Goal: Task Accomplishment & Management: Complete application form

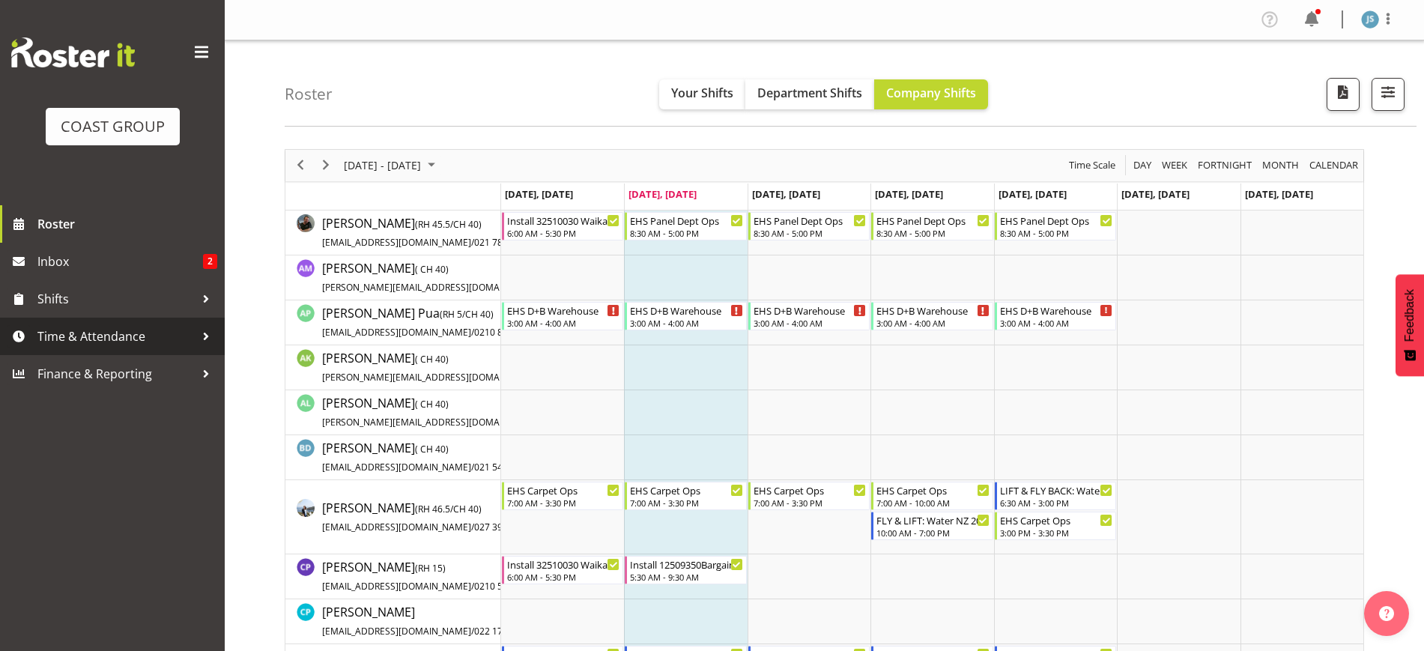
click at [131, 335] on span "Time & Attendance" at bounding box center [115, 336] width 157 height 22
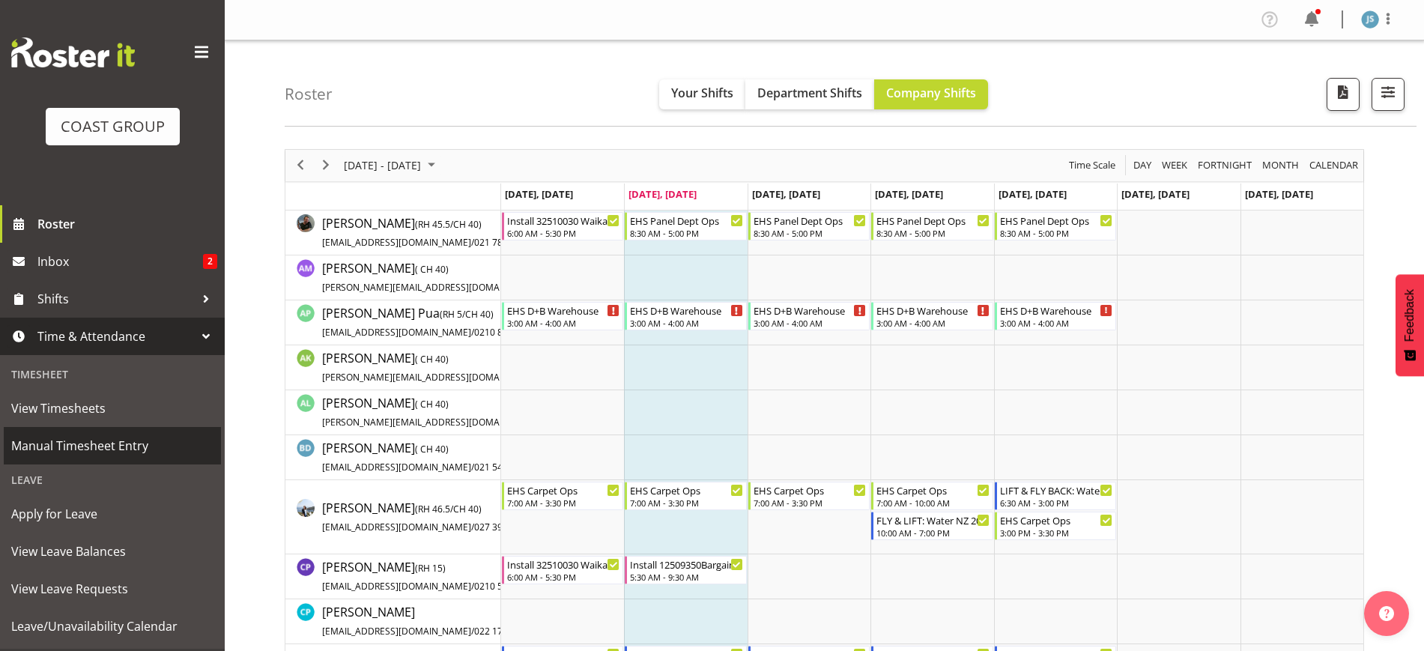
click at [124, 450] on span "Manual Timesheet Entry" at bounding box center [112, 446] width 202 height 22
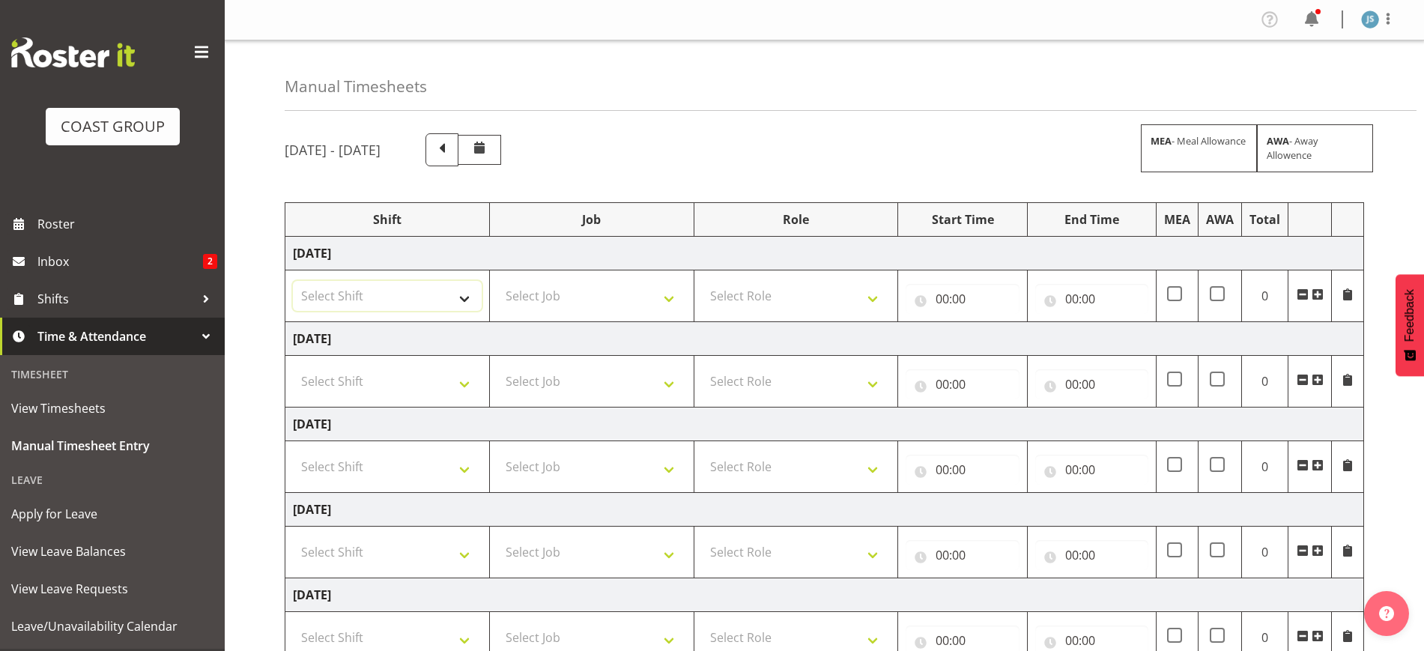
click at [416, 298] on select "Select Shift EHS AKL SALES" at bounding box center [387, 296] width 189 height 30
click at [429, 306] on select "Select Shift EHS AKL SALES" at bounding box center [387, 296] width 189 height 30
select select "1327"
click at [293, 281] on select "Select Shift EHS AKL SALES" at bounding box center [387, 296] width 189 height 30
click at [596, 292] on select "Select Job 1 Carlton Events 1 [PERSON_NAME][GEOGRAPHIC_DATA] 1 [PERSON_NAME][GE…" at bounding box center [591, 296] width 189 height 30
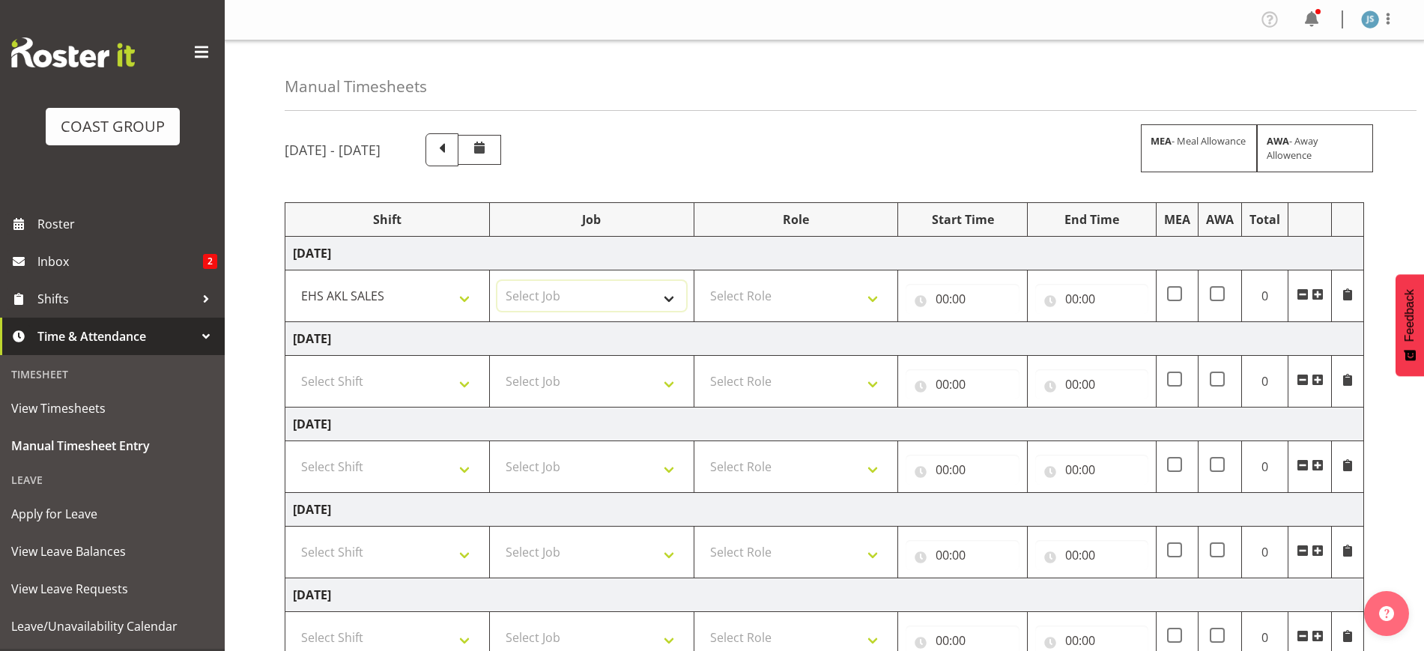
select select "10237"
click at [497, 281] on select "Select Job 1 Carlton Events 1 [PERSON_NAME][GEOGRAPHIC_DATA] 1 [PERSON_NAME][GE…" at bounding box center [591, 296] width 189 height 30
click at [754, 295] on select "Select Role ACCOUNT MANAGER Account Manager" at bounding box center [796, 296] width 189 height 30
select select "197"
click at [702, 281] on select "Select Role ACCOUNT MANAGER Account Manager" at bounding box center [796, 296] width 189 height 30
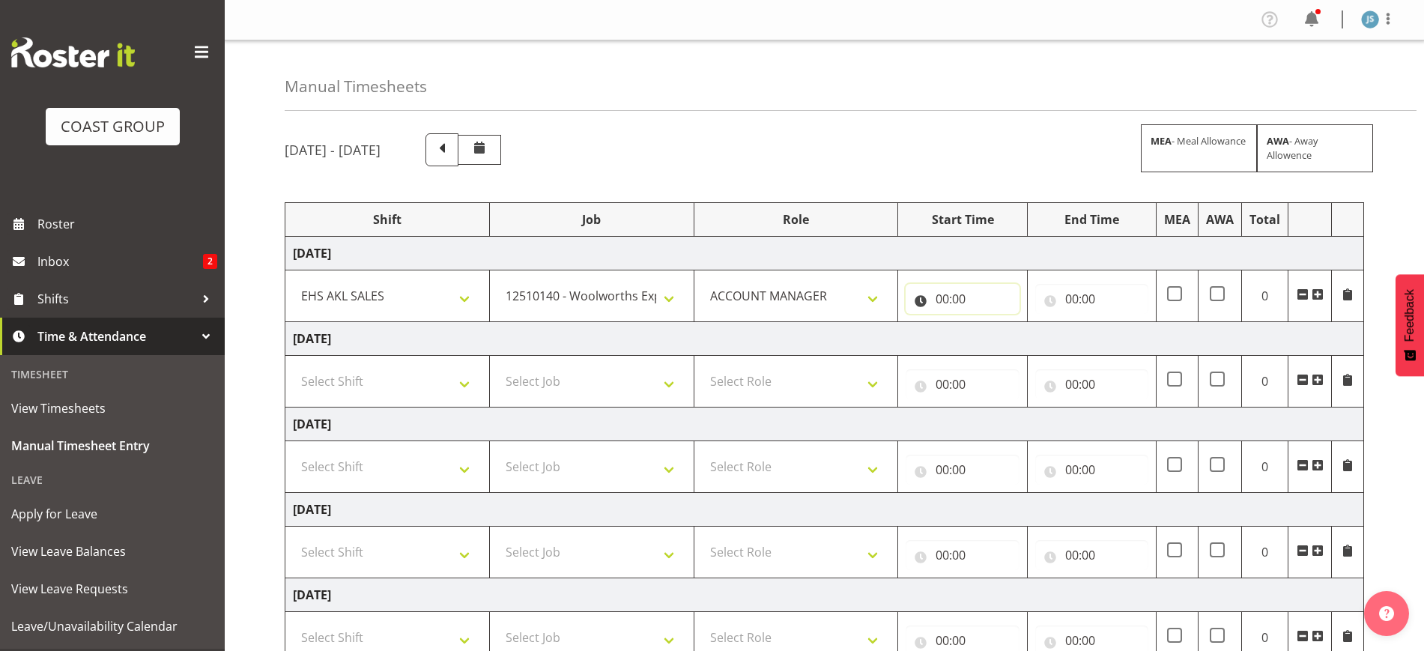
click at [933, 302] on input "00:00" at bounding box center [962, 299] width 113 height 30
drag, startPoint x: 1005, startPoint y: 337, endPoint x: 1006, endPoint y: 326, distance: 11.3
click at [1005, 337] on select "00 01 02 03 04 05 06 07 08 09 10 11 12 13 14 15 16 17 18 19 20 21 22 23" at bounding box center [1008, 338] width 34 height 30
select select "8"
click at [991, 323] on select "00 01 02 03 04 05 06 07 08 09 10 11 12 13 14 15 16 17 18 19 20 21 22 23" at bounding box center [1008, 338] width 34 height 30
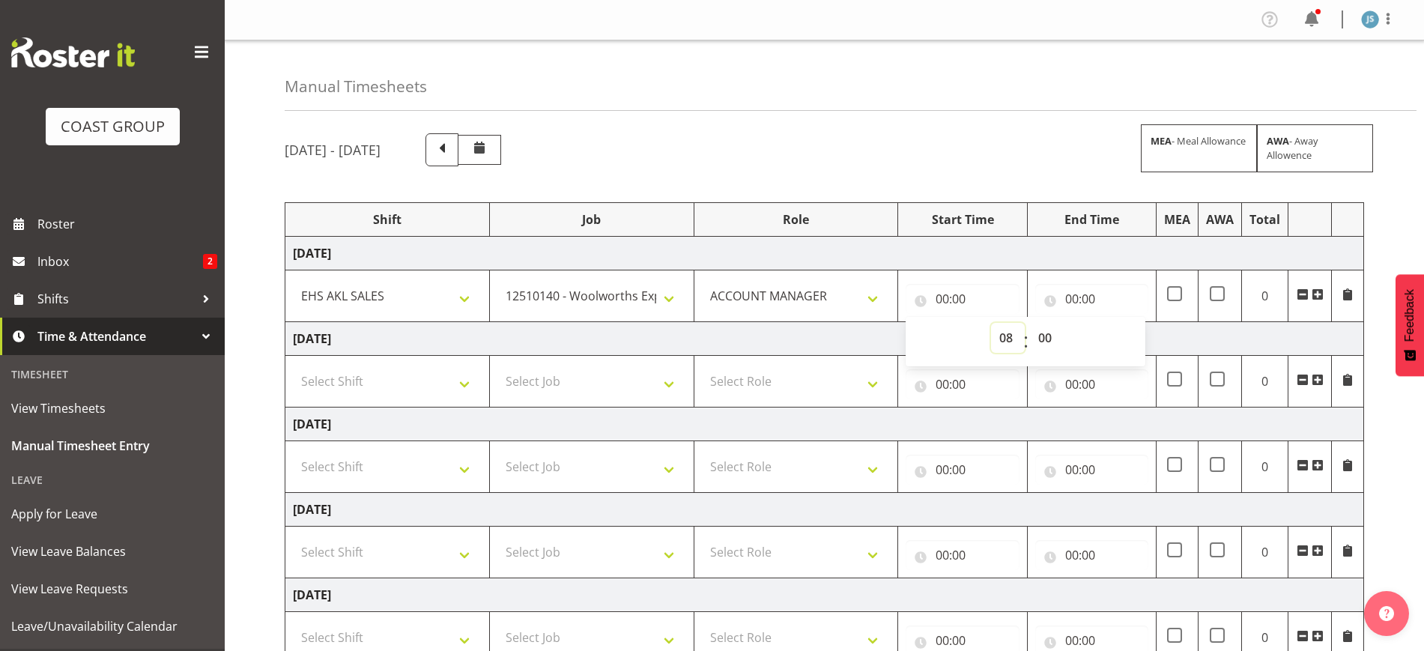
type input "08:00"
click at [1089, 292] on input "00:00" at bounding box center [1091, 299] width 113 height 30
click at [1131, 341] on select "00 01 02 03 04 05 06 07 08 09 10 11 12 13 14 15 16 17 18 19 20 21 22 23" at bounding box center [1138, 338] width 34 height 30
select select "12"
click at [1121, 323] on select "00 01 02 03 04 05 06 07 08 09 10 11 12 13 14 15 16 17 18 19 20 21 22 23" at bounding box center [1138, 338] width 34 height 30
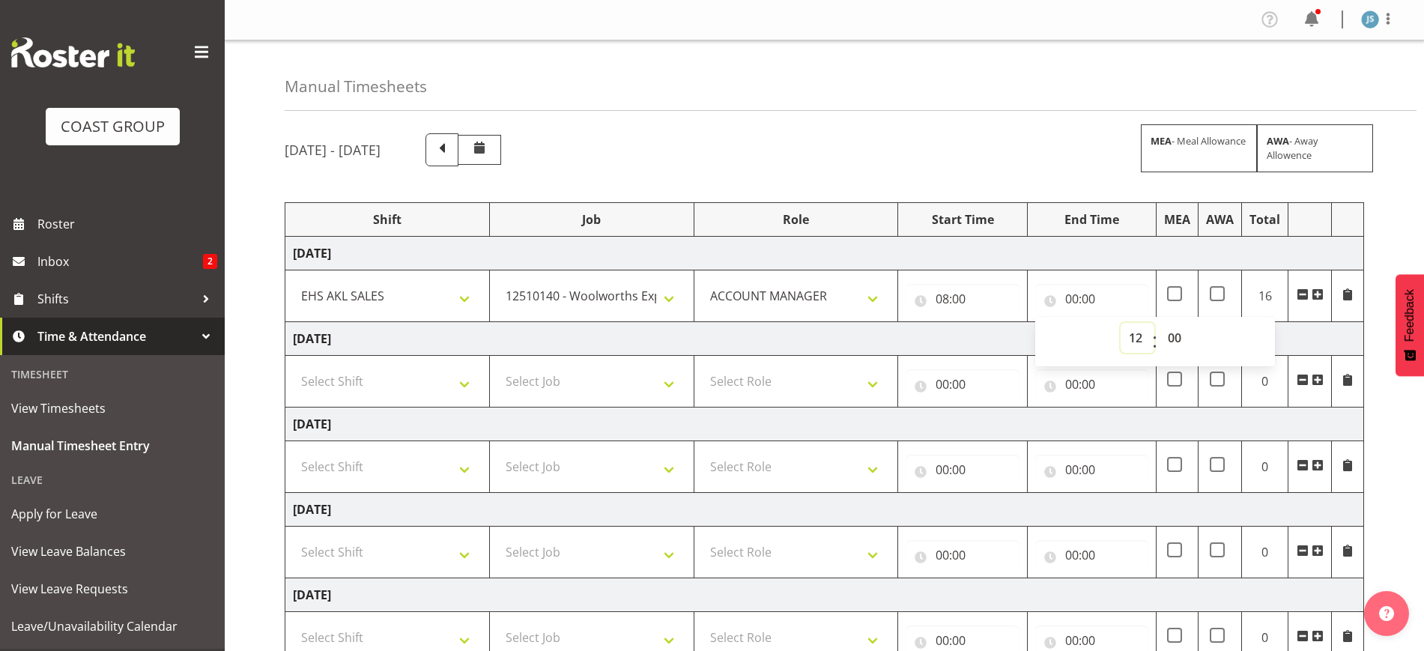
type input "12:00"
click at [1317, 294] on span at bounding box center [1318, 294] width 12 height 12
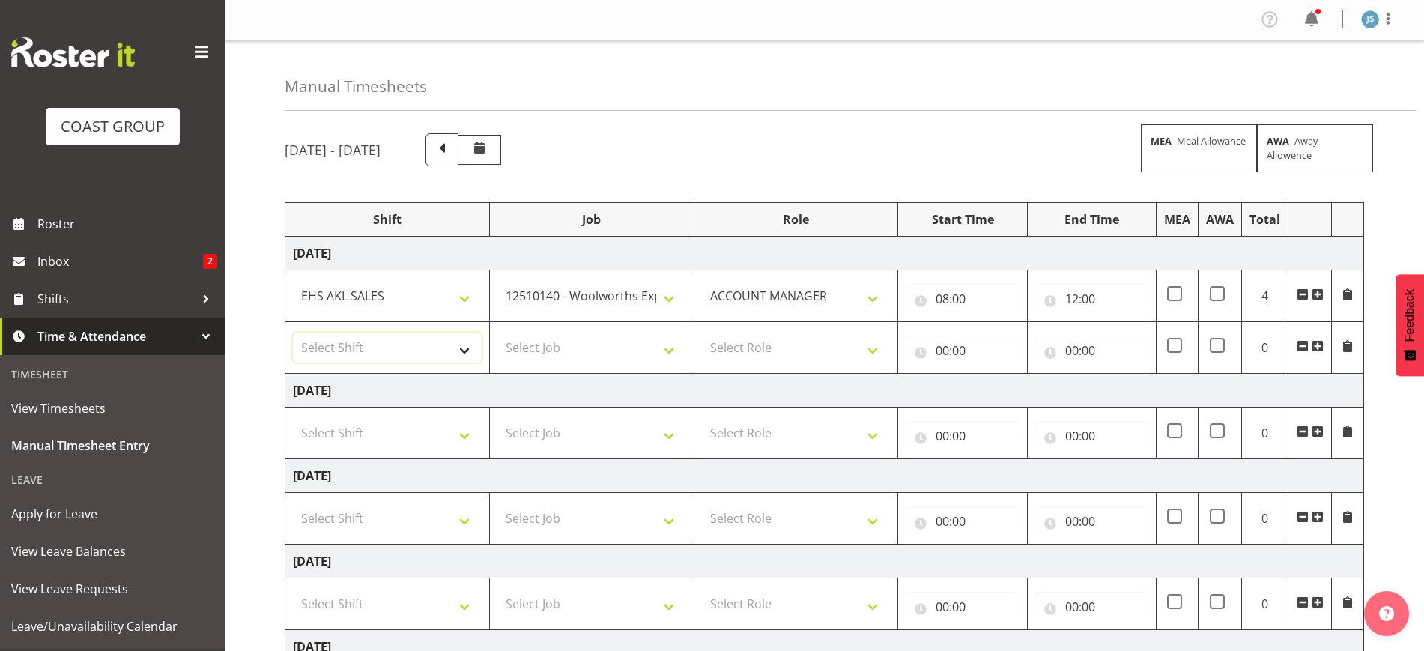
drag, startPoint x: 378, startPoint y: 343, endPoint x: 386, endPoint y: 348, distance: 9.1
click at [378, 344] on select "Select Shift EHS AKL SALES" at bounding box center [387, 348] width 189 height 30
select select "1327"
click at [293, 333] on select "Select Shift EHS AKL SALES" at bounding box center [387, 348] width 189 height 30
click at [540, 358] on select "Select Job 1 Carlton Events 1 [PERSON_NAME][GEOGRAPHIC_DATA] 1 [PERSON_NAME][GE…" at bounding box center [591, 348] width 189 height 30
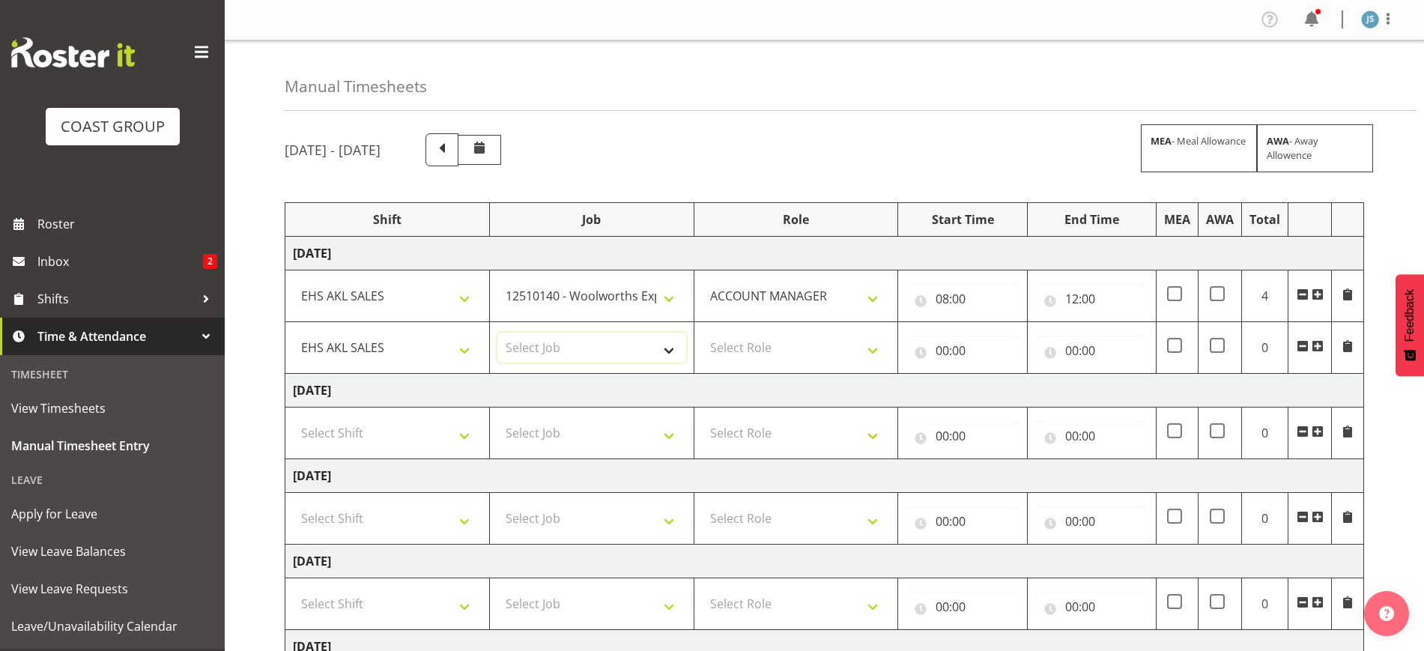
click at [579, 345] on select "Select Job 1 Carlton Events 1 [PERSON_NAME][GEOGRAPHIC_DATA] 1 [PERSON_NAME][GE…" at bounding box center [591, 348] width 189 height 30
select select "8654"
click at [497, 333] on select "Select Job 1 Carlton Events 1 [PERSON_NAME][GEOGRAPHIC_DATA] 1 [PERSON_NAME][GE…" at bounding box center [591, 348] width 189 height 30
click at [739, 347] on select "Select Role ACCOUNT MANAGER Account Manager" at bounding box center [796, 348] width 189 height 30
select select "197"
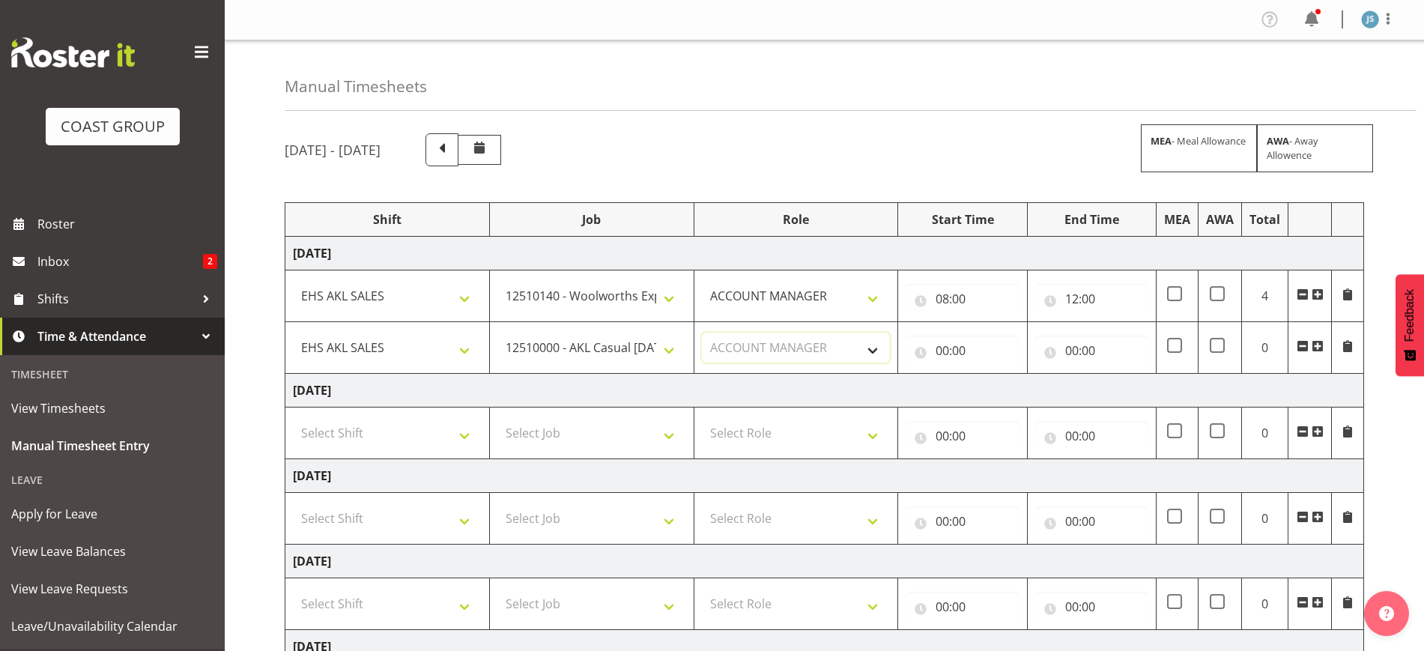
click at [702, 333] on select "Select Role ACCOUNT MANAGER Account Manager" at bounding box center [796, 348] width 189 height 30
click at [955, 354] on input "00:00" at bounding box center [962, 351] width 113 height 30
click at [1005, 389] on select "00 01 02 03 04 05 06 07 08 09 10 11 12 13 14 15 16 17 18 19 20 21 22 23" at bounding box center [1008, 390] width 34 height 30
select select "12"
click at [991, 375] on select "00 01 02 03 04 05 06 07 08 09 10 11 12 13 14 15 16 17 18 19 20 21 22 23" at bounding box center [1008, 390] width 34 height 30
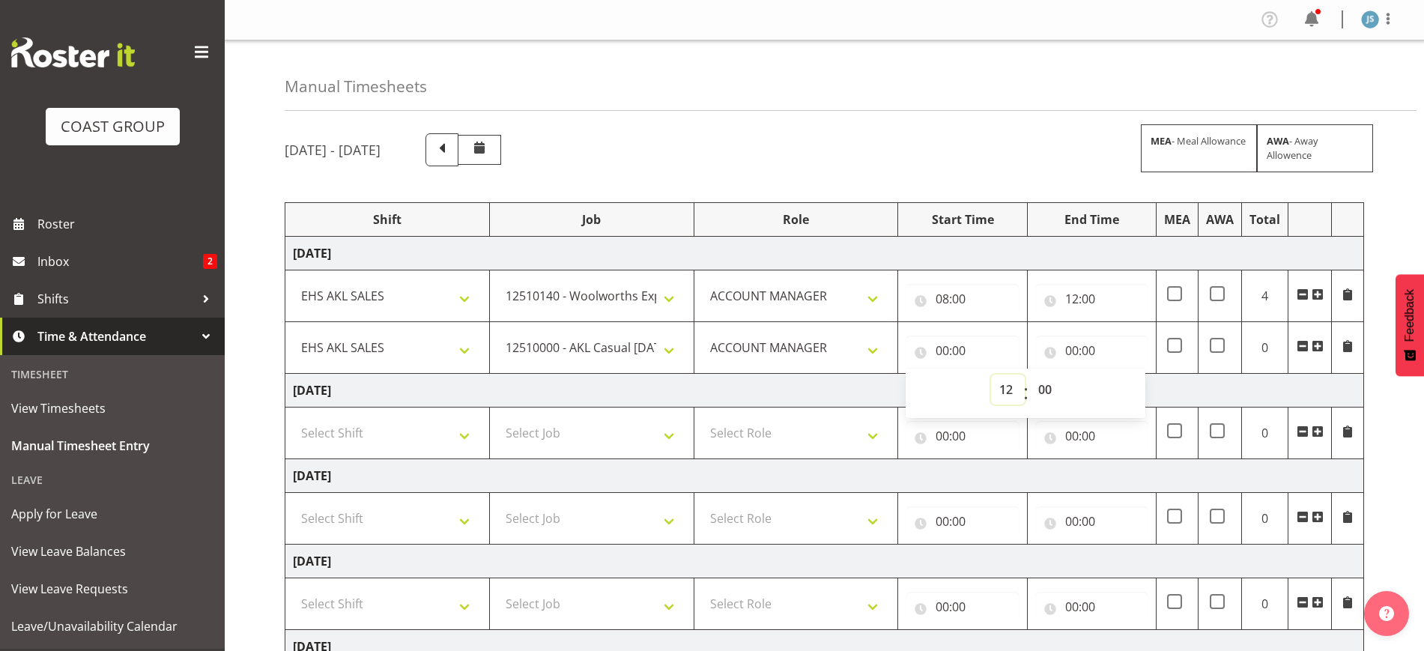
type input "12:00"
click at [1089, 342] on input "00:00" at bounding box center [1091, 351] width 113 height 30
click at [1136, 387] on select "00 01 02 03 04 05 06 07 08 09 10 11 12 13 14 15 16 17 18 19 20 21 22 23" at bounding box center [1138, 390] width 34 height 30
select select "14"
click at [1121, 375] on select "00 01 02 03 04 05 06 07 08 09 10 11 12 13 14 15 16 17 18 19 20 21 22 23" at bounding box center [1138, 390] width 34 height 30
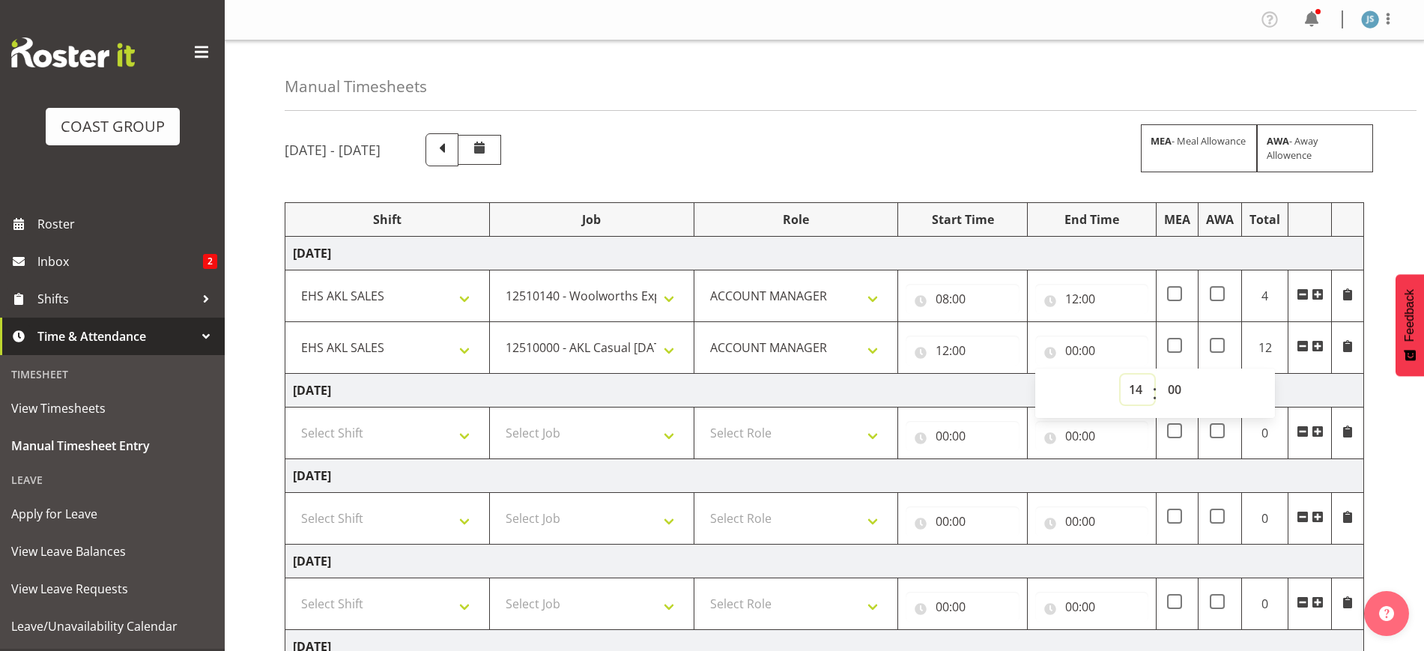
type input "14:00"
click at [1320, 345] on span at bounding box center [1318, 346] width 12 height 12
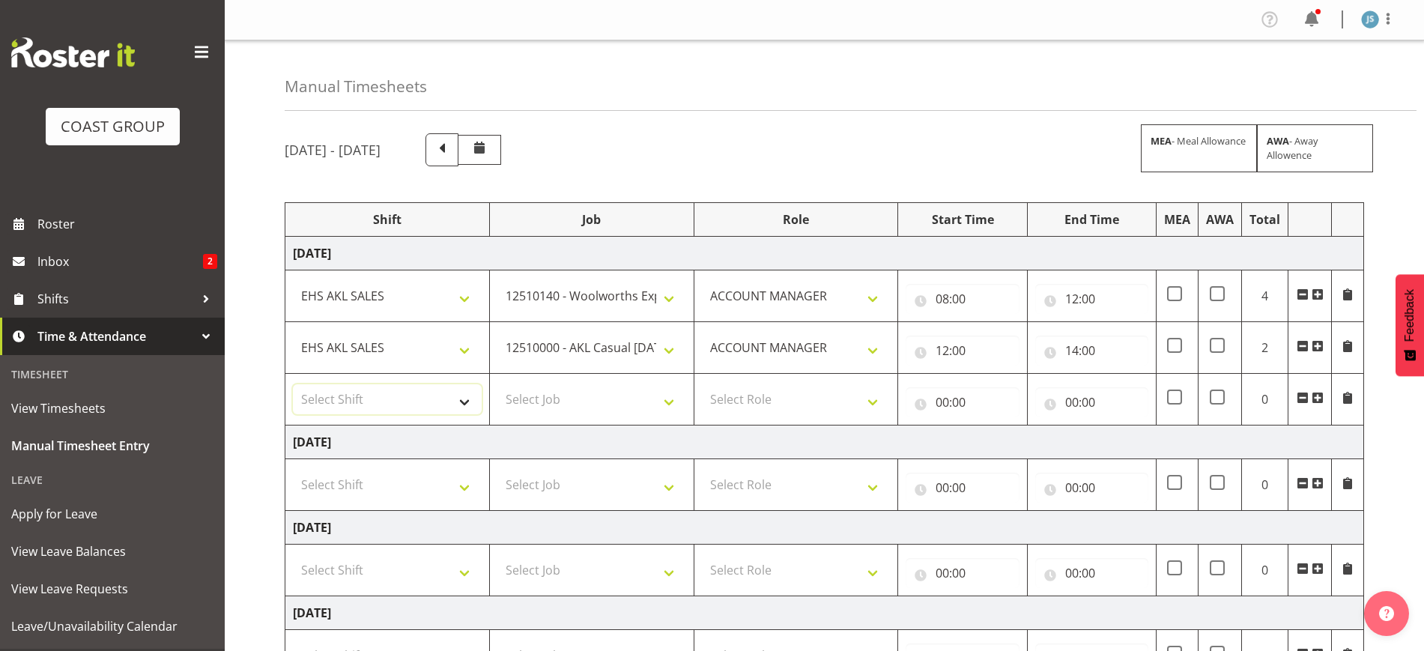
click at [360, 409] on select "Select Shift EHS AKL SALES" at bounding box center [387, 399] width 189 height 30
select select "1327"
click at [293, 384] on select "Select Shift EHS AKL SALES" at bounding box center [387, 399] width 189 height 30
click at [572, 403] on select "Select Job 1 Carlton Events 1 [PERSON_NAME][GEOGRAPHIC_DATA] 1 [PERSON_NAME][GE…" at bounding box center [591, 399] width 189 height 30
select select "9288"
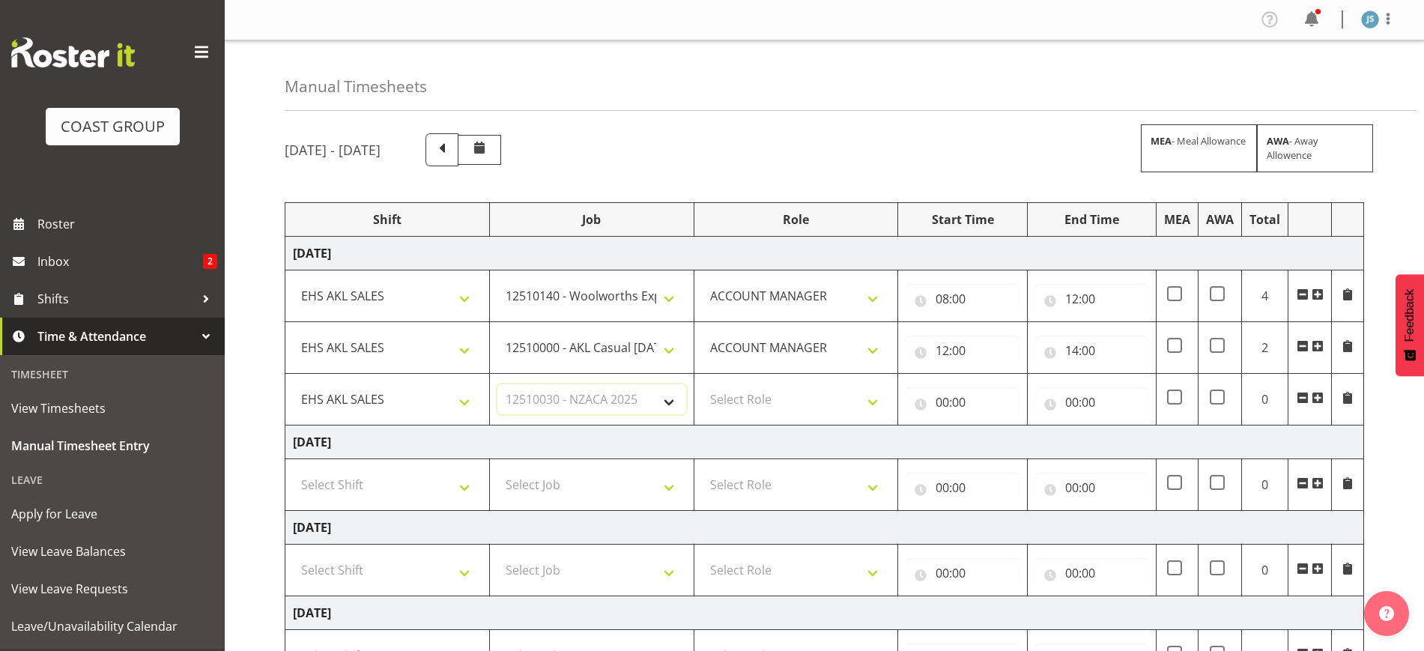
click at [497, 384] on select "Select Job 1 Carlton Events 1 [PERSON_NAME][GEOGRAPHIC_DATA] 1 [PERSON_NAME][GE…" at bounding box center [591, 399] width 189 height 30
click at [798, 395] on select "Select Role ACCOUNT MANAGER Account Manager" at bounding box center [796, 399] width 189 height 30
select select "197"
click at [702, 384] on select "Select Role ACCOUNT MANAGER Account Manager" at bounding box center [796, 399] width 189 height 30
click at [967, 403] on input "00:00" at bounding box center [962, 402] width 113 height 30
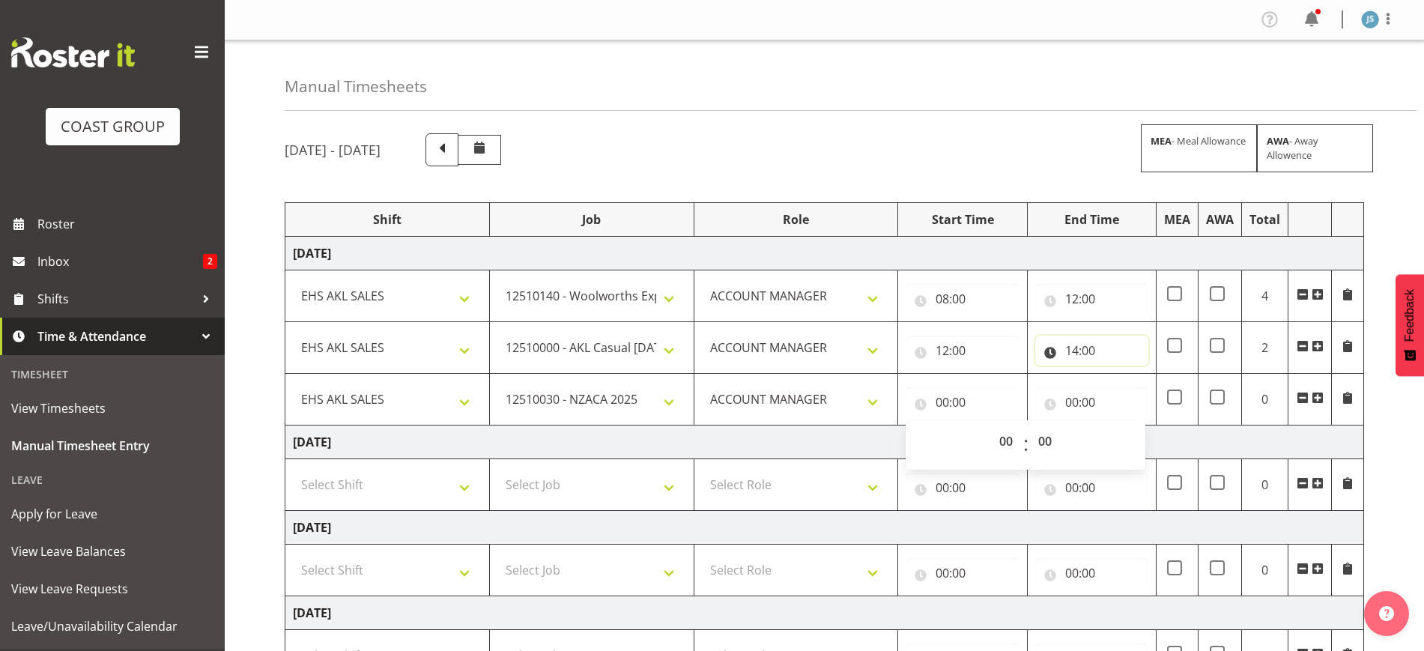
click at [1097, 357] on input "14:00" at bounding box center [1091, 351] width 113 height 30
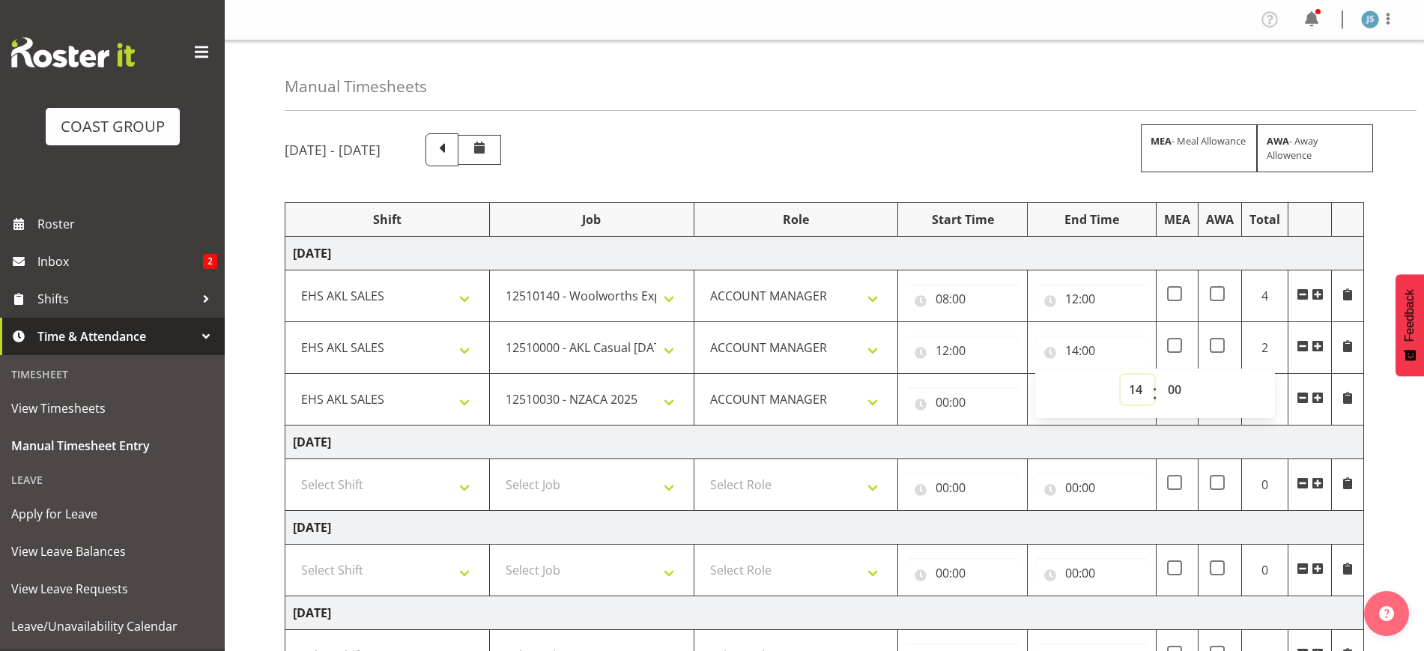
click at [1140, 386] on select "00 01 02 03 04 05 06 07 08 09 10 11 12 13 14 15 16 17 18 19 20 21 22 23" at bounding box center [1138, 390] width 34 height 30
select select "13"
click at [1121, 375] on select "00 01 02 03 04 05 06 07 08 09 10 11 12 13 14 15 16 17 18 19 20 21 22 23" at bounding box center [1138, 390] width 34 height 30
type input "13:00"
click at [969, 398] on input "00:00" at bounding box center [962, 402] width 113 height 30
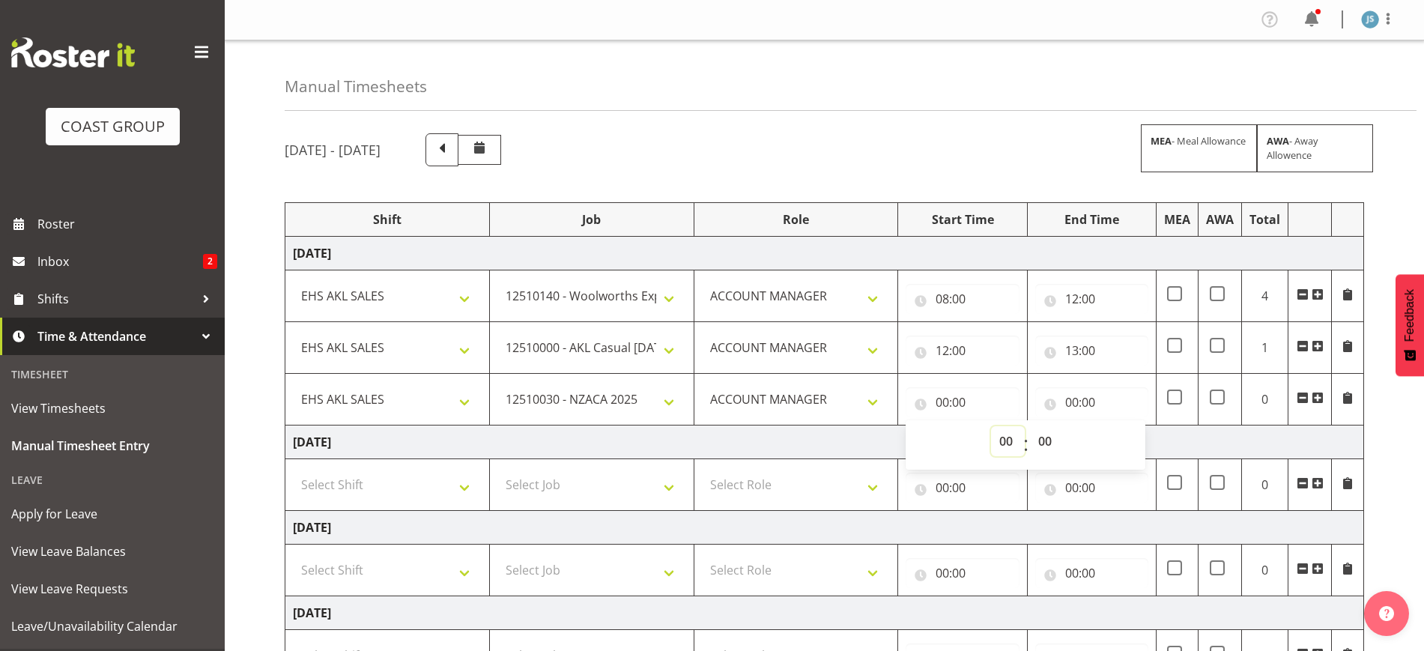
click at [1008, 437] on select "00 01 02 03 04 05 06 07 08 09 10 11 12 13 14 15 16 17 18 19 20 21 22 23" at bounding box center [1008, 441] width 34 height 30
select select "13"
click at [991, 426] on select "00 01 02 03 04 05 06 07 08 09 10 11 12 13 14 15 16 17 18 19 20 21 22 23" at bounding box center [1008, 441] width 34 height 30
type input "13:00"
click at [1071, 405] on input "00:00" at bounding box center [1091, 402] width 113 height 30
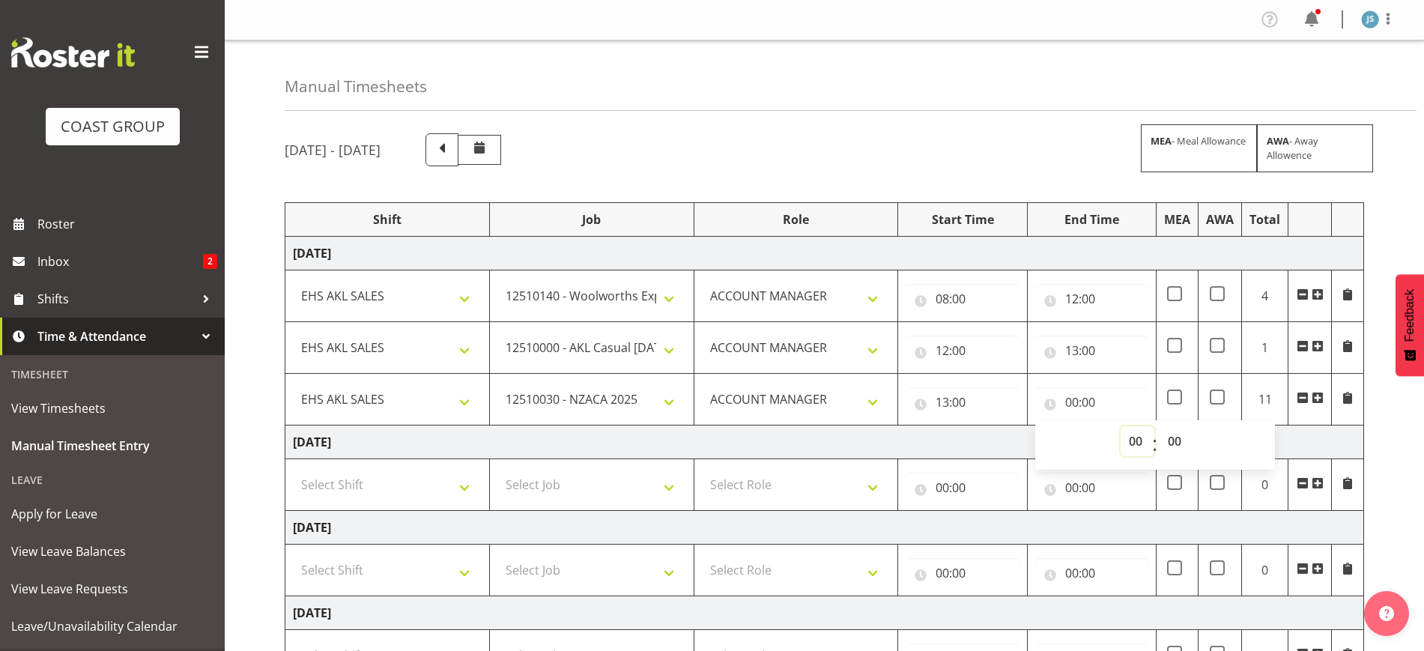
click at [1141, 444] on select "00 01 02 03 04 05 06 07 08 09 10 11 12 13 14 15 16 17 18 19 20 21 22 23" at bounding box center [1138, 441] width 34 height 30
select select "15"
click at [1121, 426] on select "00 01 02 03 04 05 06 07 08 09 10 11 12 13 14 15 16 17 18 19 20 21 22 23" at bounding box center [1138, 441] width 34 height 30
type input "15:00"
click at [1387, 447] on div "[DATE] - [DATE] MEA - Meal Allowance AWA - Away Allowence Shift Job Role Start …" at bounding box center [855, 572] width 1140 height 900
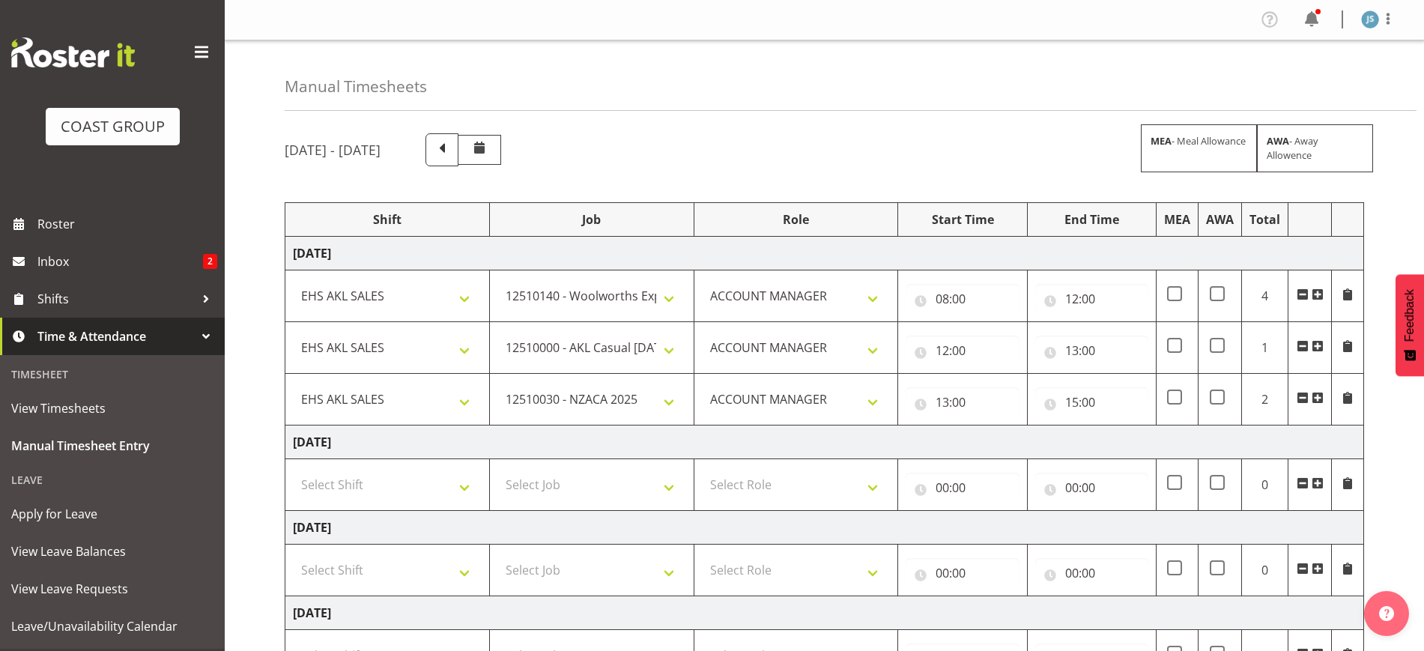
scroll to position [385, 0]
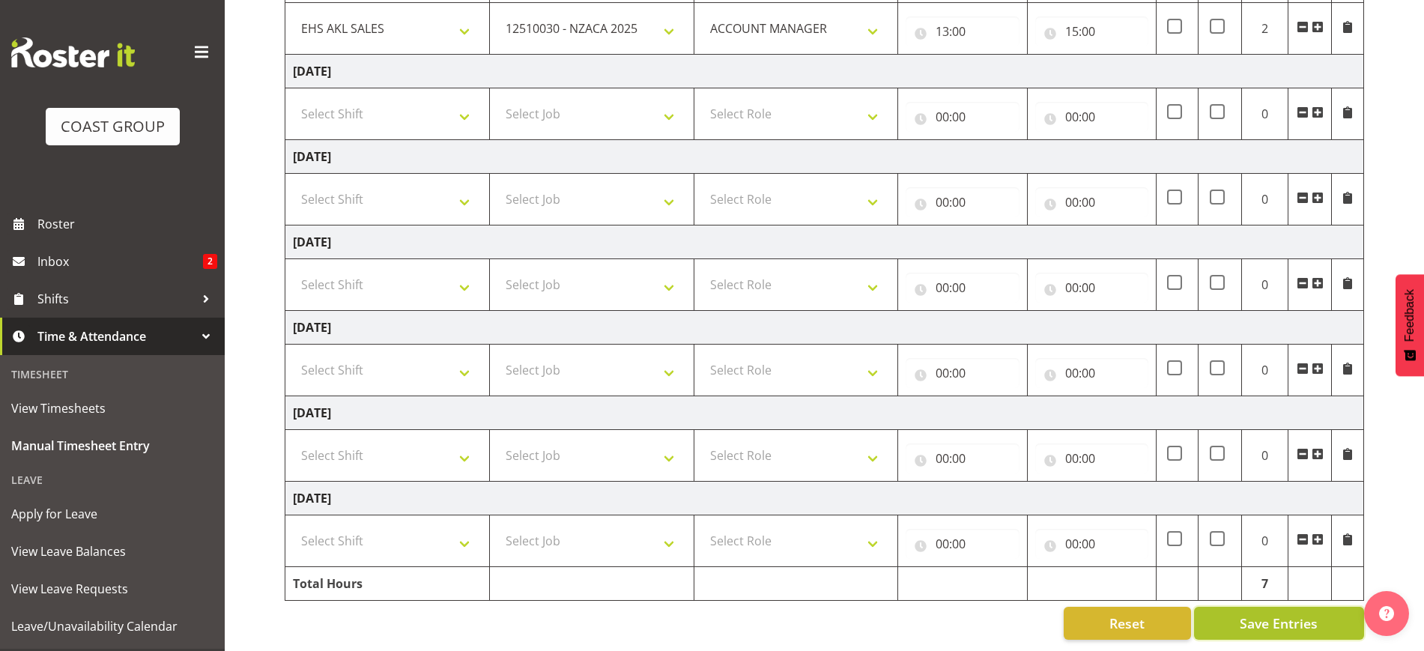
click at [1280, 614] on span "Save Entries" at bounding box center [1279, 623] width 78 height 19
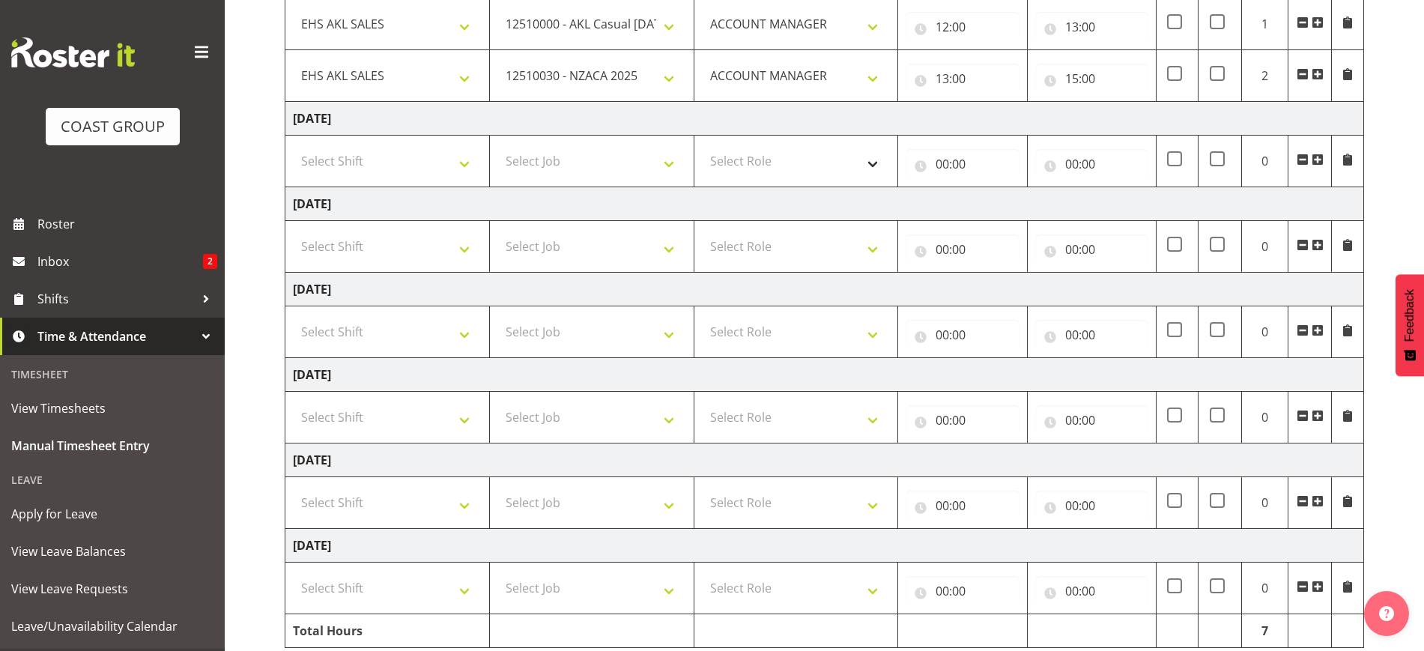
scroll to position [198, 0]
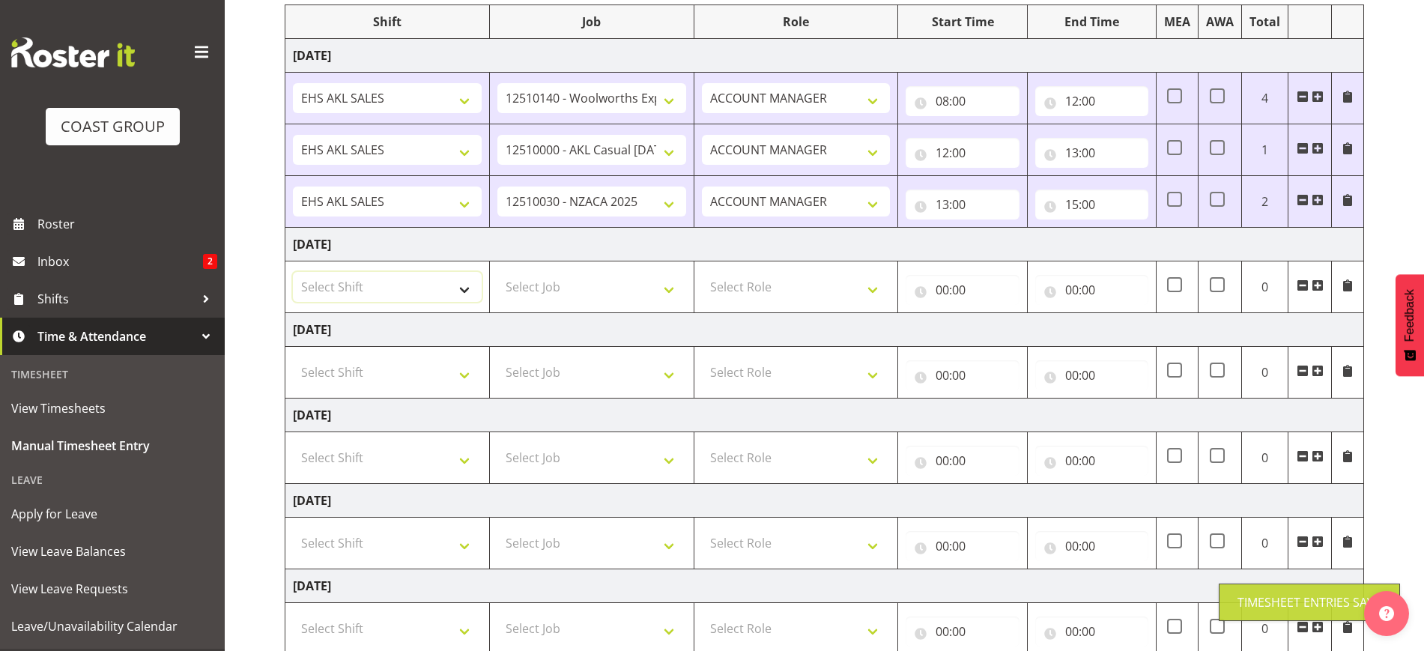
click at [421, 278] on select "Select Shift EHS AKL SALES" at bounding box center [387, 287] width 189 height 30
select select "1327"
click at [293, 272] on select "Select Shift EHS AKL SALES" at bounding box center [387, 287] width 189 height 30
click at [576, 287] on select "Select Job 1 Carlton Events 1 [PERSON_NAME][GEOGRAPHIC_DATA] 1 [PERSON_NAME][GE…" at bounding box center [591, 287] width 189 height 30
select select "10237"
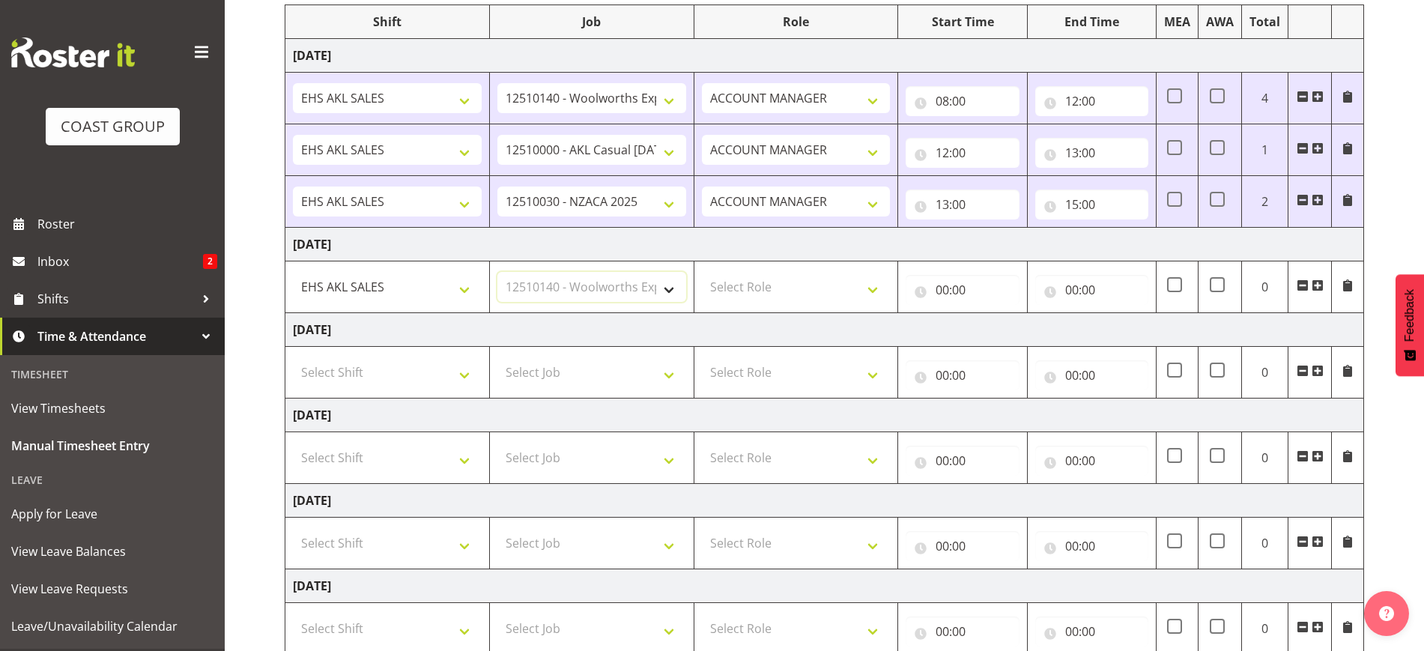
click at [497, 272] on select "Select Job 1 Carlton Events 1 [PERSON_NAME][GEOGRAPHIC_DATA] 1 [PERSON_NAME][GE…" at bounding box center [591, 287] width 189 height 30
drag, startPoint x: 793, startPoint y: 291, endPoint x: 796, endPoint y: 300, distance: 9.1
click at [793, 291] on select "Select Role ACCOUNT MANAGER Account Manager" at bounding box center [796, 287] width 189 height 30
select select "197"
click at [702, 272] on select "Select Role ACCOUNT MANAGER Account Manager" at bounding box center [796, 287] width 189 height 30
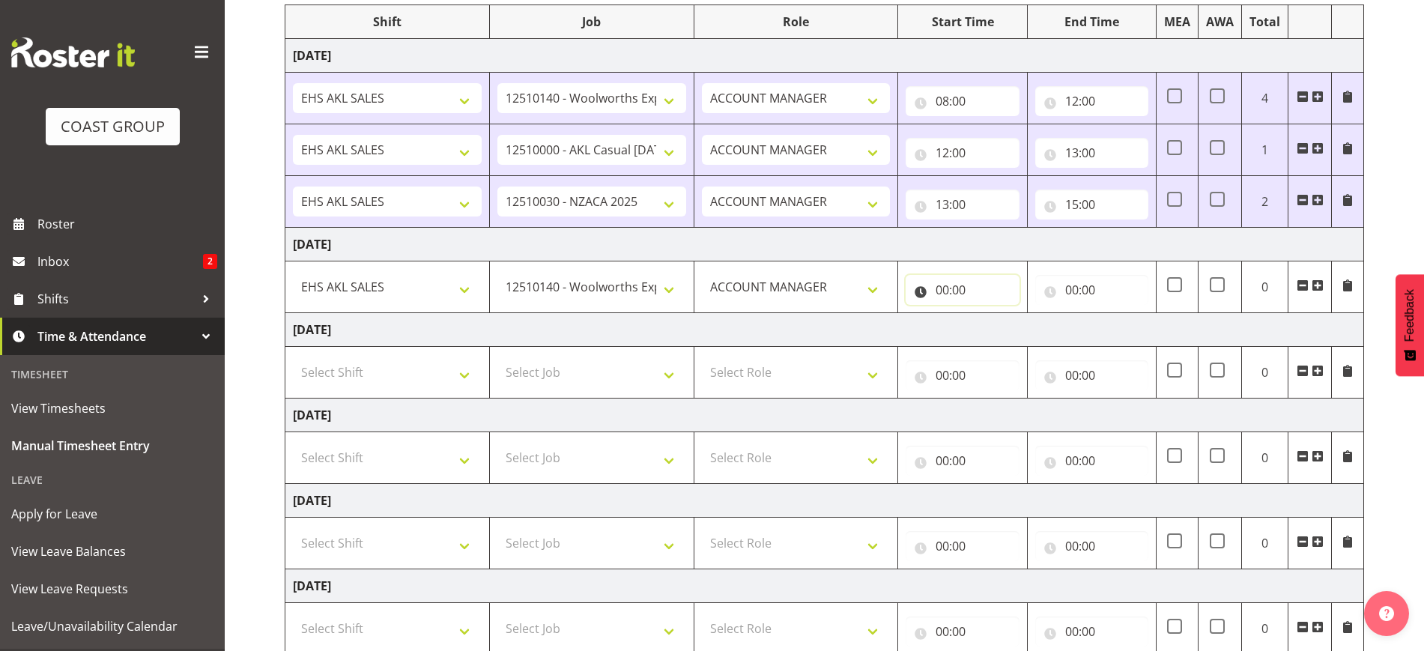
click at [984, 297] on input "00:00" at bounding box center [962, 290] width 113 height 30
click at [1005, 328] on select "00 01 02 03 04 05 06 07 08 09 10 11 12 13 14 15 16 17 18 19 20 21 22 23" at bounding box center [1008, 329] width 34 height 30
select select "8"
click at [991, 314] on select "00 01 02 03 04 05 06 07 08 09 10 11 12 13 14 15 16 17 18 19 20 21 22 23" at bounding box center [1008, 329] width 34 height 30
type input "08:00"
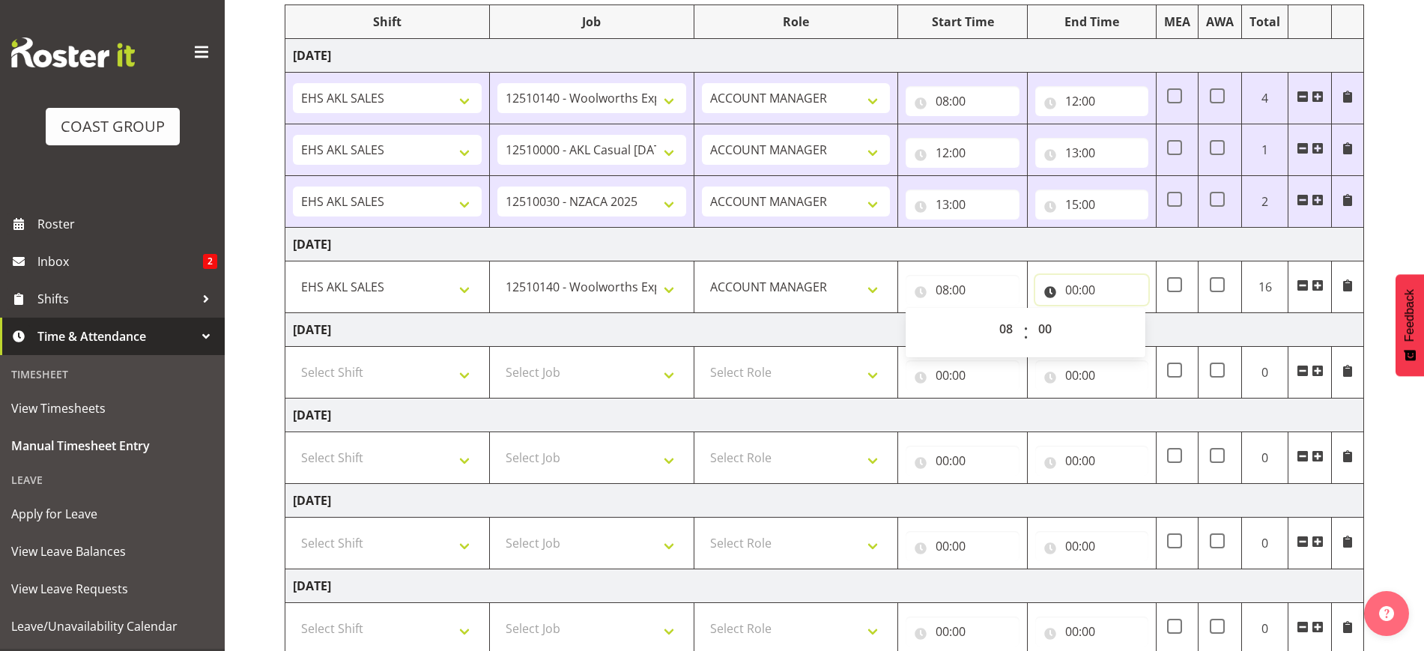
click at [1109, 288] on input "00:00" at bounding box center [1091, 290] width 113 height 30
drag, startPoint x: 1134, startPoint y: 330, endPoint x: 1131, endPoint y: 321, distance: 10.0
click at [1132, 323] on select "00 01 02 03 04 05 06 07 08 09 10 11 12 13 14 15 16 17 18 19 20 21 22 23" at bounding box center [1138, 329] width 34 height 30
select select "12"
click at [1121, 314] on select "00 01 02 03 04 05 06 07 08 09 10 11 12 13 14 15 16 17 18 19 20 21 22 23" at bounding box center [1138, 329] width 34 height 30
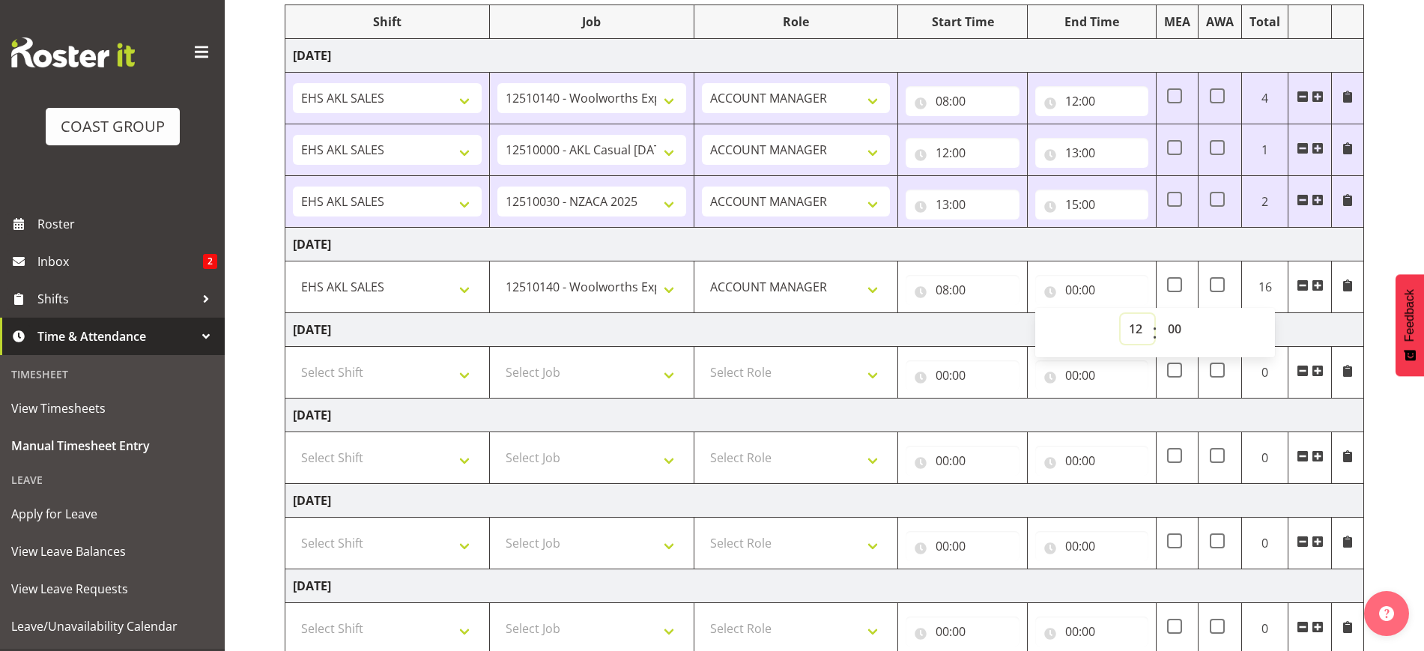
type input "12:00"
click at [1319, 285] on span at bounding box center [1318, 285] width 12 height 12
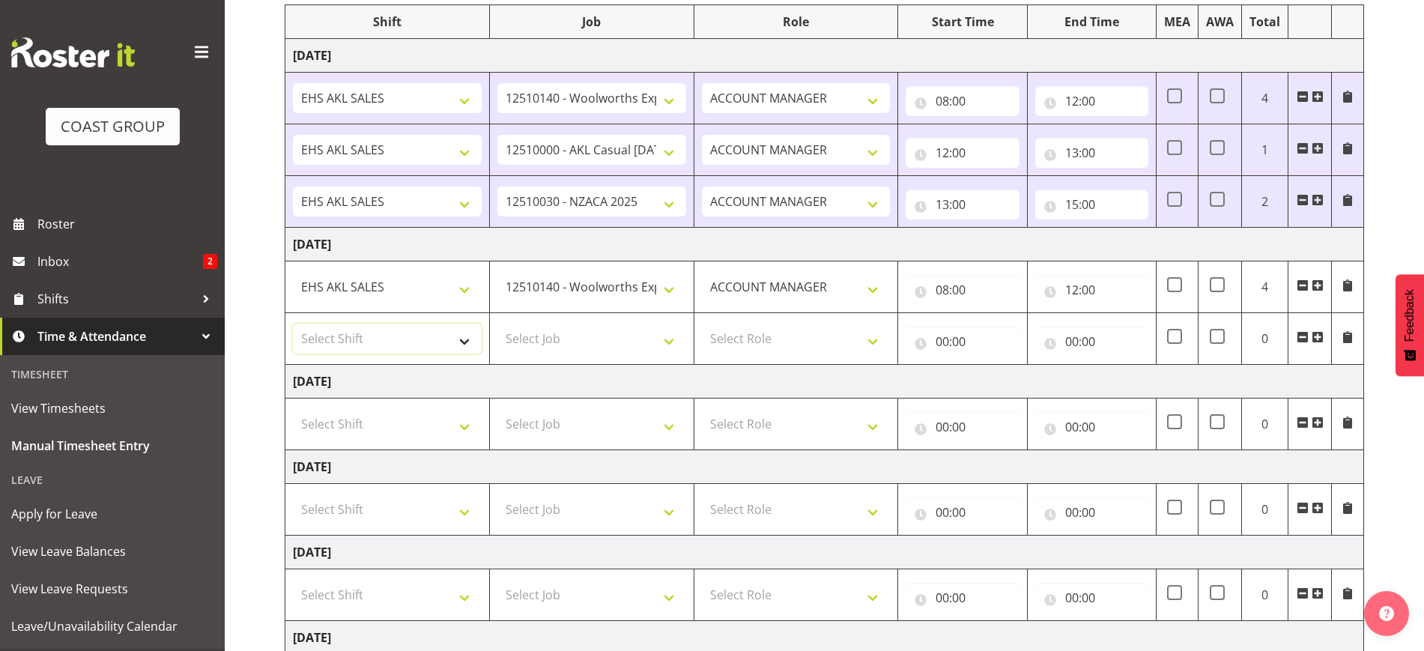
click at [393, 339] on select "Select Shift EHS AKL SALES" at bounding box center [387, 339] width 189 height 30
select select "1327"
click at [293, 324] on select "Select Shift EHS AKL SALES" at bounding box center [387, 339] width 189 height 30
click at [554, 342] on select "Select Job 1 Carlton Events 1 [PERSON_NAME][GEOGRAPHIC_DATA] 1 [PERSON_NAME][GE…" at bounding box center [591, 339] width 189 height 30
select select "10216"
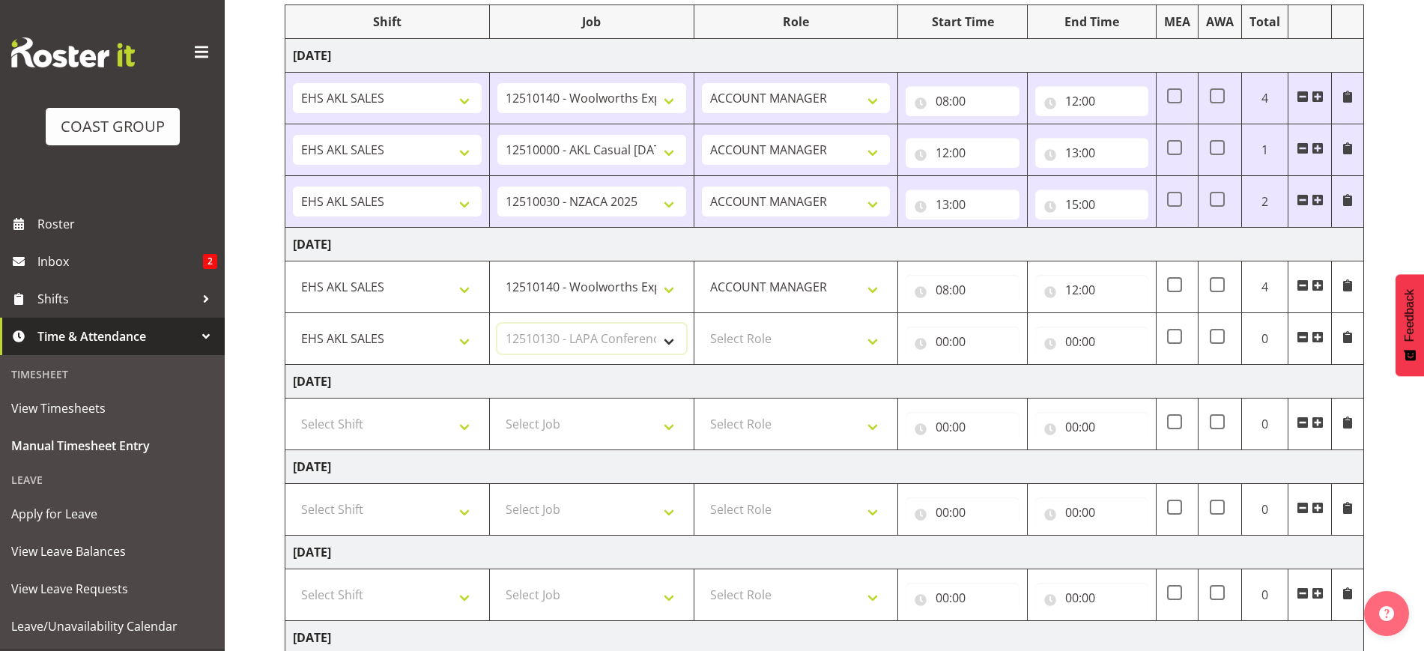
click at [497, 324] on select "Select Job 1 Carlton Events 1 [PERSON_NAME][GEOGRAPHIC_DATA] 1 [PERSON_NAME][GE…" at bounding box center [591, 339] width 189 height 30
click at [805, 345] on select "Select Role ACCOUNT MANAGER Account Manager" at bounding box center [796, 339] width 189 height 30
select select "197"
click at [702, 324] on select "Select Role ACCOUNT MANAGER Account Manager" at bounding box center [796, 339] width 189 height 30
click at [967, 340] on input "00:00" at bounding box center [962, 342] width 113 height 30
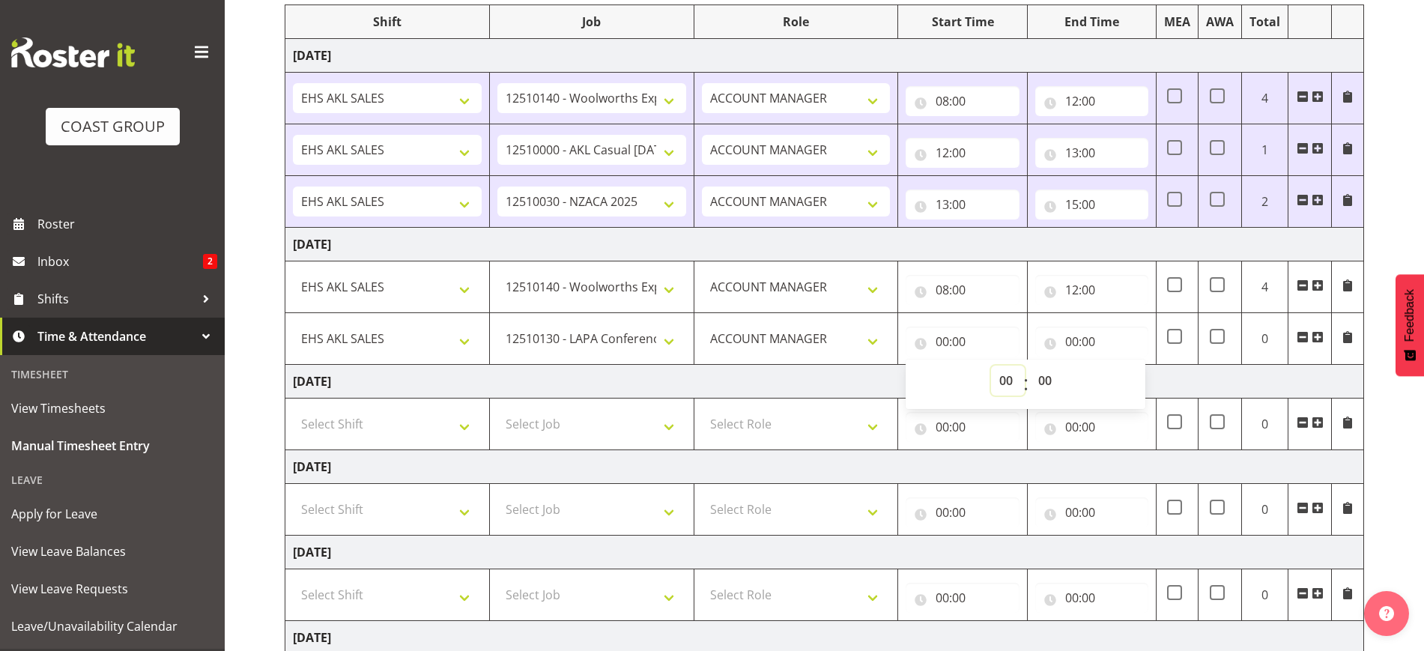
click at [1006, 378] on select "00 01 02 03 04 05 06 07 08 09 10 11 12 13 14 15 16 17 18 19 20 21 22 23" at bounding box center [1008, 381] width 34 height 30
select select "12"
click at [991, 366] on select "00 01 02 03 04 05 06 07 08 09 10 11 12 13 14 15 16 17 18 19 20 21 22 23" at bounding box center [1008, 381] width 34 height 30
type input "12:00"
click at [1088, 339] on input "00:00" at bounding box center [1091, 342] width 113 height 30
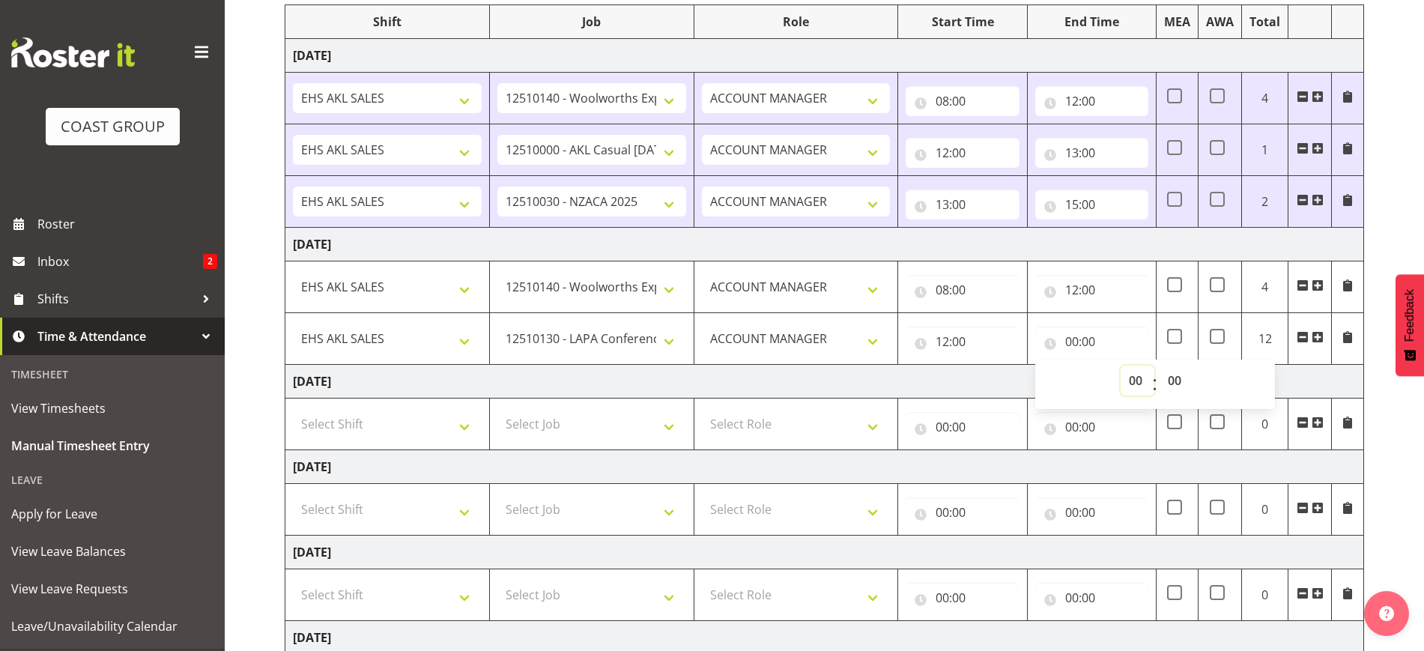
drag, startPoint x: 1137, startPoint y: 379, endPoint x: 1137, endPoint y: 366, distance: 13.5
click at [1137, 379] on select "00 01 02 03 04 05 06 07 08 09 10 11 12 13 14 15 16 17 18 19 20 21 22 23" at bounding box center [1138, 381] width 34 height 30
select select "13"
click at [1121, 366] on select "00 01 02 03 04 05 06 07 08 09 10 11 12 13 14 15 16 17 18 19 20 21 22 23" at bounding box center [1138, 381] width 34 height 30
type input "13:00"
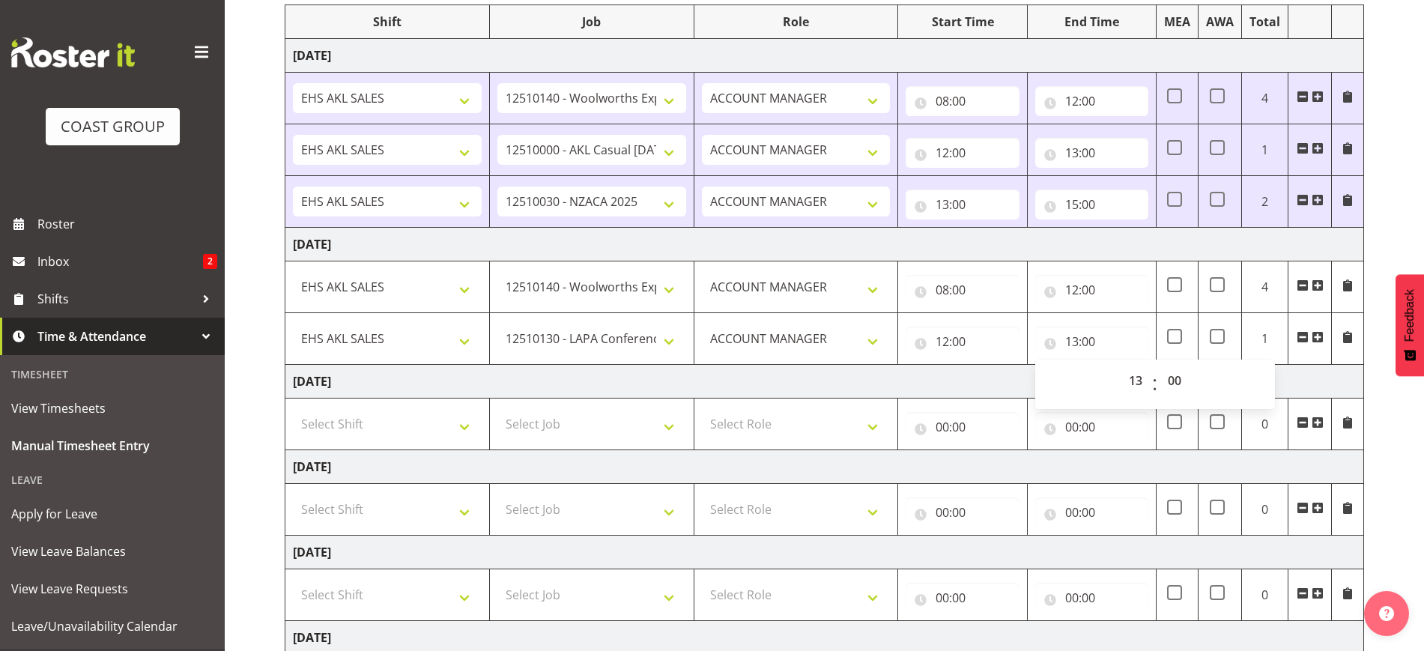
click at [1319, 339] on span at bounding box center [1318, 337] width 12 height 12
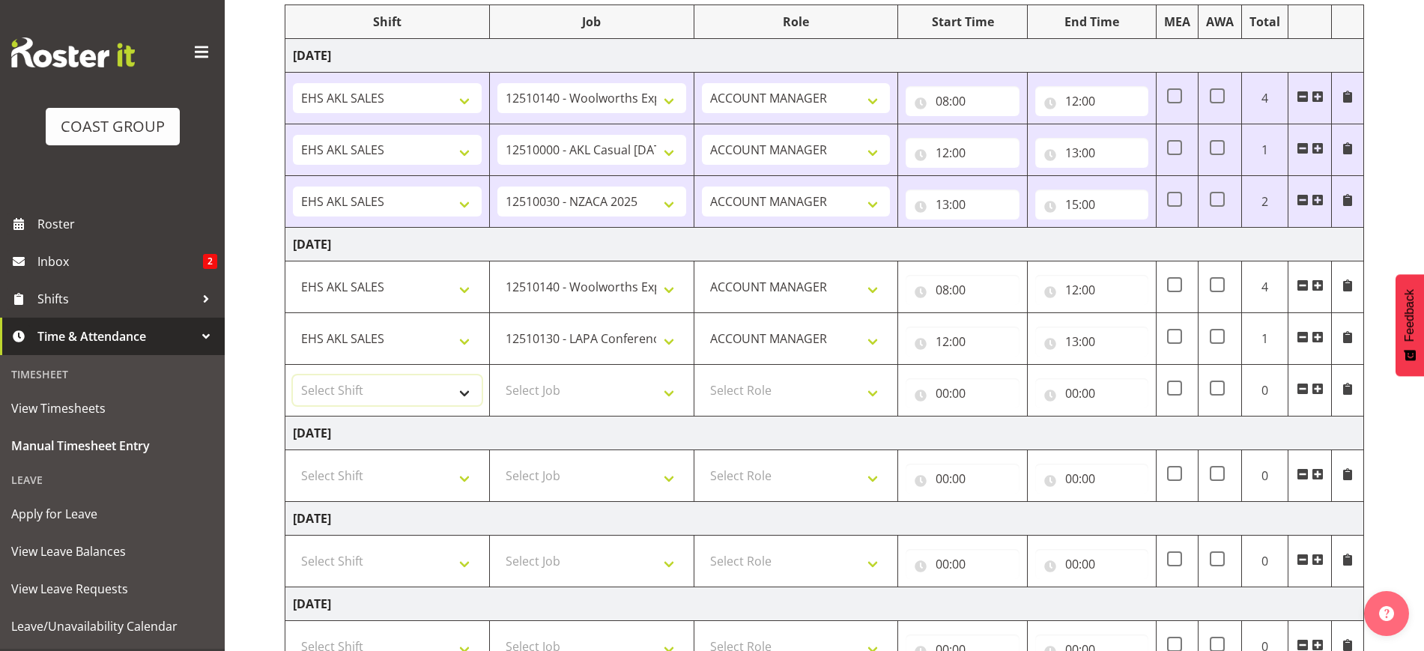
click at [350, 381] on select "Select Shift EHS AKL SALES" at bounding box center [387, 390] width 189 height 30
select select "1327"
click at [293, 375] on select "Select Shift EHS AKL SALES" at bounding box center [387, 390] width 189 height 30
click at [573, 391] on select "Select Job 1 Carlton Events 1 [PERSON_NAME][GEOGRAPHIC_DATA] 1 [PERSON_NAME][GE…" at bounding box center [591, 390] width 189 height 30
select select "9288"
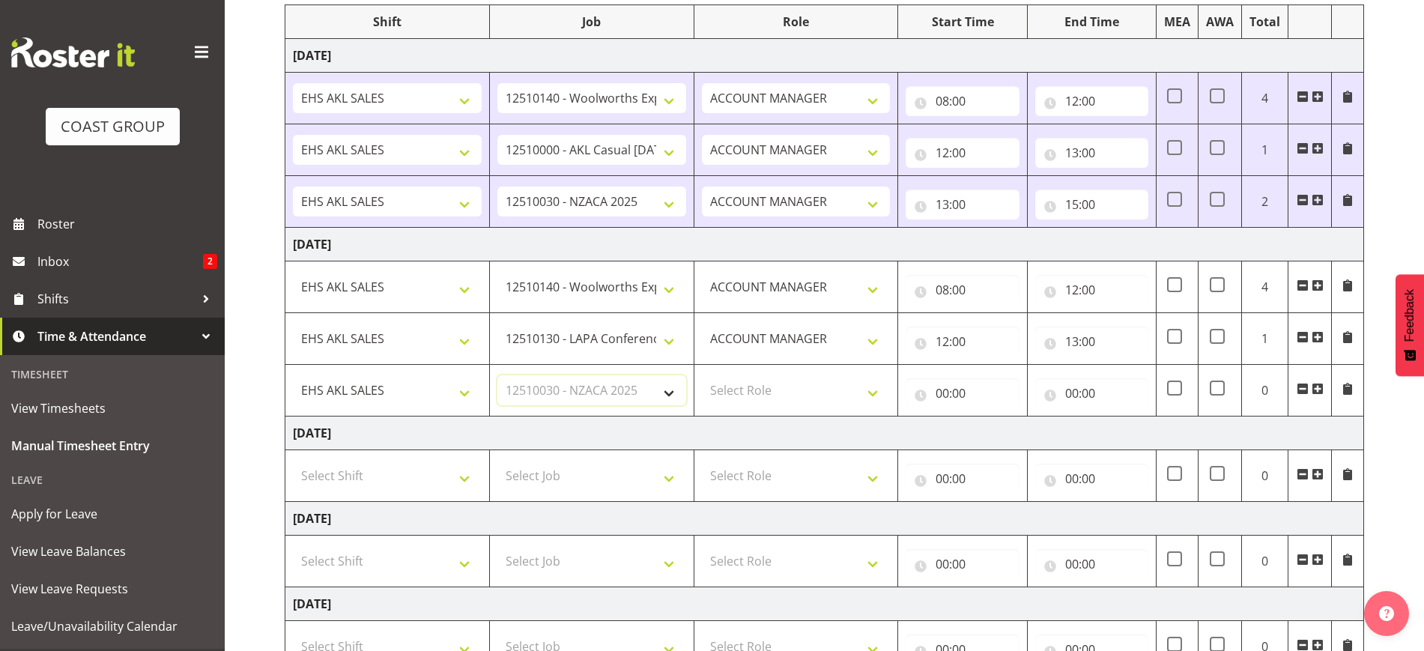
click at [497, 375] on select "Select Job 1 Carlton Events 1 [PERSON_NAME][GEOGRAPHIC_DATA] 1 [PERSON_NAME][GE…" at bounding box center [591, 390] width 189 height 30
click at [799, 378] on select "Select Role ACCOUNT MANAGER Account Manager" at bounding box center [796, 390] width 189 height 30
select select "197"
click at [702, 375] on select "Select Role ACCOUNT MANAGER Account Manager" at bounding box center [796, 390] width 189 height 30
click at [955, 402] on input "00:00" at bounding box center [962, 393] width 113 height 30
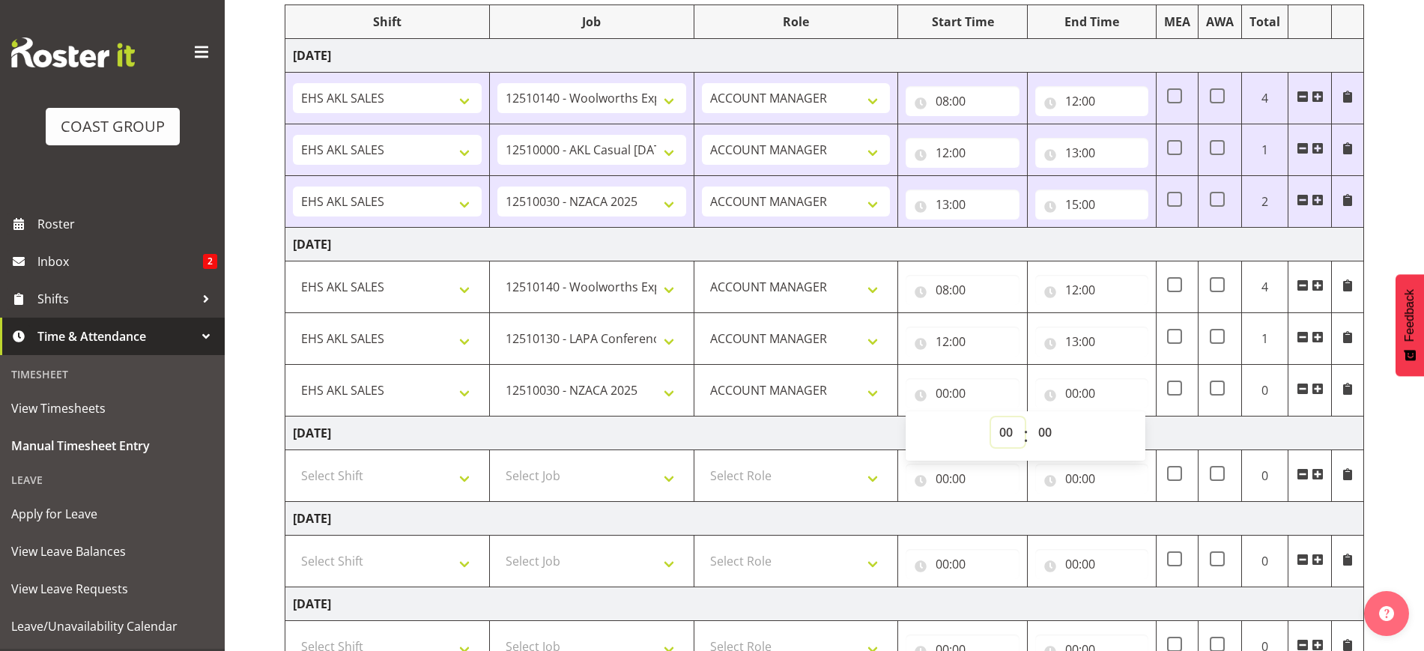
drag, startPoint x: 1006, startPoint y: 436, endPoint x: 1014, endPoint y: 418, distance: 19.5
click at [1006, 436] on select "00 01 02 03 04 05 06 07 08 09 10 11 12 13 14 15 16 17 18 19 20 21 22 23" at bounding box center [1008, 432] width 34 height 30
select select "13"
click at [991, 417] on select "00 01 02 03 04 05 06 07 08 09 10 11 12 13 14 15 16 17 18 19 20 21 22 23" at bounding box center [1008, 432] width 34 height 30
type input "13:00"
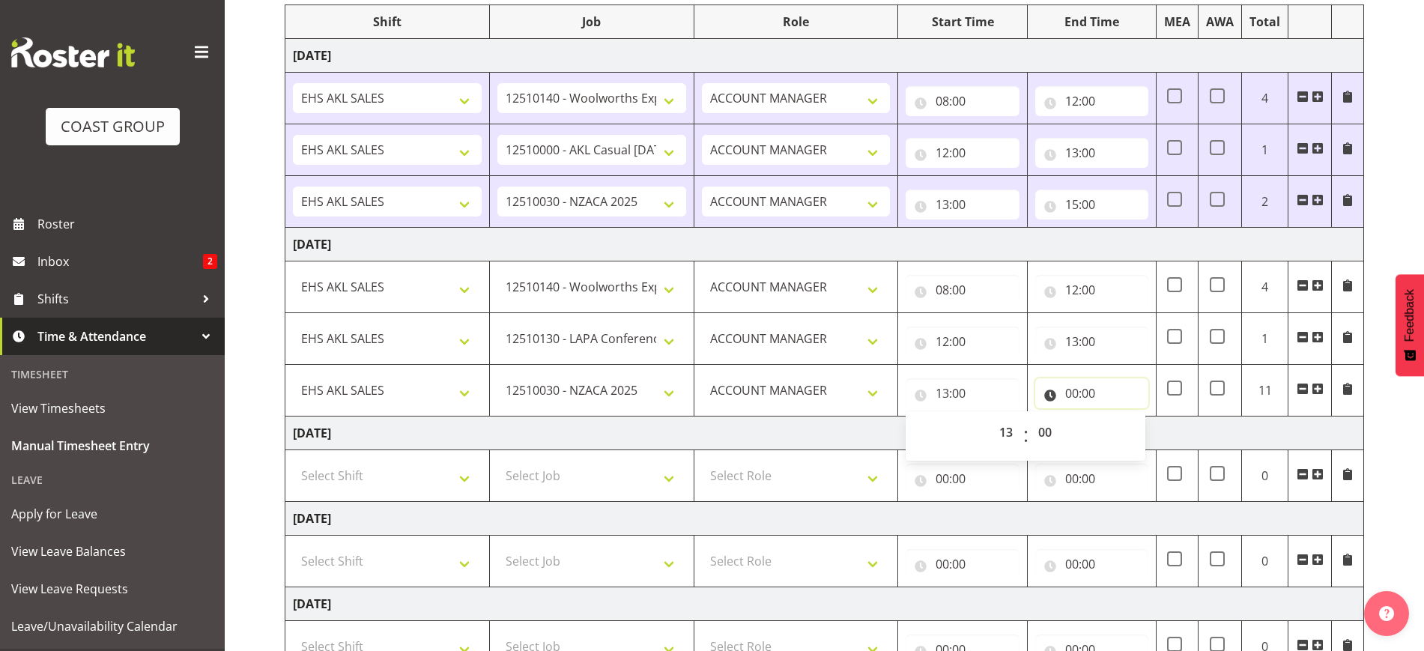
click at [1092, 389] on input "00:00" at bounding box center [1091, 393] width 113 height 30
click at [1133, 433] on select "00 01 02 03 04 05 06 07 08 09 10 11 12 13 14 15 16 17 18 19 20 21 22 23" at bounding box center [1138, 432] width 34 height 30
select select "15"
click at [1121, 417] on select "00 01 02 03 04 05 06 07 08 09 10 11 12 13 14 15 16 17 18 19 20 21 22 23" at bounding box center [1138, 432] width 34 height 30
type input "15:00"
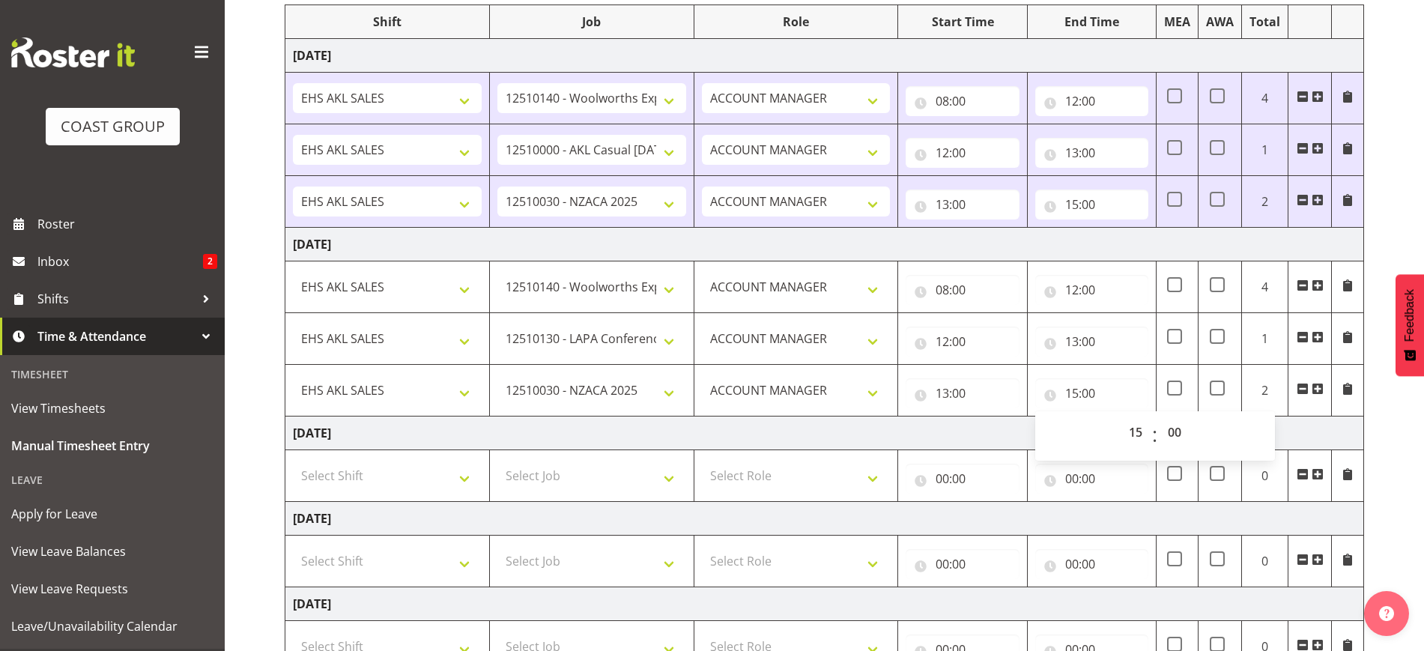
click at [1402, 456] on div "[DATE] - [DATE] MEA - Meal Allowance AWA - Away Allowence Shift Job Role Start …" at bounding box center [855, 425] width 1140 height 1003
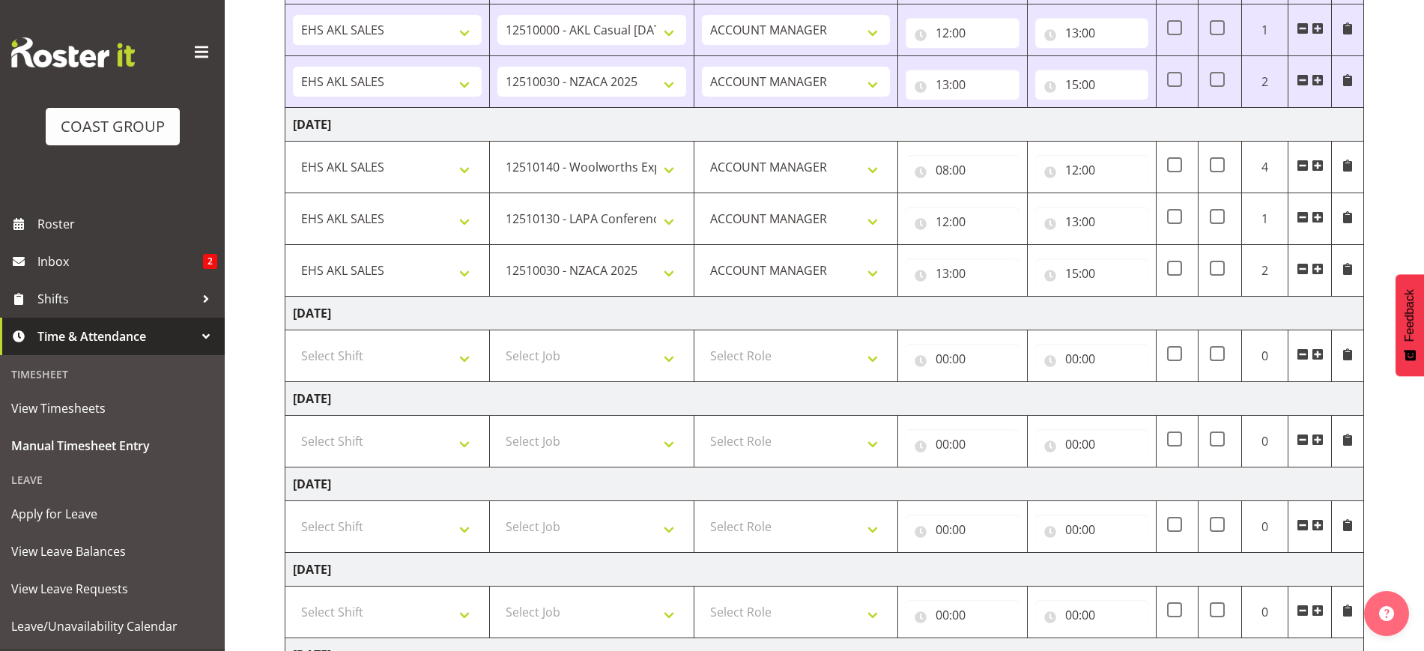
scroll to position [488, 0]
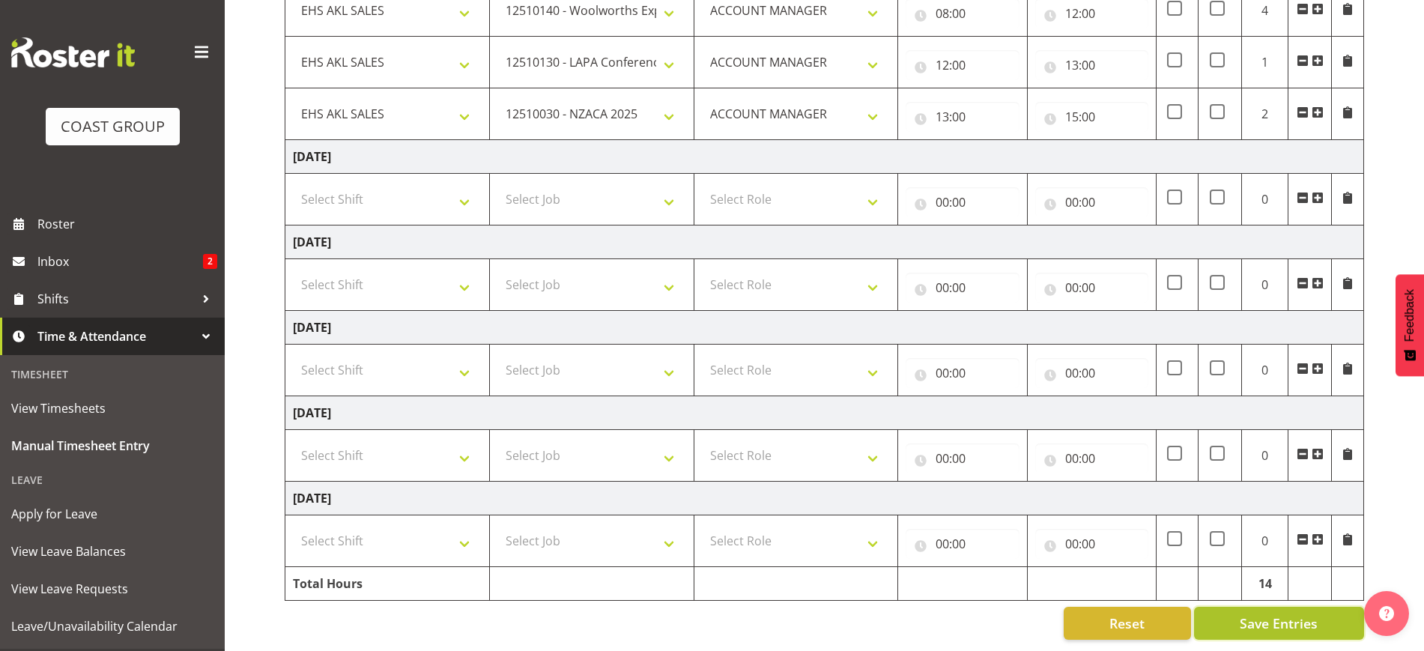
click at [1261, 614] on span "Save Entries" at bounding box center [1279, 623] width 78 height 19
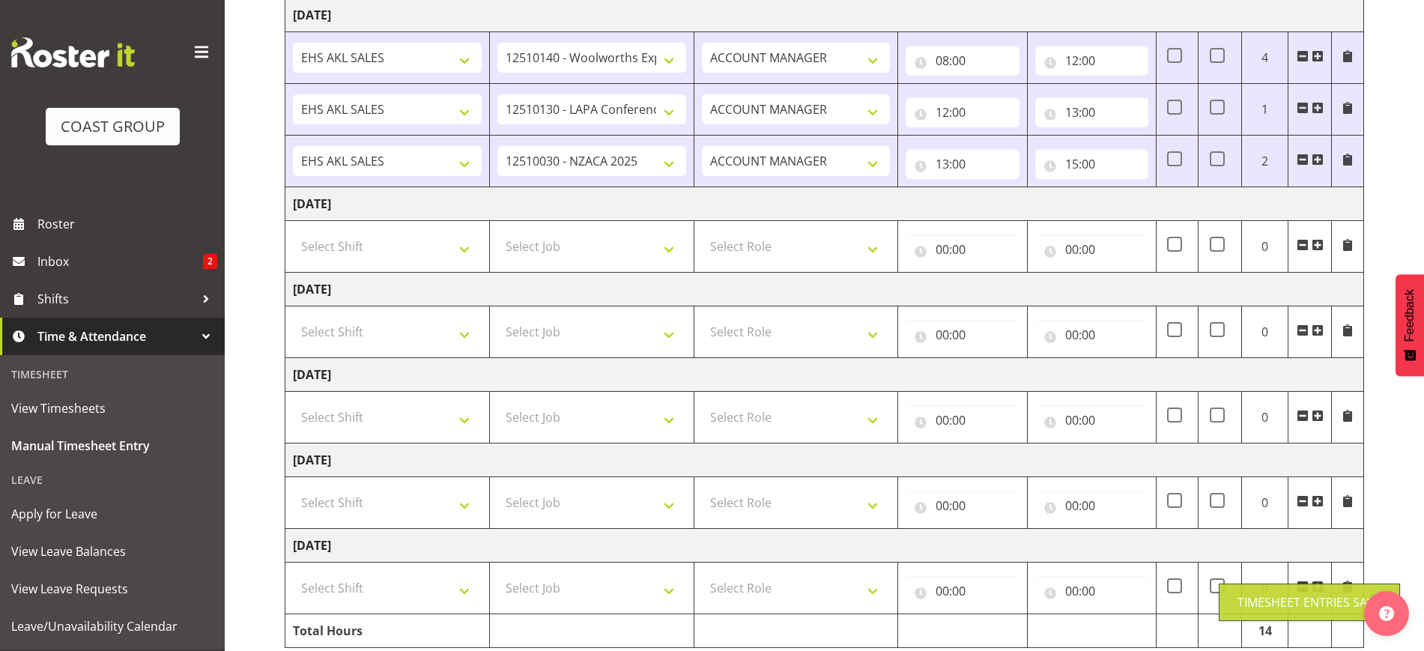
scroll to position [395, 0]
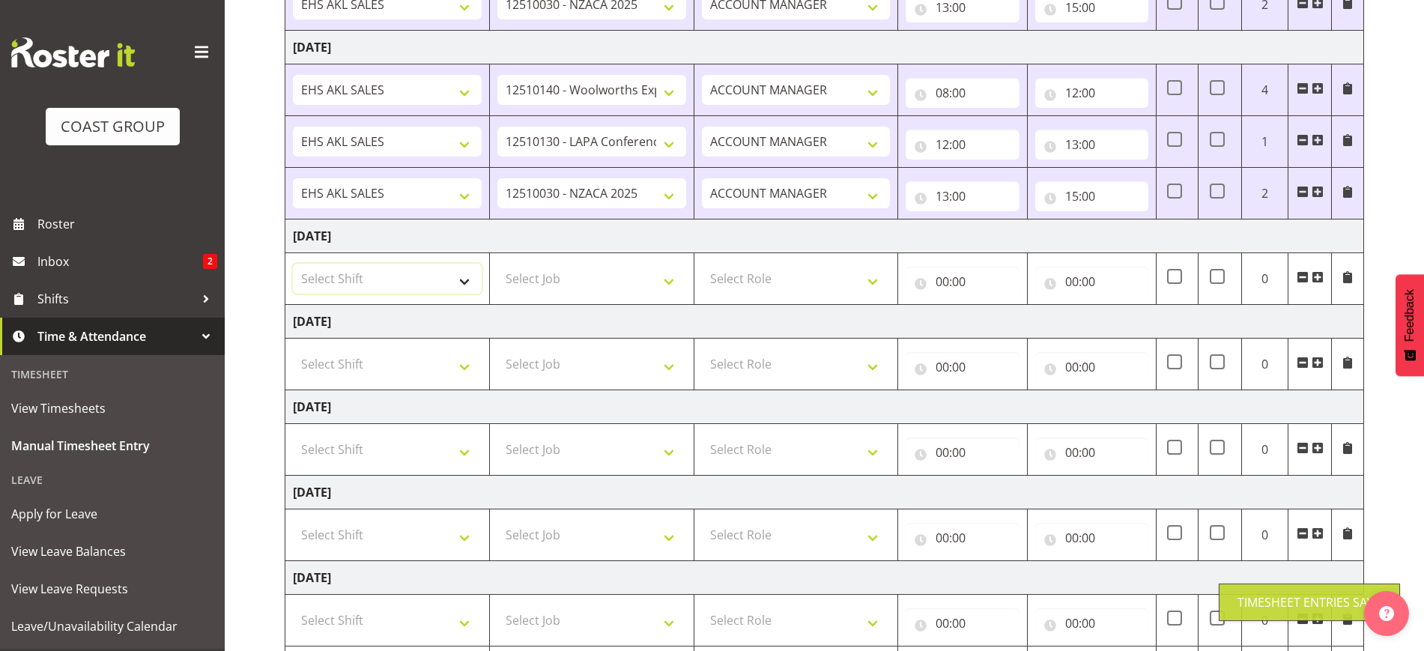
click at [375, 292] on select "Select Shift EHS AKL SALES" at bounding box center [387, 279] width 189 height 30
click at [375, 285] on select "Select Shift EHS AKL SALES" at bounding box center [387, 279] width 189 height 30
click at [369, 282] on select "Select Shift EHS AKL SALES" at bounding box center [387, 279] width 189 height 30
select select "1327"
click at [293, 264] on select "Select Shift EHS AKL SALES" at bounding box center [387, 279] width 189 height 30
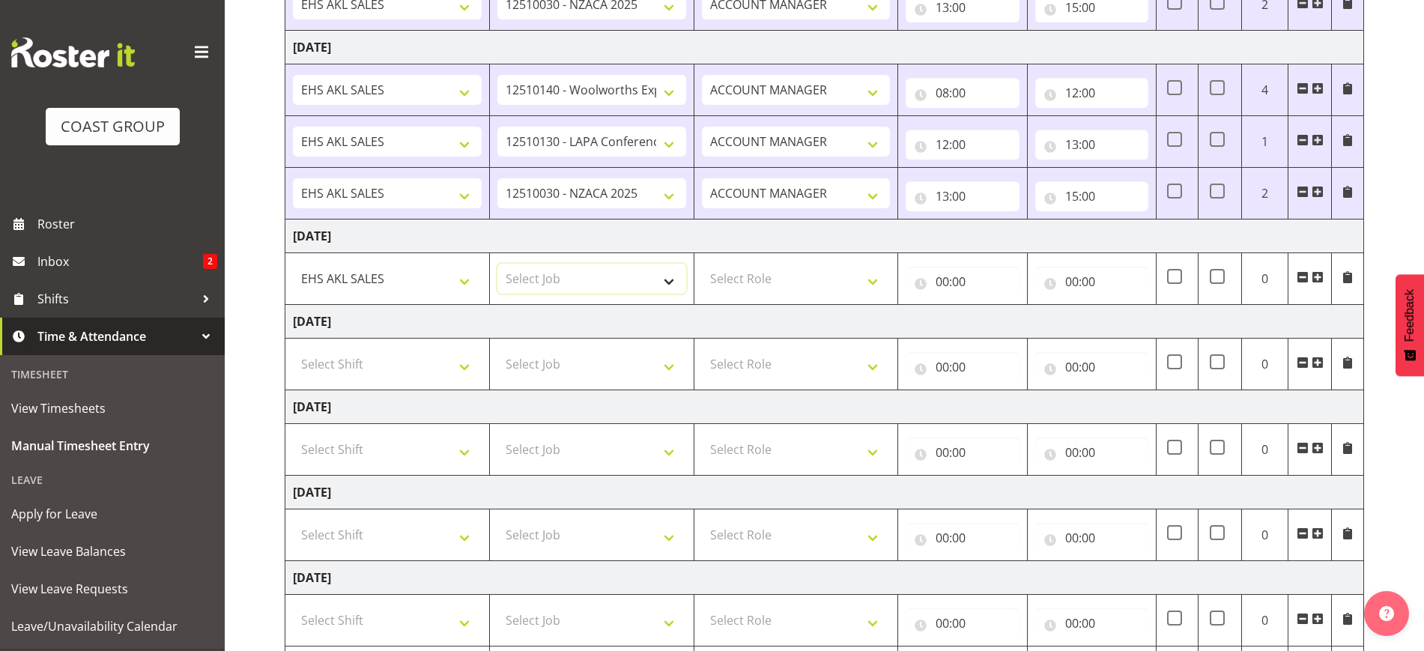
click at [572, 284] on select "Select Job 1 Carlton Events 1 [PERSON_NAME][GEOGRAPHIC_DATA] 1 [PERSON_NAME][GE…" at bounding box center [591, 279] width 189 height 30
drag, startPoint x: 560, startPoint y: 359, endPoint x: 554, endPoint y: 350, distance: 10.8
click at [560, 359] on select "Select Job 1 Carlton Events 1 [PERSON_NAME][GEOGRAPHIC_DATA] 1 [PERSON_NAME][GE…" at bounding box center [591, 364] width 189 height 30
click at [450, 327] on td "[DATE]" at bounding box center [824, 322] width 1079 height 34
click at [628, 281] on select "1 Carlton Events 1 [PERSON_NAME] 1 [PERSON_NAME][GEOGRAPHIC_DATA] 1 EHS WAREHOU…" at bounding box center [591, 279] width 189 height 30
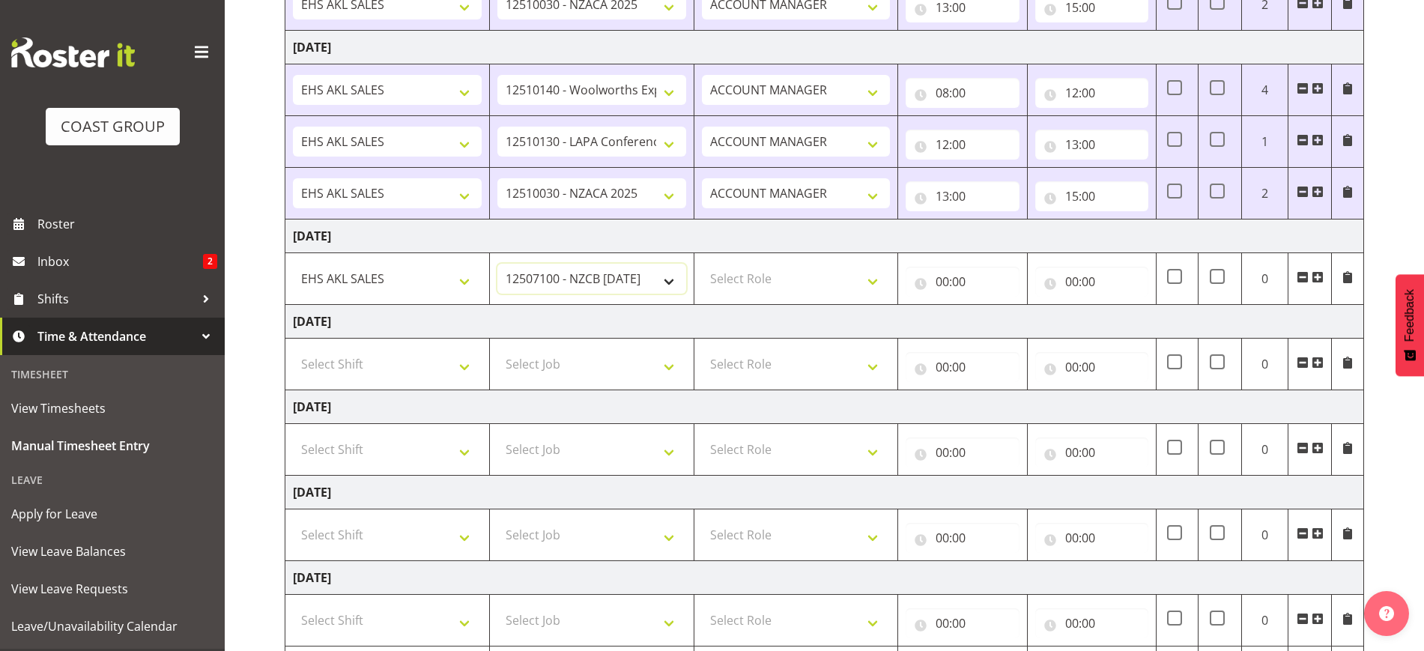
click at [594, 276] on select "1 Carlton Events 1 [PERSON_NAME] 1 [PERSON_NAME][GEOGRAPHIC_DATA] 1 EHS WAREHOU…" at bounding box center [591, 279] width 189 height 30
select select "10237"
click at [497, 264] on select "1 Carlton Events 1 [PERSON_NAME] 1 [PERSON_NAME][GEOGRAPHIC_DATA] 1 EHS WAREHOU…" at bounding box center [591, 279] width 189 height 30
drag, startPoint x: 753, startPoint y: 279, endPoint x: 764, endPoint y: 291, distance: 16.4
click at [753, 279] on select "Select Role ACCOUNT MANAGER Account Manager" at bounding box center [796, 279] width 189 height 30
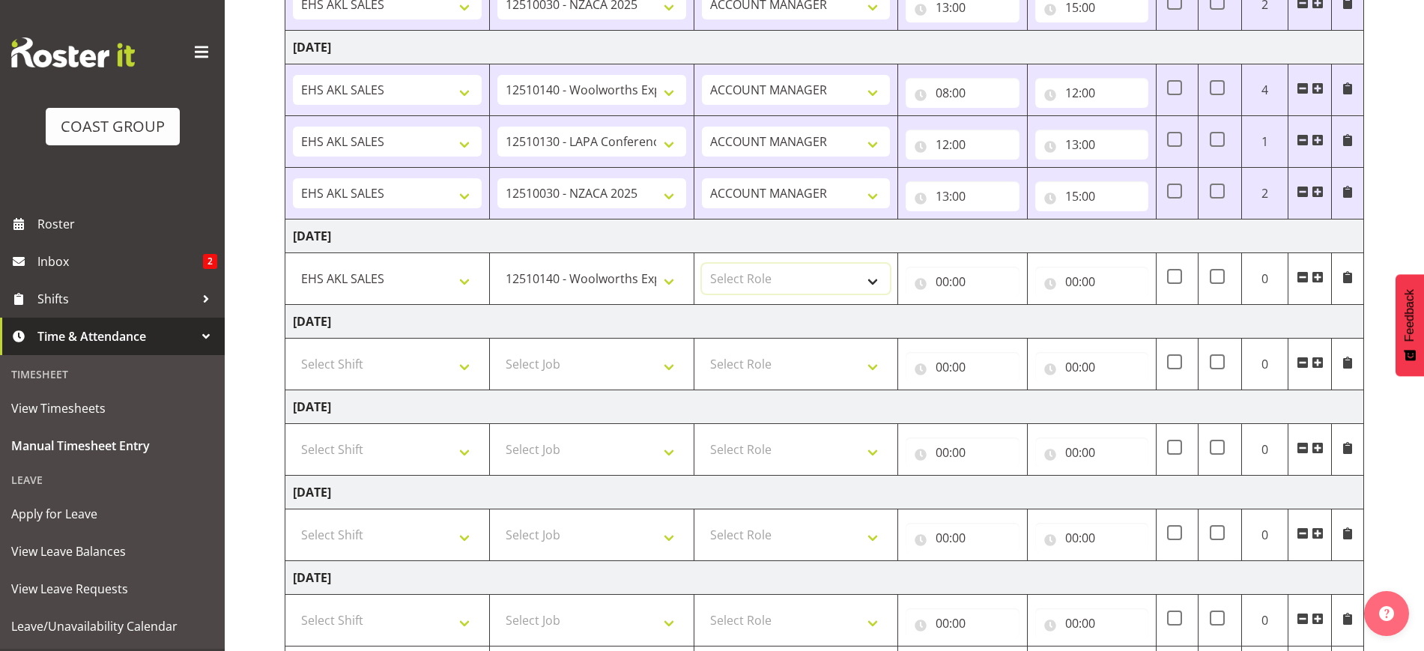
select select "197"
click at [702, 264] on select "Select Role ACCOUNT MANAGER Account Manager" at bounding box center [796, 279] width 189 height 30
click at [972, 288] on input "00:00" at bounding box center [962, 282] width 113 height 30
drag, startPoint x: 1005, startPoint y: 325, endPoint x: 1005, endPoint y: 306, distance: 18.7
click at [1005, 325] on select "00 01 02 03 04 05 06 07 08 09 10 11 12 13 14 15 16 17 18 19 20 21 22 23" at bounding box center [1008, 321] width 34 height 30
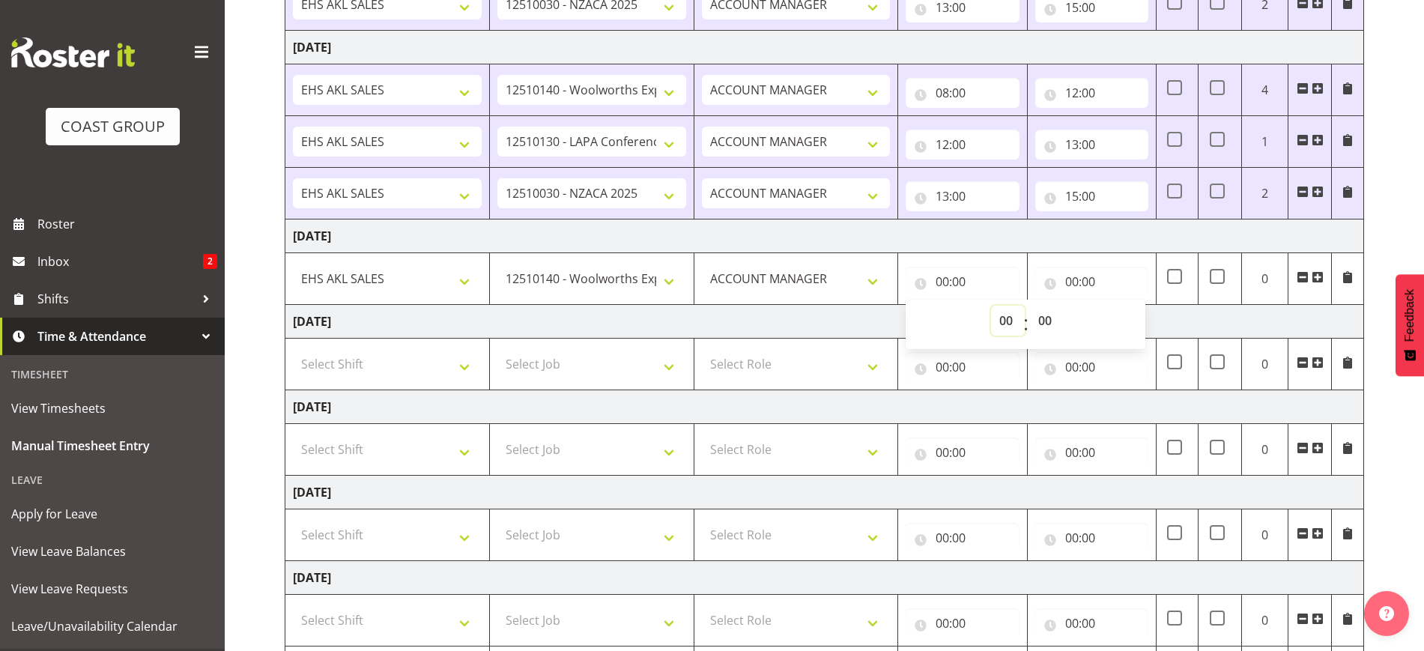
select select "8"
click at [991, 306] on select "00 01 02 03 04 05 06 07 08 09 10 11 12 13 14 15 16 17 18 19 20 21 22 23" at bounding box center [1008, 321] width 34 height 30
type input "08:00"
click at [1099, 267] on input "00:00" at bounding box center [1091, 282] width 113 height 30
click at [1136, 323] on select "00 01 02 03 04 05 06 07 08 09 10 11 12 13 14 15 16 17 18 19 20 21 22 23" at bounding box center [1138, 321] width 34 height 30
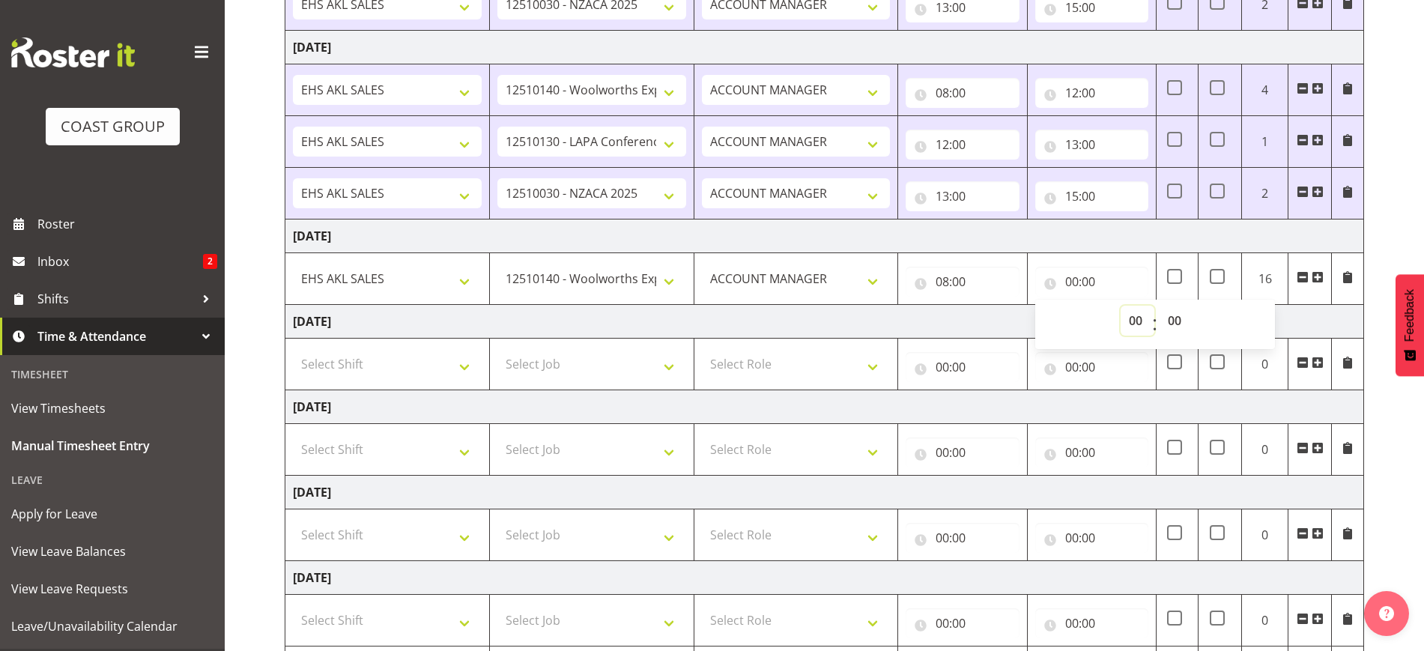
select select "11"
click at [1121, 306] on select "00 01 02 03 04 05 06 07 08 09 10 11 12 13 14 15 16 17 18 19 20 21 22 23" at bounding box center [1138, 321] width 34 height 30
type input "11:00"
click at [1133, 320] on select "00 01 02 03 04 05 06 07 08 09 10 11 12 13 14 15 16 17 18 19 20 21 22 23" at bounding box center [1138, 321] width 34 height 30
select select "10"
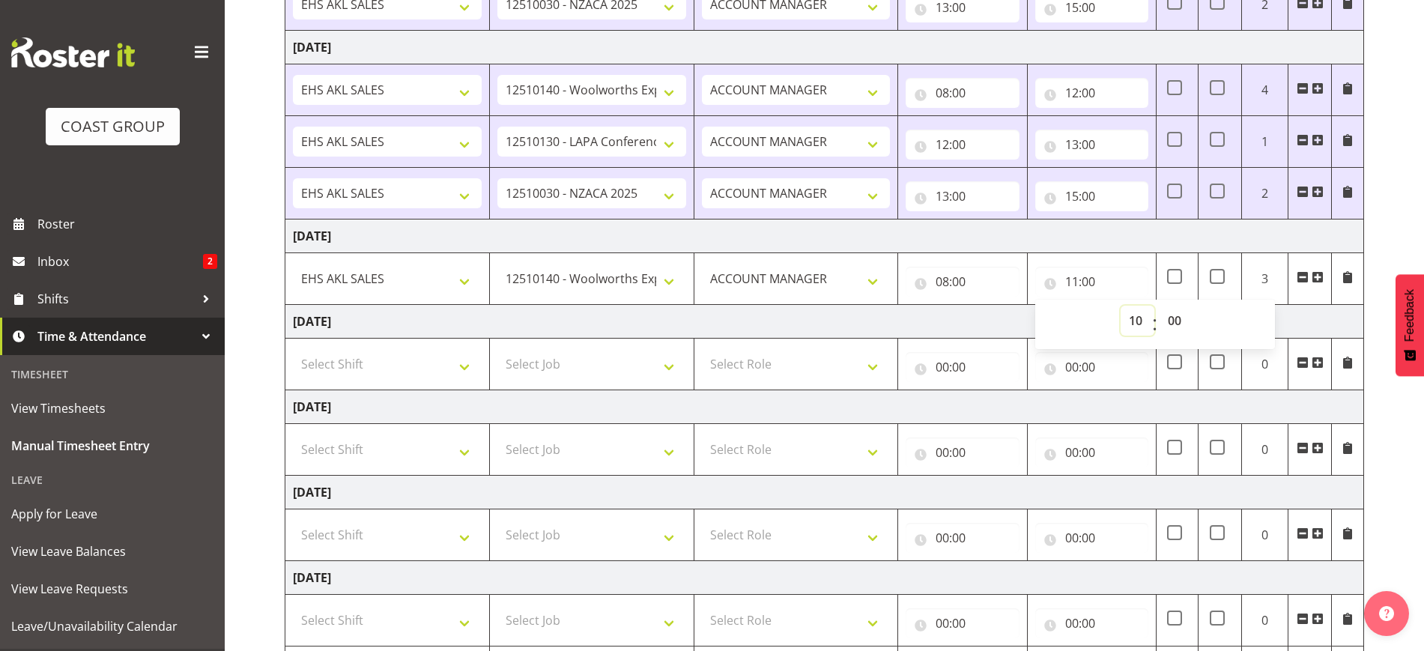
click at [1121, 306] on select "00 01 02 03 04 05 06 07 08 09 10 11 12 13 14 15 16 17 18 19 20 21 22 23" at bounding box center [1138, 321] width 34 height 30
type input "10:00"
click at [1318, 274] on span at bounding box center [1318, 277] width 12 height 12
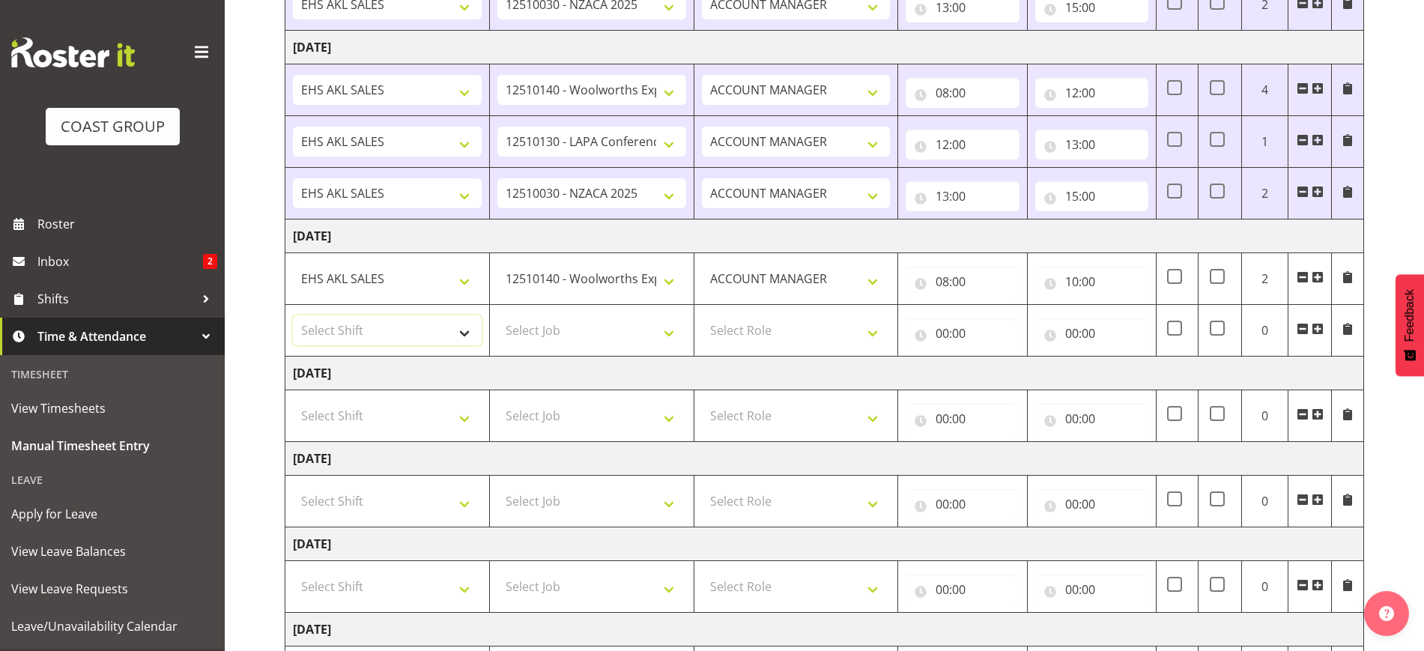
click at [398, 327] on select "Select Shift EHS AKL SALES" at bounding box center [387, 330] width 189 height 30
select select "1327"
click at [293, 315] on select "Select Shift EHS AKL SALES" at bounding box center [387, 330] width 189 height 30
click at [572, 313] on td "Select Job 1 Carlton Events 1 [PERSON_NAME][GEOGRAPHIC_DATA] 1 [PERSON_NAME][GE…" at bounding box center [591, 331] width 205 height 52
click at [563, 330] on select "Select Job 1 Carlton Events 1 [PERSON_NAME][GEOGRAPHIC_DATA] 1 [PERSON_NAME][GE…" at bounding box center [591, 330] width 189 height 30
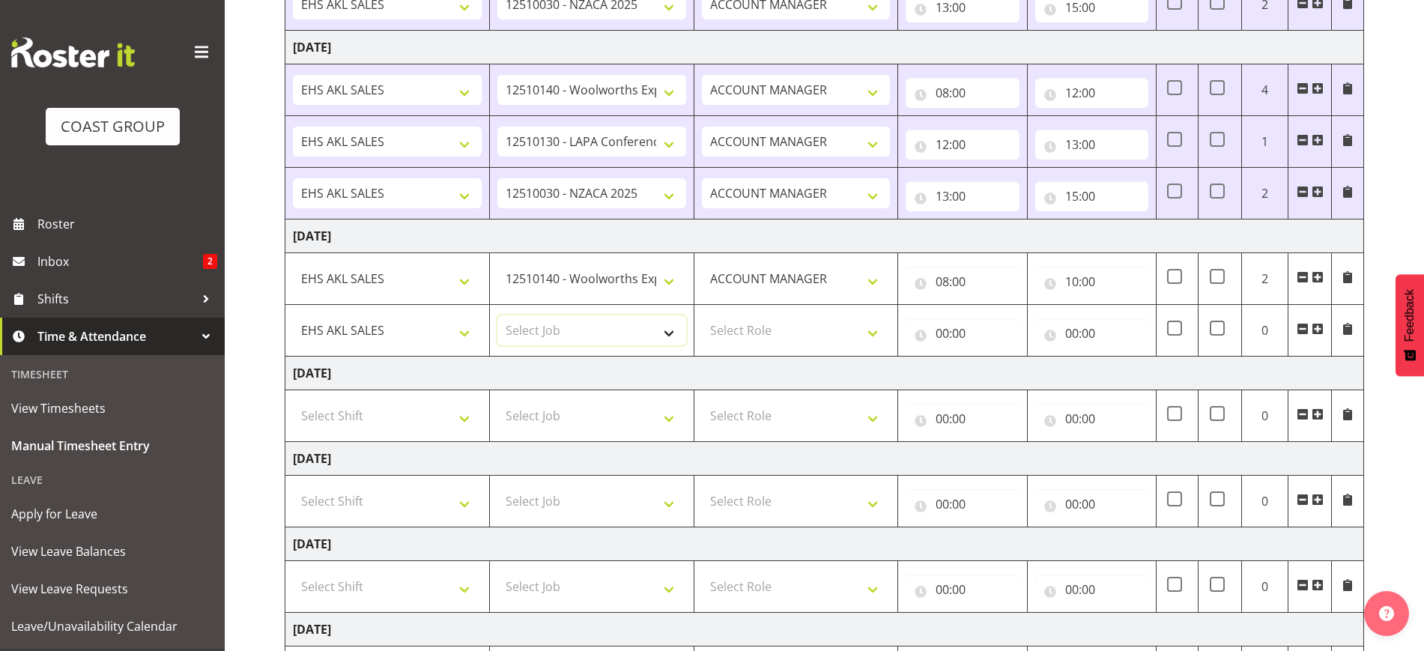
click at [548, 335] on select "Select Job 1 Carlton Events 1 [PERSON_NAME][GEOGRAPHIC_DATA] 1 [PERSON_NAME][GE…" at bounding box center [591, 330] width 189 height 30
select select "9288"
click at [497, 315] on select "Select Job 1 Carlton Events 1 [PERSON_NAME][GEOGRAPHIC_DATA] 1 [PERSON_NAME][GE…" at bounding box center [591, 330] width 189 height 30
click at [781, 330] on select "Select Role ACCOUNT MANAGER Account Manager" at bounding box center [796, 330] width 189 height 30
select select "197"
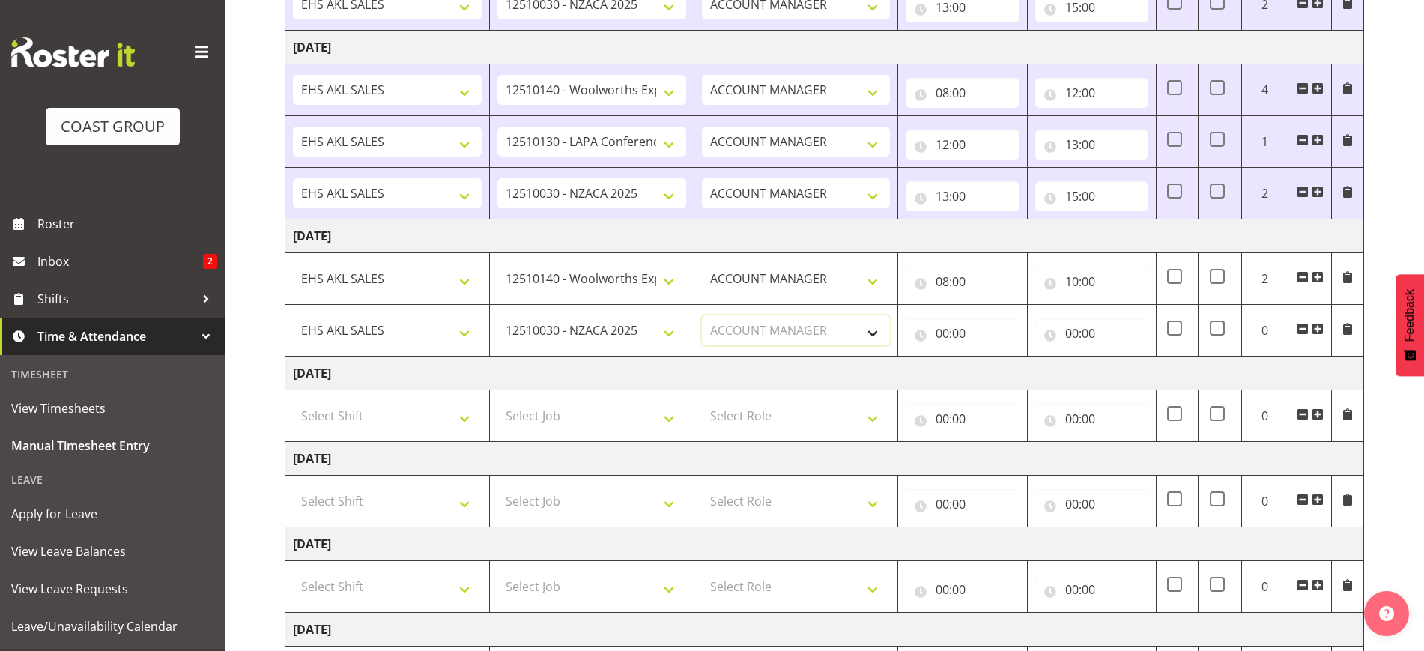
click at [702, 315] on select "Select Role ACCOUNT MANAGER Account Manager" at bounding box center [796, 330] width 189 height 30
click at [952, 334] on input "00:00" at bounding box center [962, 333] width 113 height 30
drag, startPoint x: 1008, startPoint y: 370, endPoint x: 1008, endPoint y: 360, distance: 10.5
click at [1008, 369] on select "00 01 02 03 04 05 06 07 08 09 10 11 12 13 14 15 16 17 18 19 20 21 22 23" at bounding box center [1008, 372] width 34 height 30
select select "10"
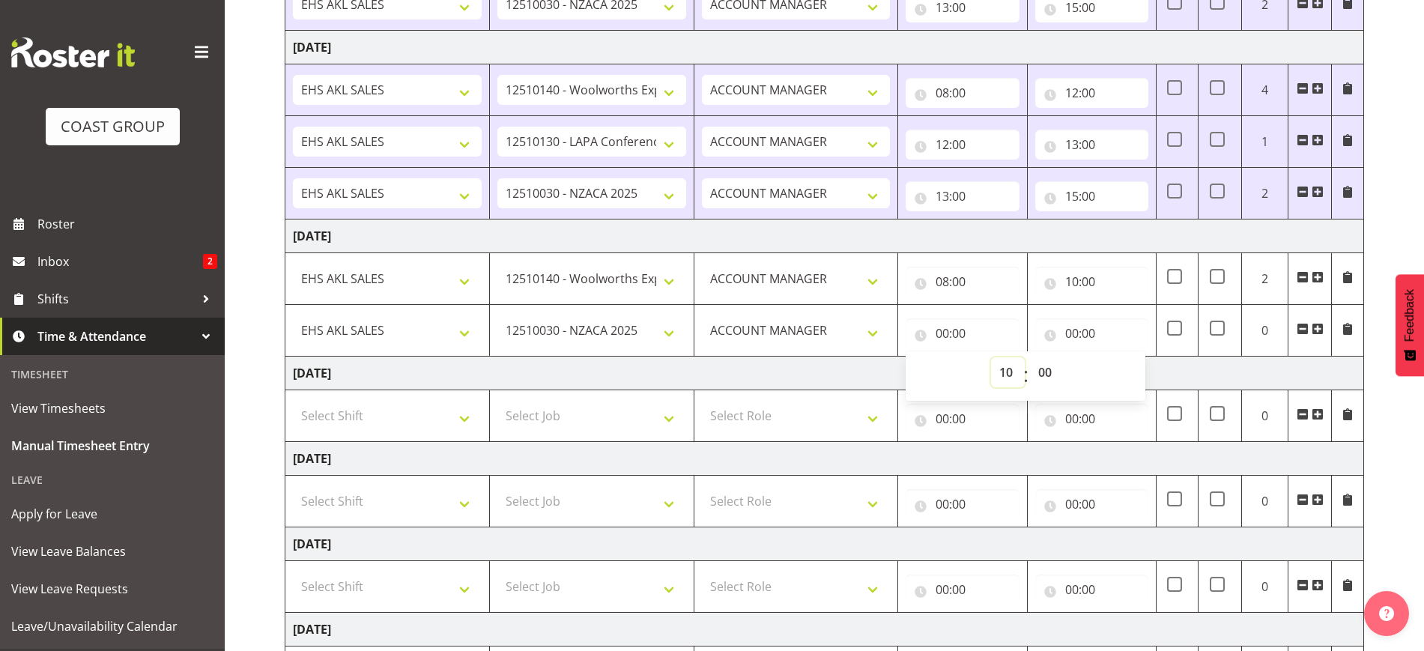
click at [991, 357] on select "00 01 02 03 04 05 06 07 08 09 10 11 12 13 14 15 16 17 18 19 20 21 22 23" at bounding box center [1008, 372] width 34 height 30
type input "10:00"
click at [1093, 331] on input "00:00" at bounding box center [1091, 333] width 113 height 30
click at [1145, 376] on select "00 01 02 03 04 05 06 07 08 09 10 11 12 13 14 15 16 17 18 19 20 21 22 23" at bounding box center [1138, 372] width 34 height 30
select select "12"
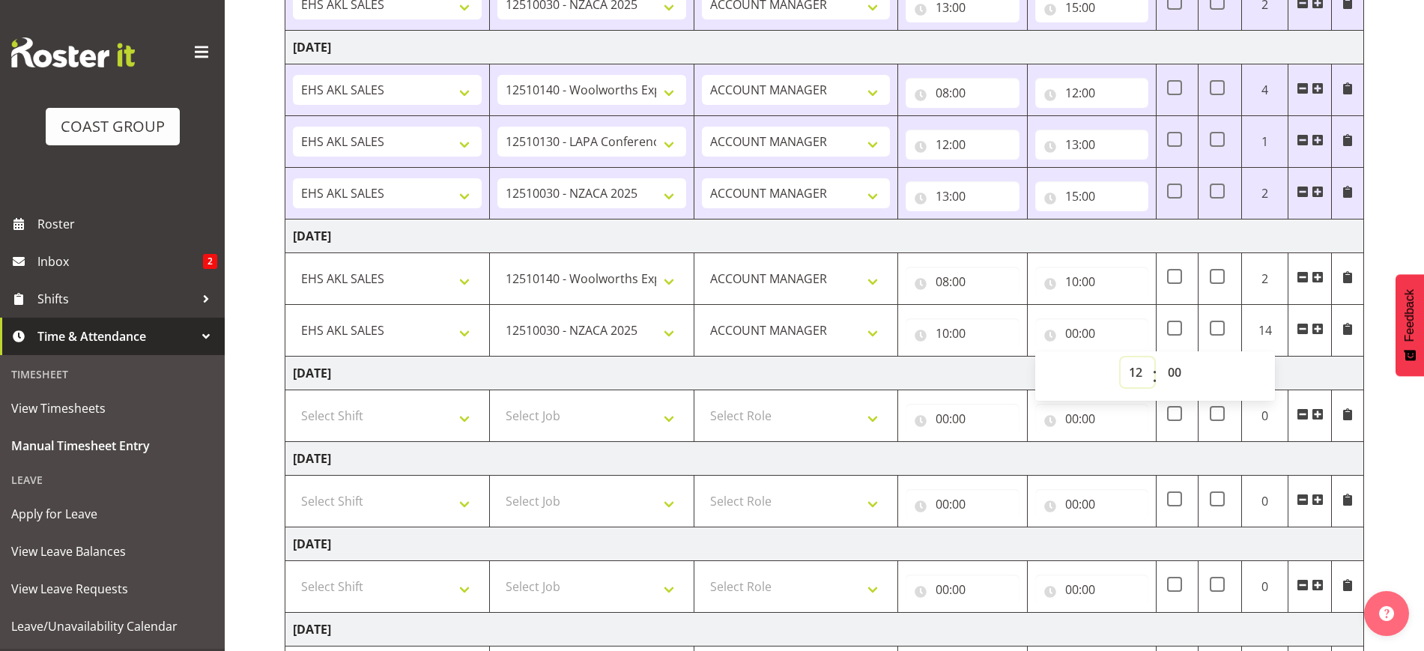
click at [1121, 357] on select "00 01 02 03 04 05 06 07 08 09 10 11 12 13 14 15 16 17 18 19 20 21 22 23" at bounding box center [1138, 372] width 34 height 30
type input "12:00"
click at [1316, 331] on span at bounding box center [1318, 329] width 12 height 12
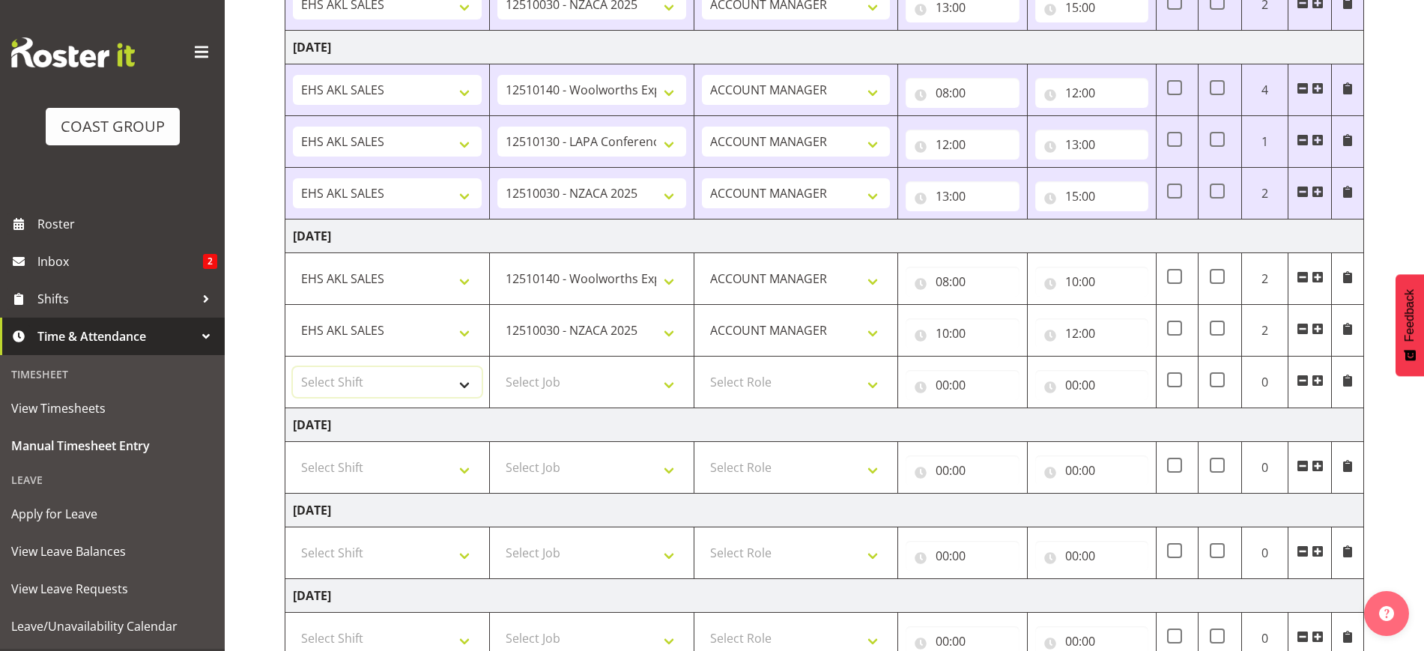
drag, startPoint x: 376, startPoint y: 381, endPoint x: 442, endPoint y: 389, distance: 66.4
click at [376, 381] on select "Select Shift EHS AKL SALES" at bounding box center [387, 382] width 189 height 30
select select "1327"
click at [293, 367] on select "Select Shift EHS AKL SALES" at bounding box center [387, 382] width 189 height 30
click at [571, 382] on select "Select Job 1 Carlton Events 1 [PERSON_NAME][GEOGRAPHIC_DATA] 1 [PERSON_NAME][GE…" at bounding box center [591, 382] width 189 height 30
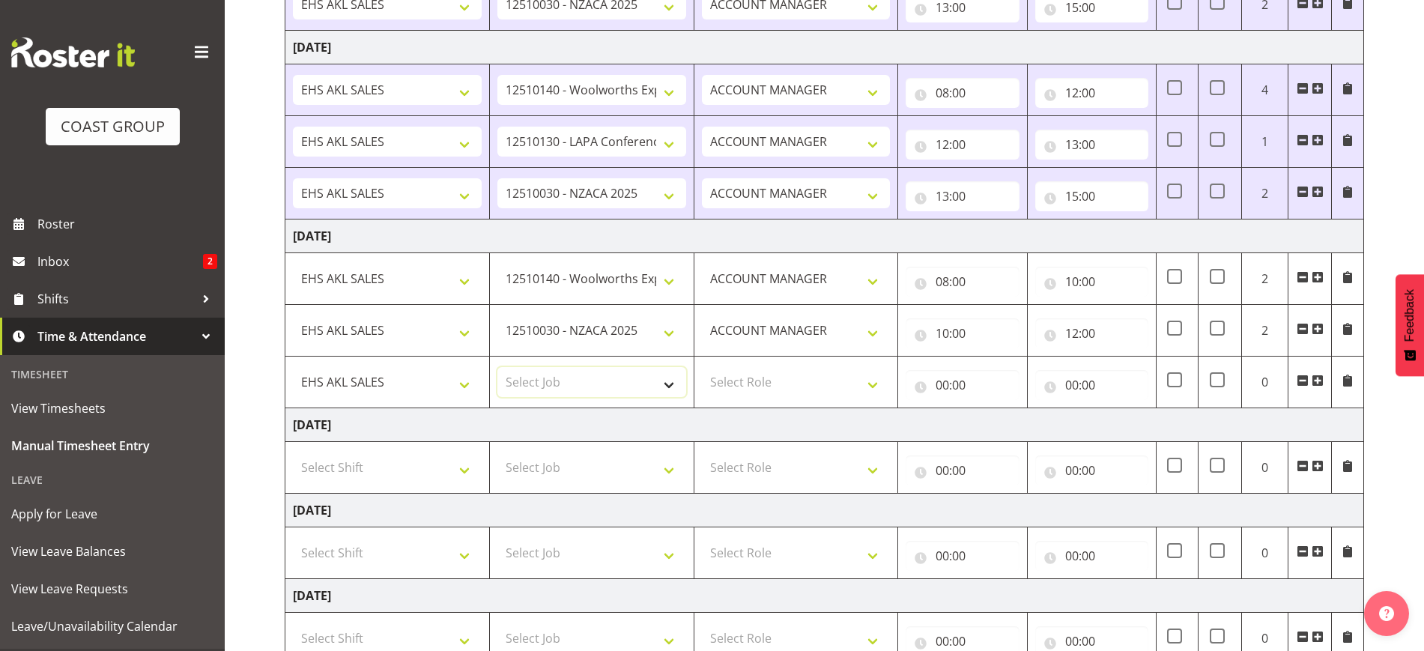
select select "8654"
click at [497, 367] on select "Select Job 1 Carlton Events 1 [PERSON_NAME][GEOGRAPHIC_DATA] 1 [PERSON_NAME][GE…" at bounding box center [591, 382] width 189 height 30
click at [779, 396] on select "Select Role ACCOUNT MANAGER Account Manager" at bounding box center [796, 382] width 189 height 30
select select "197"
click at [702, 367] on select "Select Role ACCOUNT MANAGER Account Manager" at bounding box center [796, 382] width 189 height 30
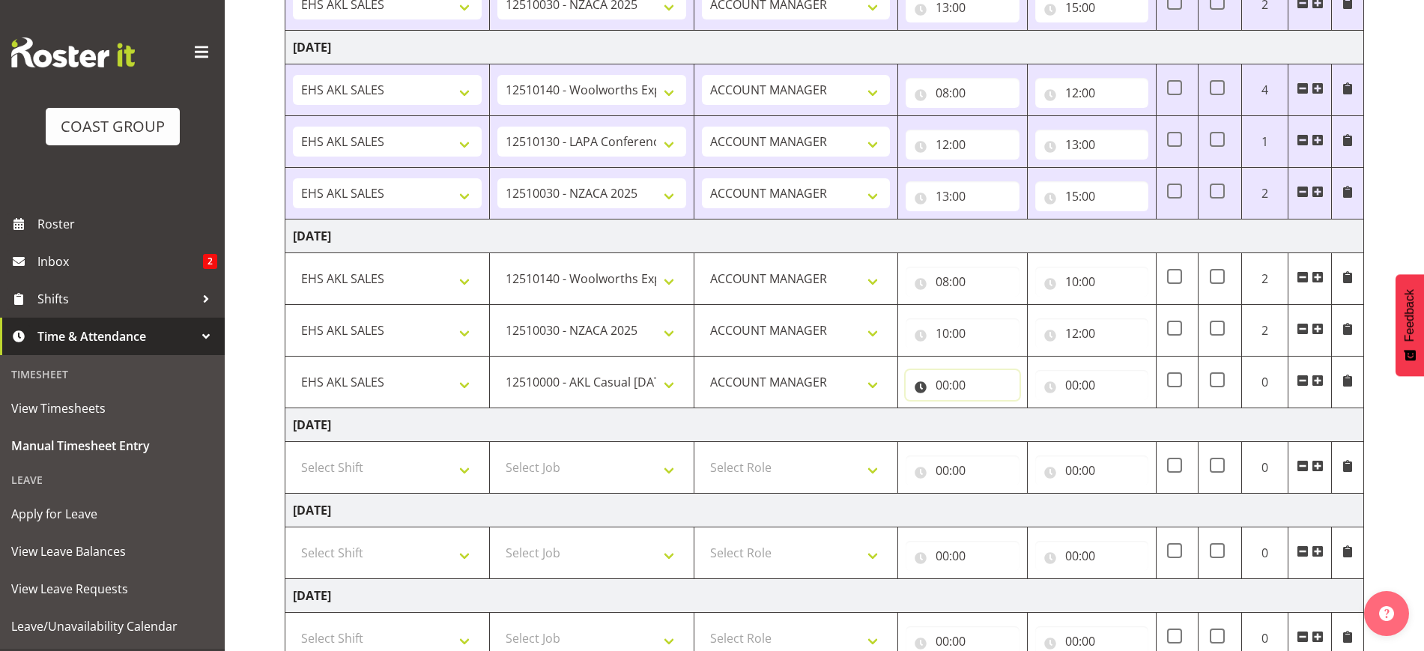
click at [969, 388] on input "00:00" at bounding box center [962, 385] width 113 height 30
click at [997, 420] on select "00 01 02 03 04 05 06 07 08 09 10 11 12 13 14 15 16 17 18 19 20 21 22 23" at bounding box center [1008, 424] width 34 height 30
select select "12"
click at [991, 409] on select "00 01 02 03 04 05 06 07 08 09 10 11 12 13 14 15 16 17 18 19 20 21 22 23" at bounding box center [1008, 424] width 34 height 30
type input "12:00"
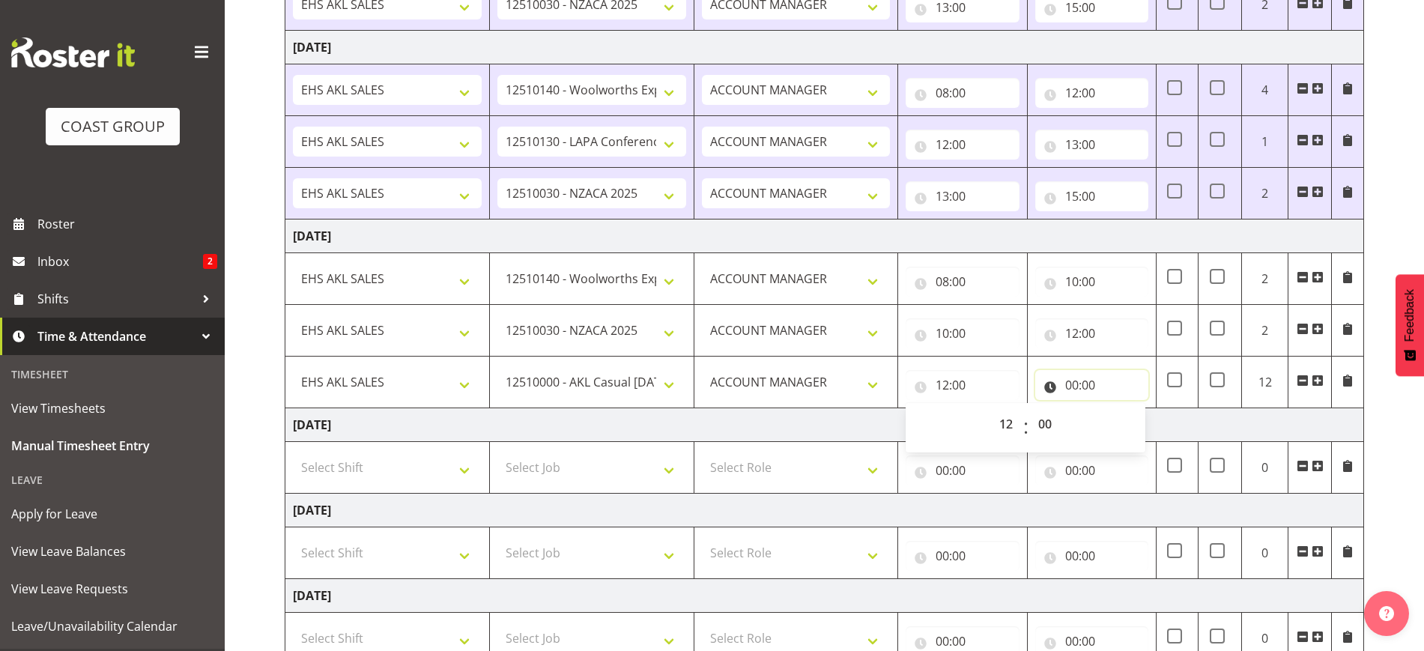
click at [1092, 382] on input "00:00" at bounding box center [1091, 385] width 113 height 30
drag, startPoint x: 1131, startPoint y: 423, endPoint x: 1132, endPoint y: 413, distance: 10.6
click at [1131, 422] on select "00 01 02 03 04 05 06 07 08 09 10 11 12 13 14 15 16 17 18 19 20 21 22 23" at bounding box center [1138, 424] width 34 height 30
select select "14"
click at [1121, 409] on select "00 01 02 03 04 05 06 07 08 09 10 11 12 13 14 15 16 17 18 19 20 21 22 23" at bounding box center [1138, 424] width 34 height 30
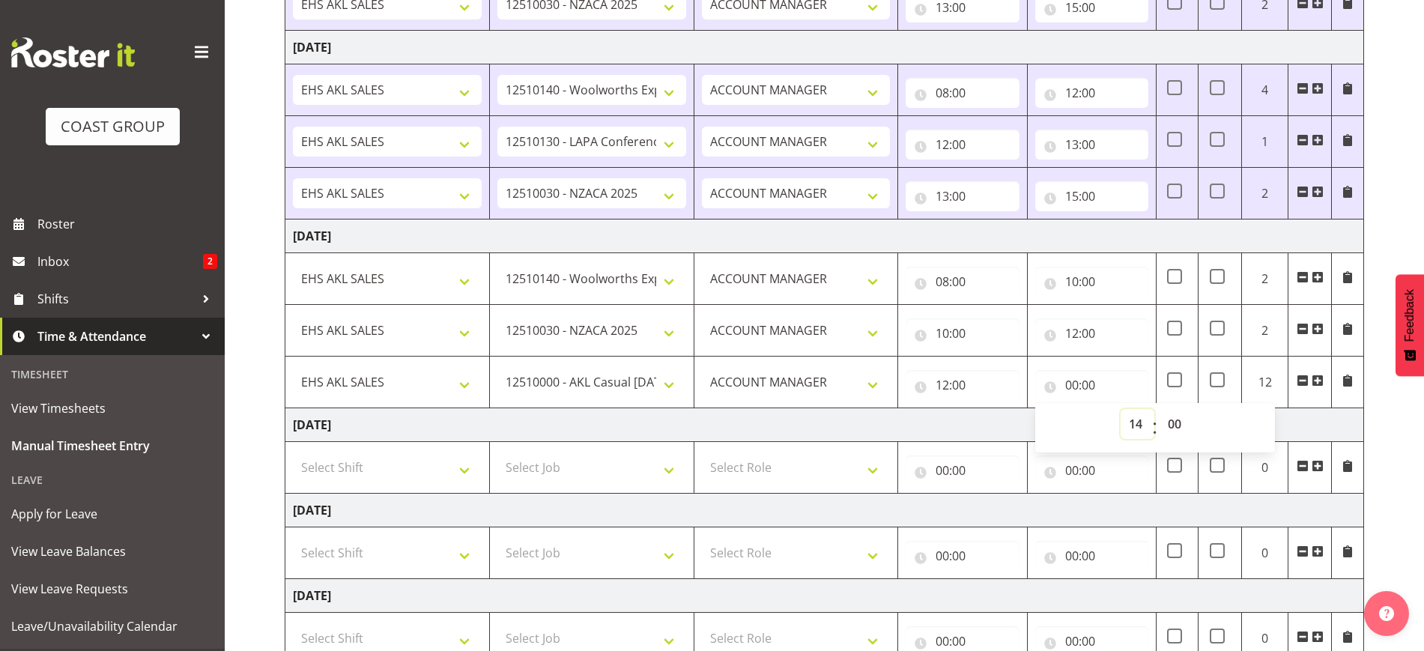
type input "14:00"
click at [1317, 382] on span at bounding box center [1318, 381] width 12 height 12
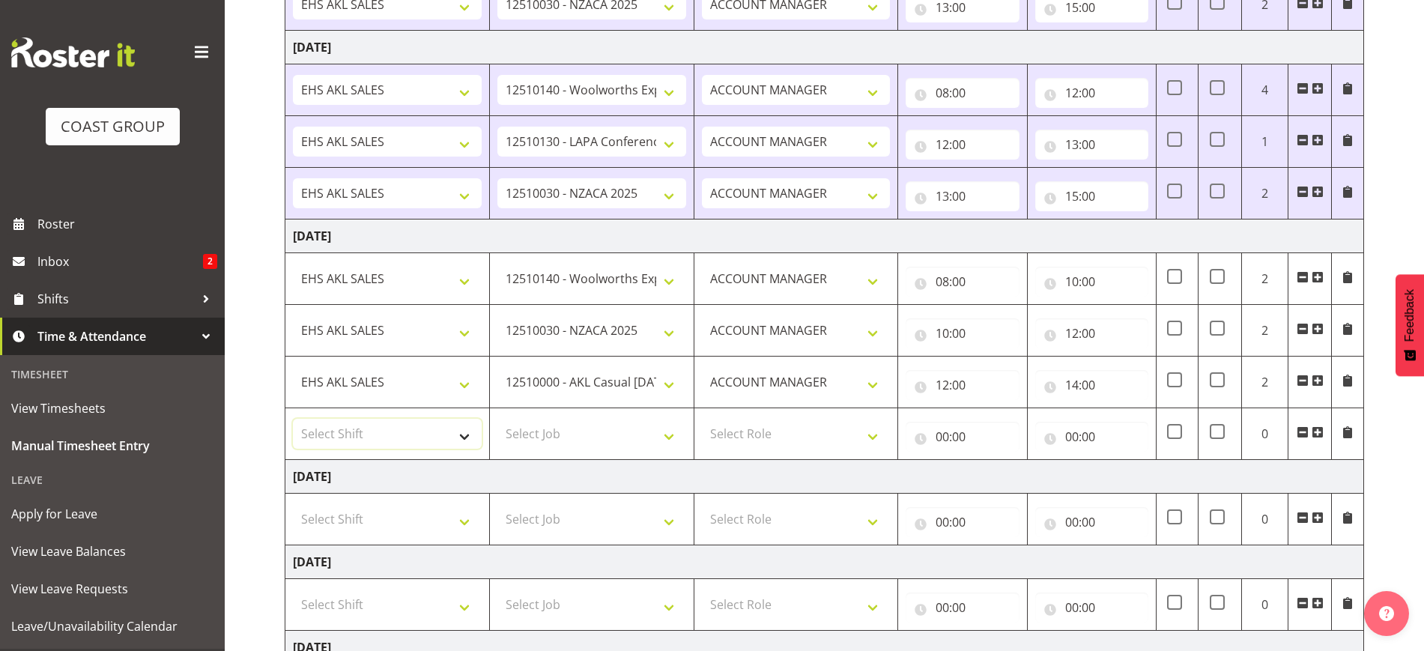
click at [366, 438] on select "Select Shift EHS AKL SALES" at bounding box center [387, 434] width 189 height 30
select select "1327"
click at [293, 419] on select "Select Shift EHS AKL SALES" at bounding box center [387, 434] width 189 height 30
click at [548, 425] on select "Select Job 1 Carlton Events 1 [PERSON_NAME][GEOGRAPHIC_DATA] 1 [PERSON_NAME][GE…" at bounding box center [591, 434] width 189 height 30
click at [497, 419] on select "Select Job 1 Carlton Events 1 [PERSON_NAME][GEOGRAPHIC_DATA] 1 [PERSON_NAME][GE…" at bounding box center [591, 434] width 189 height 30
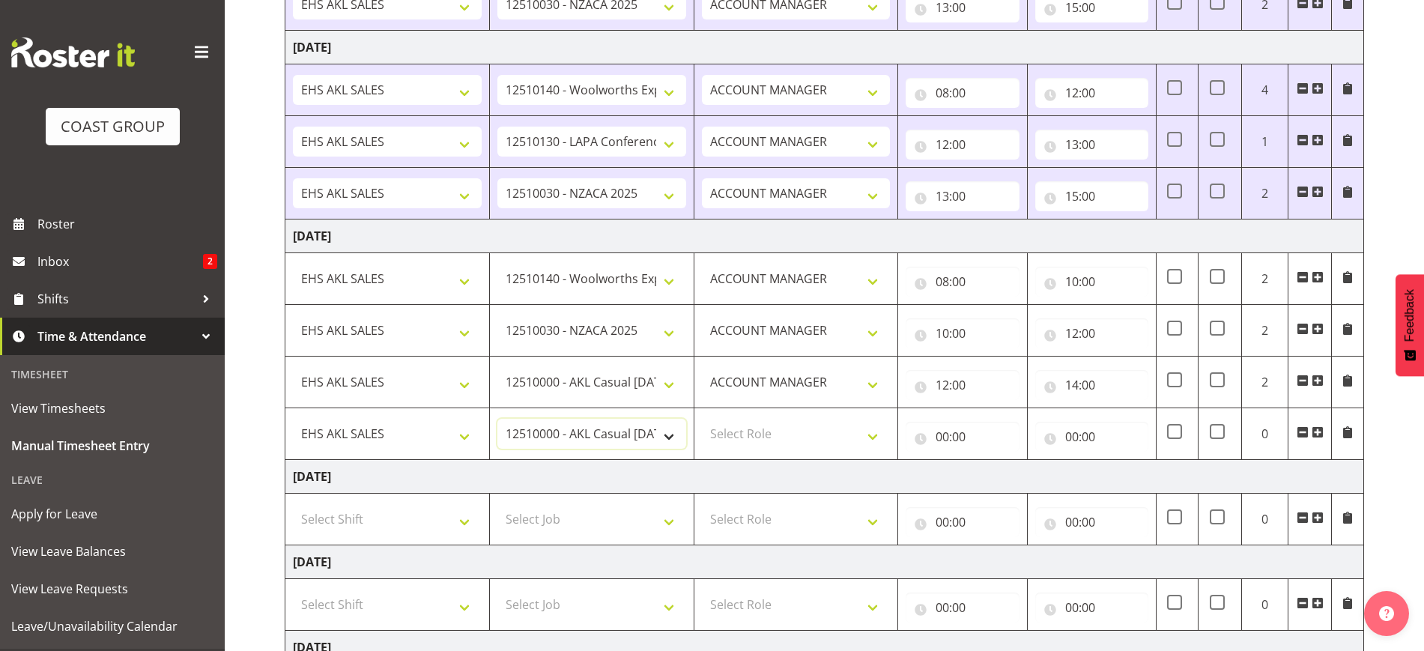
click at [549, 423] on select "1 Carlton Events 1 [PERSON_NAME] 1 [PERSON_NAME][GEOGRAPHIC_DATA] 1 EHS WAREHOU…" at bounding box center [591, 434] width 189 height 30
select select "10216"
click at [497, 419] on select "1 Carlton Events 1 [PERSON_NAME] 1 [PERSON_NAME][GEOGRAPHIC_DATA] 1 EHS WAREHOU…" at bounding box center [591, 434] width 189 height 30
click at [775, 428] on select "Select Role ACCOUNT MANAGER Account Manager" at bounding box center [796, 434] width 189 height 30
select select "197"
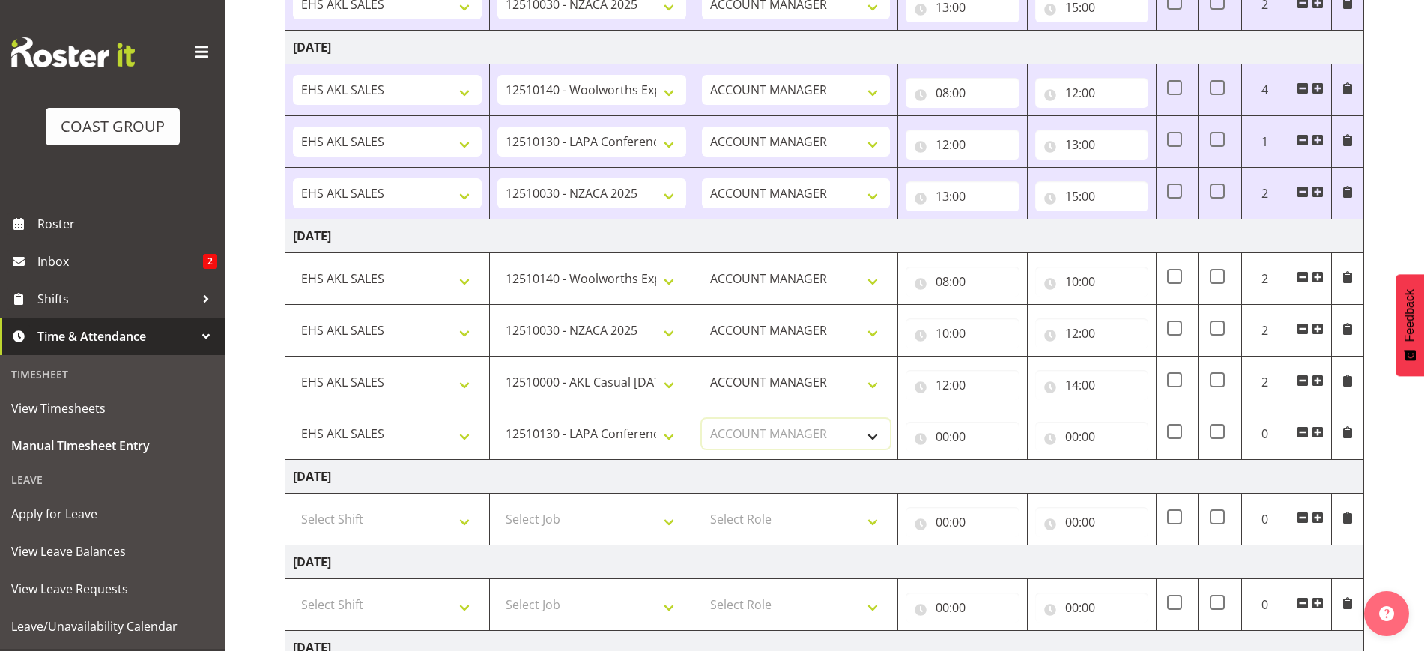
click at [702, 419] on select "Select Role ACCOUNT MANAGER Account Manager" at bounding box center [796, 434] width 189 height 30
click at [938, 436] on input "00:00" at bounding box center [962, 437] width 113 height 30
click at [1001, 475] on select "00 01 02 03 04 05 06 07 08 09 10 11 12 13 14 15 16 17 18 19 20 21 22 23" at bounding box center [1008, 476] width 34 height 30
select select "14"
click at [991, 461] on select "00 01 02 03 04 05 06 07 08 09 10 11 12 13 14 15 16 17 18 19 20 21 22 23" at bounding box center [1008, 476] width 34 height 30
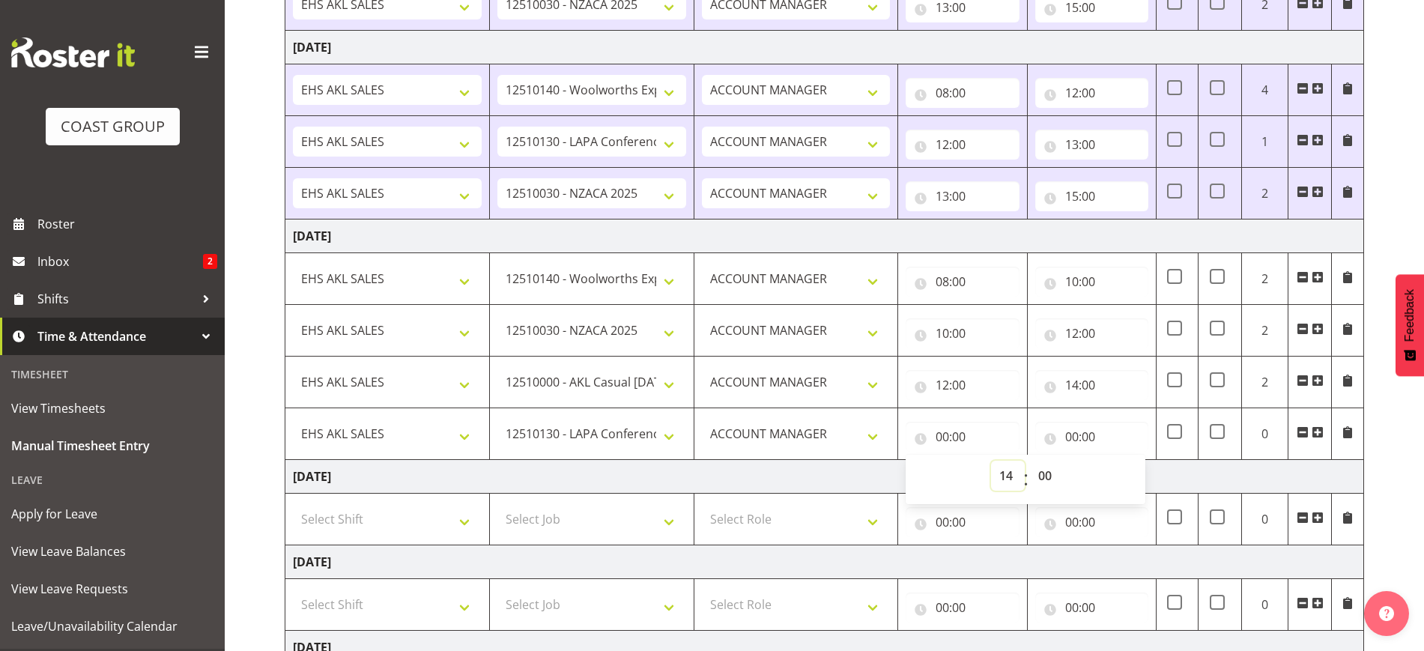
type input "14:00"
click at [1098, 435] on input "00:00" at bounding box center [1091, 437] width 113 height 30
drag, startPoint x: 1129, startPoint y: 472, endPoint x: 1131, endPoint y: 463, distance: 9.3
click at [1129, 472] on select "00 01 02 03 04 05 06 07 08 09 10 11 12 13 14 15 16 17 18 19 20 21 22 23" at bounding box center [1138, 476] width 34 height 30
select select "15"
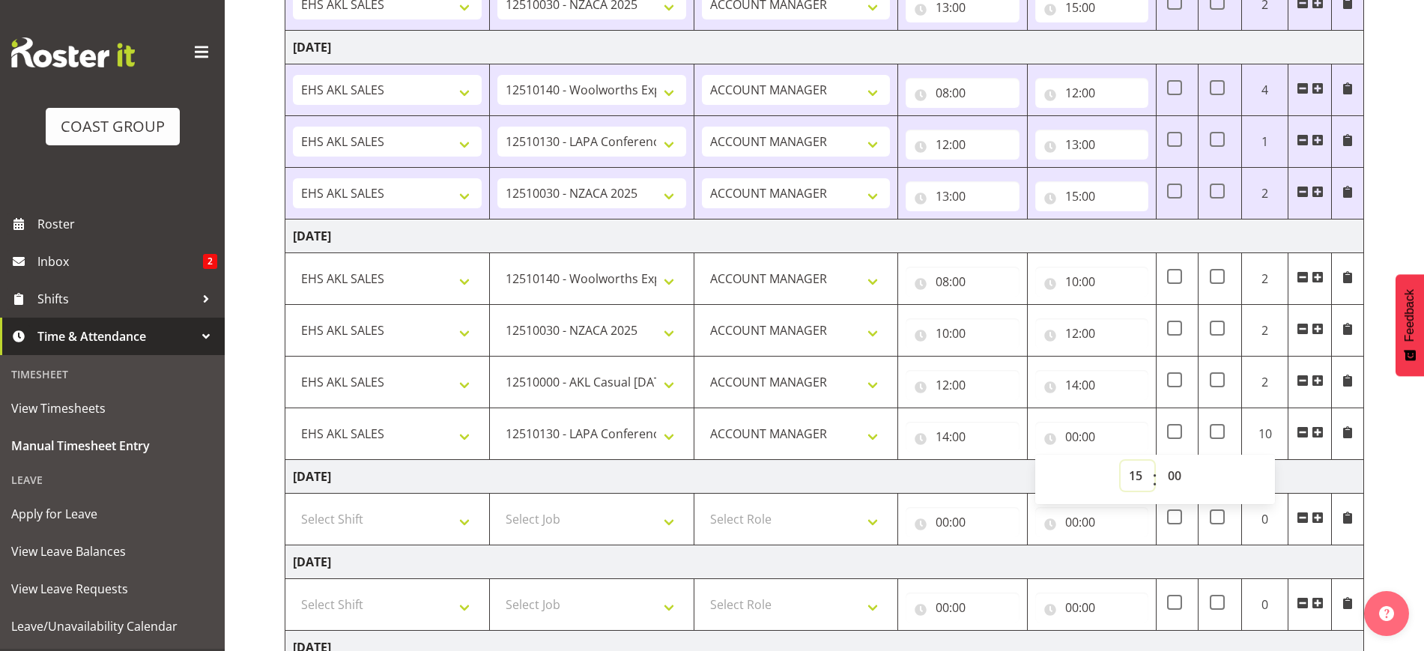
click at [1121, 461] on select "00 01 02 03 04 05 06 07 08 09 10 11 12 13 14 15 16 17 18 19 20 21 22 23" at bounding box center [1138, 476] width 34 height 30
type input "15:00"
click at [1389, 497] on div "[DATE] - [DATE] MEA - Meal Allowance AWA - Away Allowence Shift Job Role Start …" at bounding box center [855, 306] width 1140 height 1158
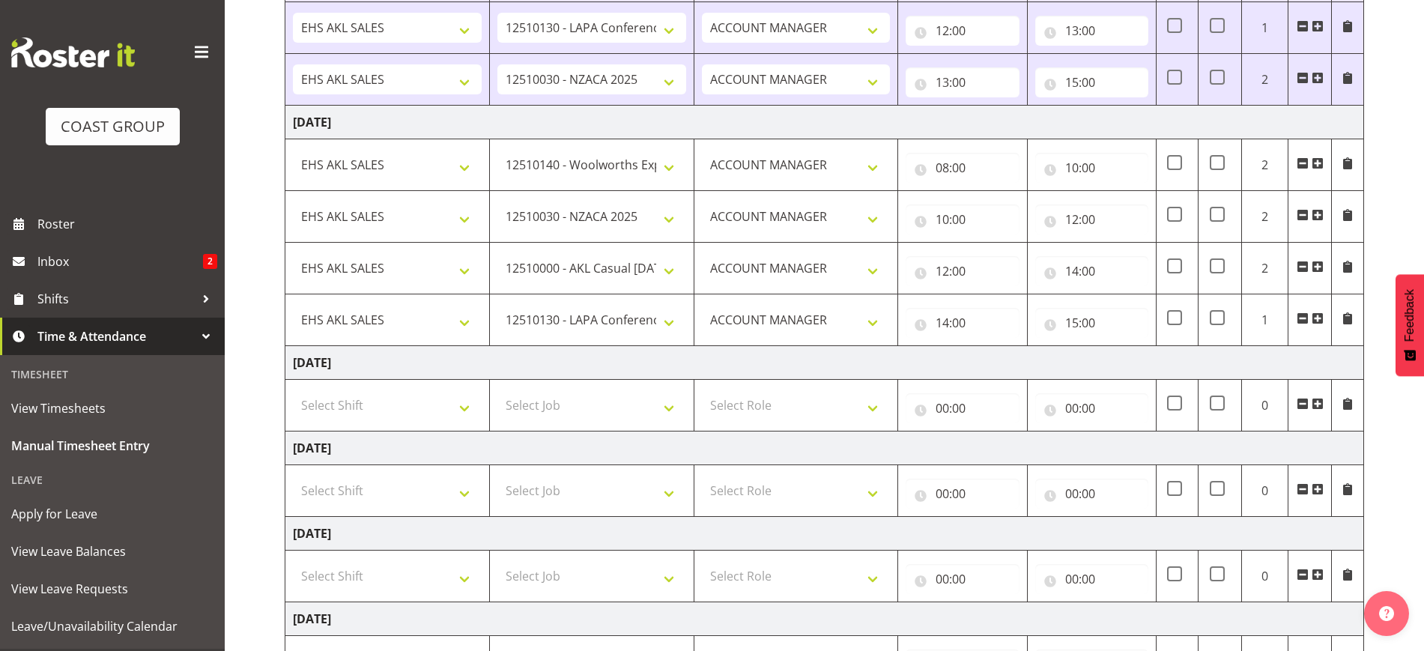
scroll to position [644, 0]
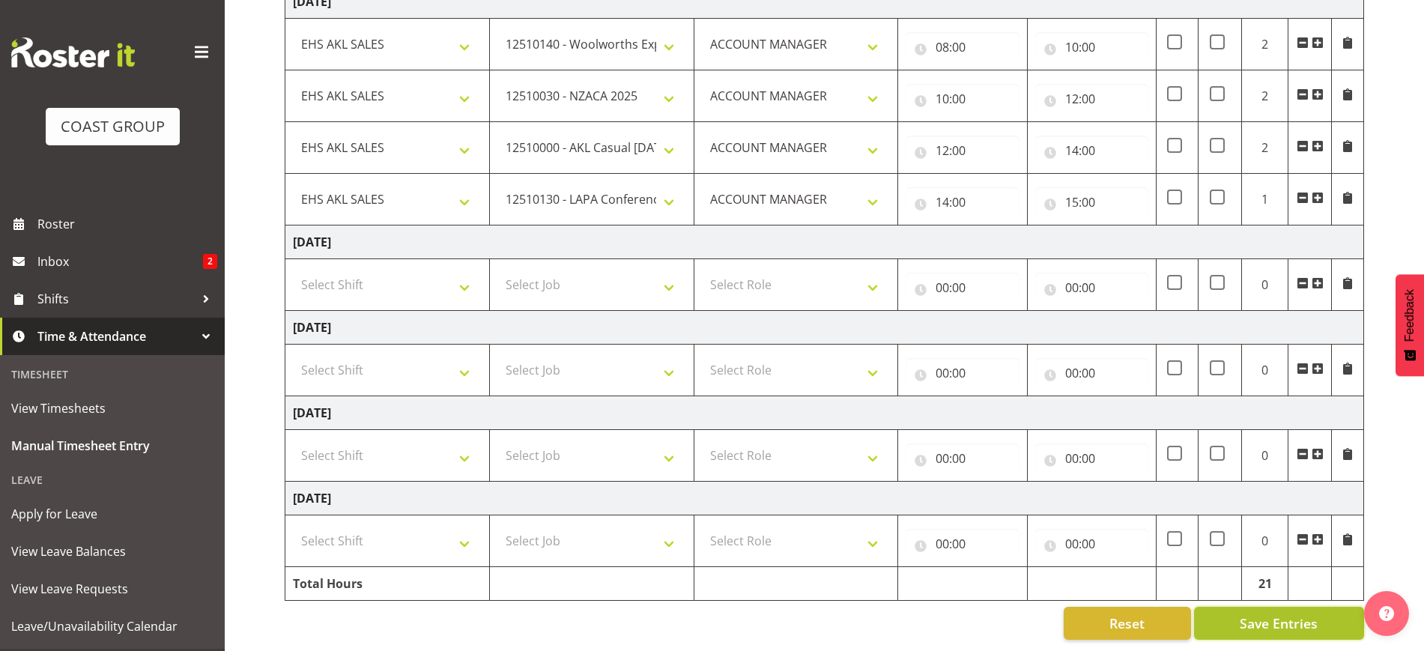
click at [1293, 614] on span "Save Entries" at bounding box center [1279, 623] width 78 height 19
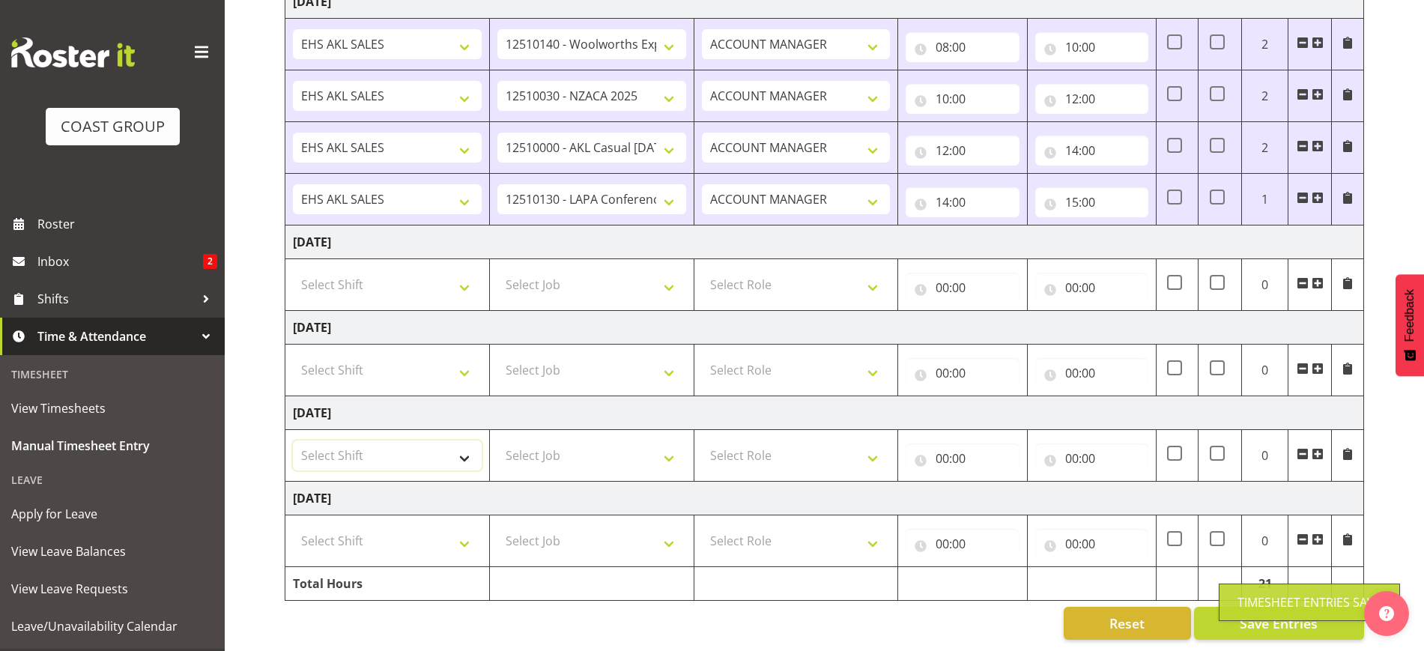
click at [382, 441] on select "Select Shift EHS AKL SALES" at bounding box center [387, 456] width 189 height 30
select select "1327"
click at [293, 441] on select "Select Shift EHS AKL SALES" at bounding box center [387, 456] width 189 height 30
click at [563, 441] on select "Select Job 1 Carlton Events 1 [PERSON_NAME][GEOGRAPHIC_DATA] 1 [PERSON_NAME][GE…" at bounding box center [591, 456] width 189 height 30
select select "10237"
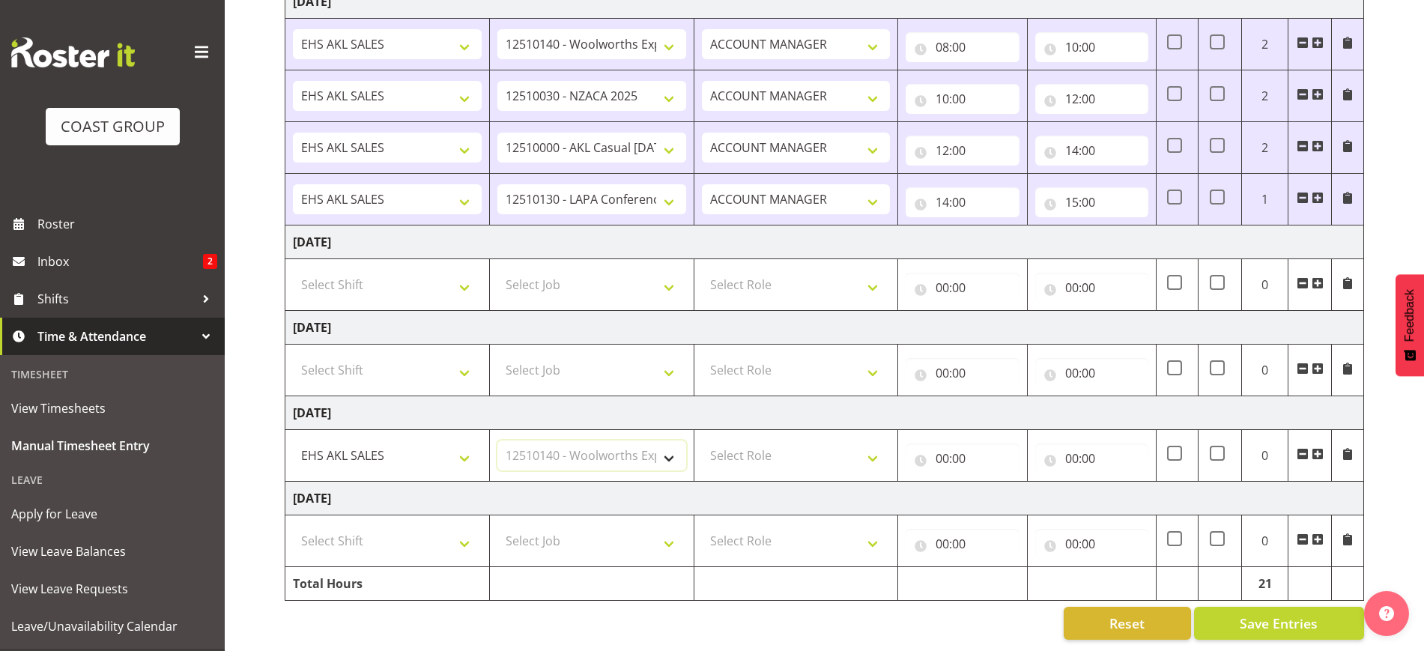
click at [497, 441] on select "Select Job 1 Carlton Events 1 [PERSON_NAME][GEOGRAPHIC_DATA] 1 [PERSON_NAME][GE…" at bounding box center [591, 456] width 189 height 30
drag, startPoint x: 750, startPoint y: 458, endPoint x: 750, endPoint y: 447, distance: 11.2
click at [750, 450] on td "Select Role ACCOUNT MANAGER Account Manager" at bounding box center [796, 456] width 205 height 52
click at [769, 450] on select "Select Role ACCOUNT MANAGER Account Manager" at bounding box center [796, 456] width 189 height 30
select select "197"
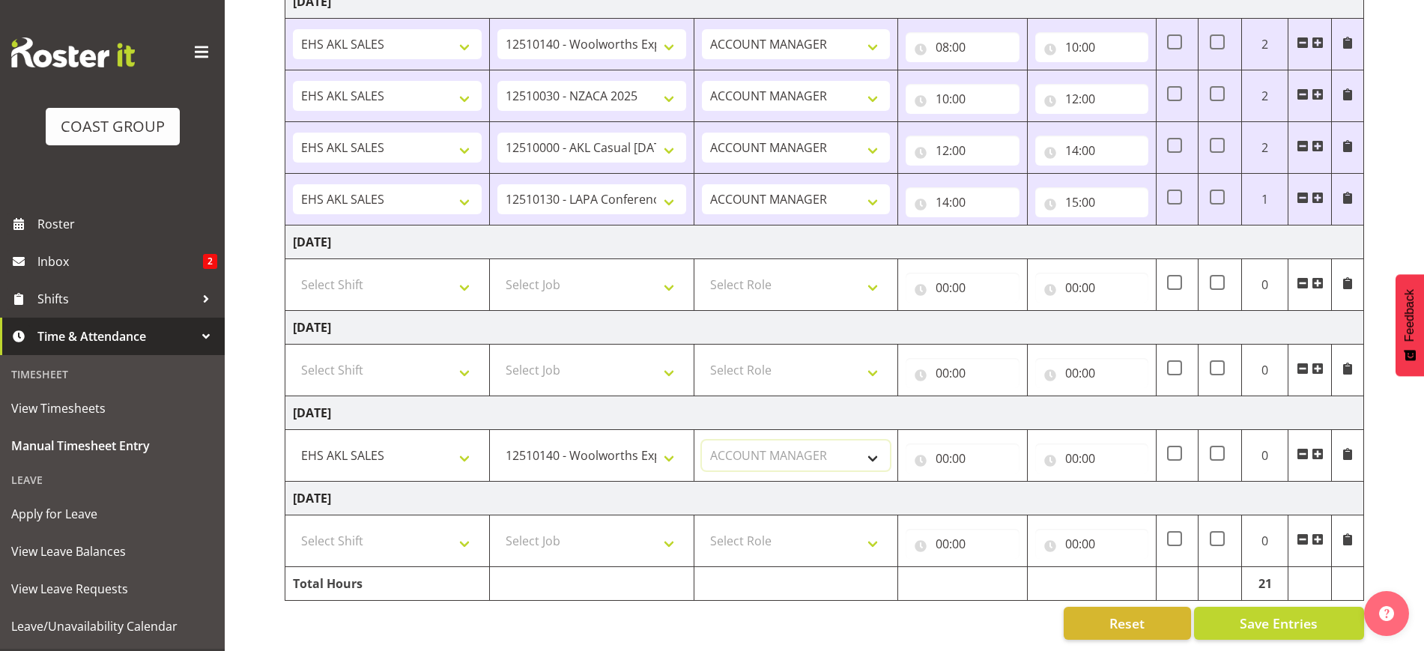
click at [702, 441] on select "Select Role ACCOUNT MANAGER Account Manager" at bounding box center [796, 456] width 189 height 30
click at [955, 450] on input "00:00" at bounding box center [962, 459] width 113 height 30
click at [1002, 482] on select "00 01 02 03 04 05 06 07 08 09 10 11 12 13 14 15 16 17 18 19 20 21 22 23" at bounding box center [1008, 497] width 34 height 30
select select "7"
click at [991, 482] on select "00 01 02 03 04 05 06 07 08 09 10 11 12 13 14 15 16 17 18 19 20 21 22 23" at bounding box center [1008, 497] width 34 height 30
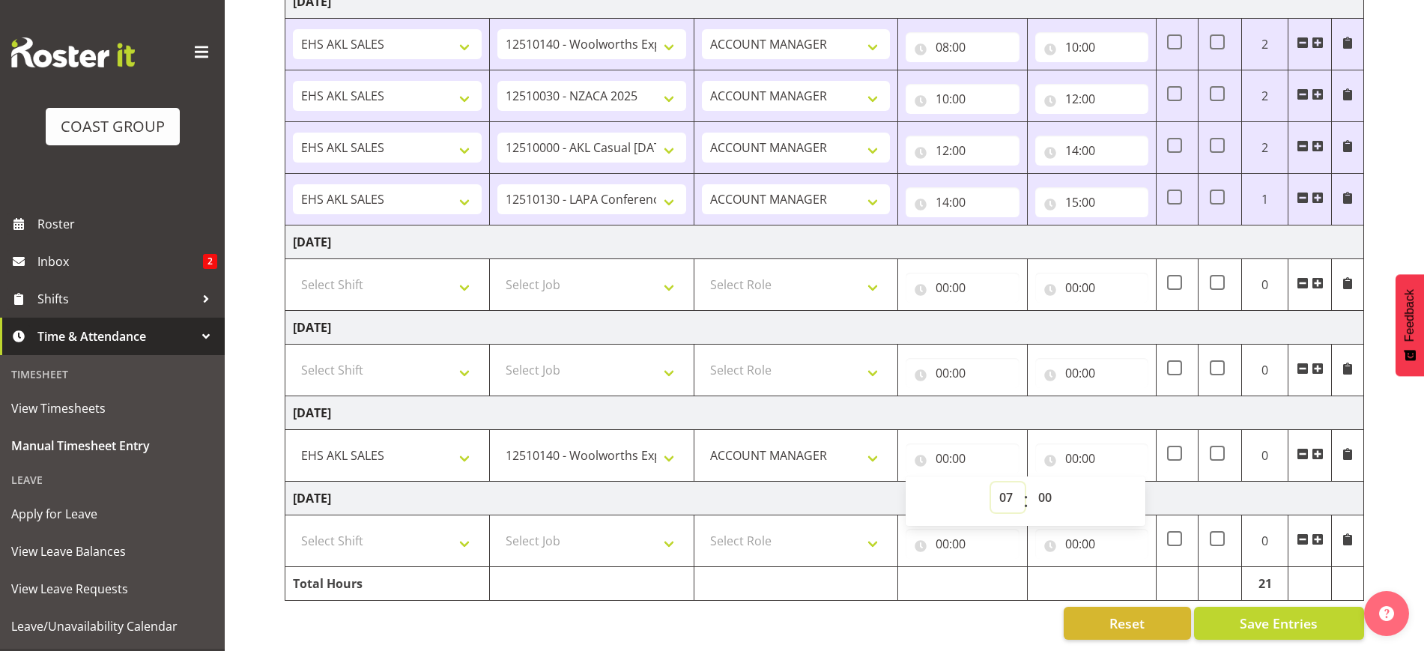
type input "07:00"
click at [1113, 444] on input "00:00" at bounding box center [1091, 459] width 113 height 30
click at [1137, 482] on select "00 01 02 03 04 05 06 07 08 09 10 11 12 13 14 15 16 17 18 19 20 21 22 23" at bounding box center [1138, 497] width 34 height 30
select select "9"
click at [1121, 482] on select "00 01 02 03 04 05 06 07 08 09 10 11 12 13 14 15 16 17 18 19 20 21 22 23" at bounding box center [1138, 497] width 34 height 30
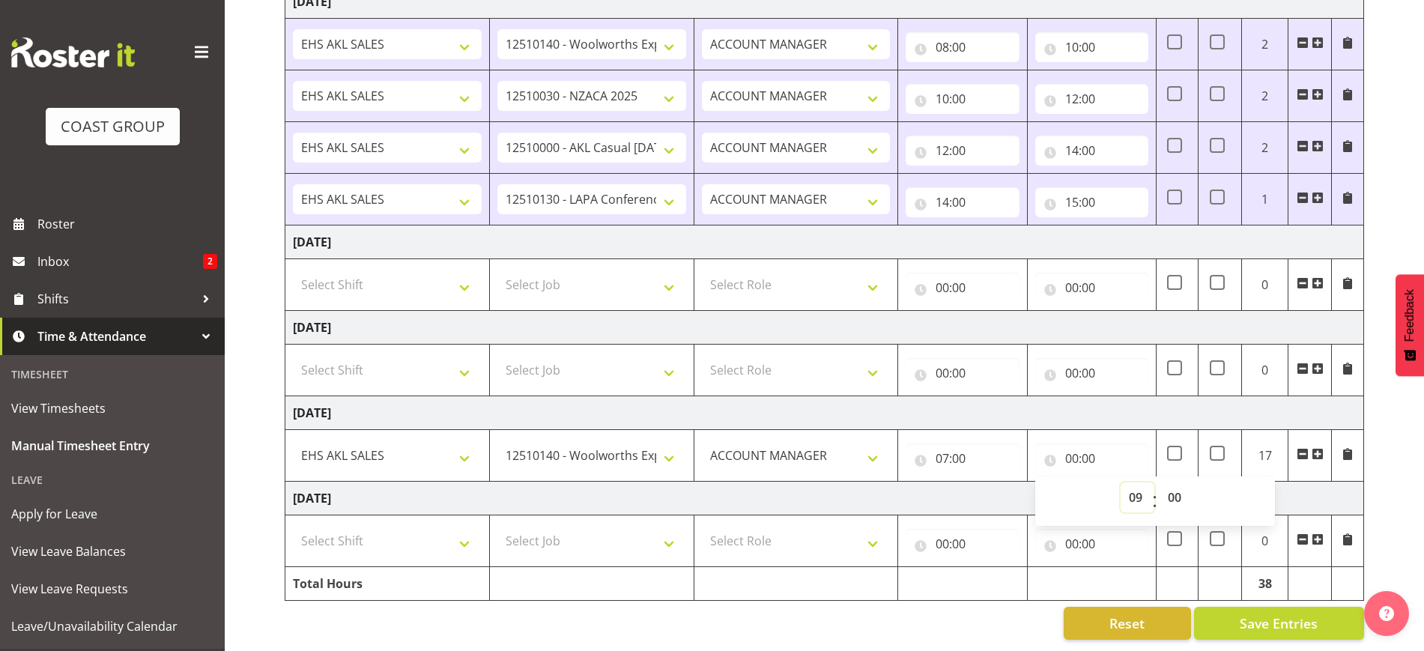
type input "09:00"
click at [1169, 485] on select "00 01 02 03 04 05 06 07 08 09 10 11 12 13 14 15 16 17 18 19 20 21 22 23 24 25 2…" at bounding box center [1177, 497] width 34 height 30
select select "15"
click at [1160, 482] on select "00 01 02 03 04 05 06 07 08 09 10 11 12 13 14 15 16 17 18 19 20 21 22 23 24 25 2…" at bounding box center [1177, 497] width 34 height 30
type input "09:15"
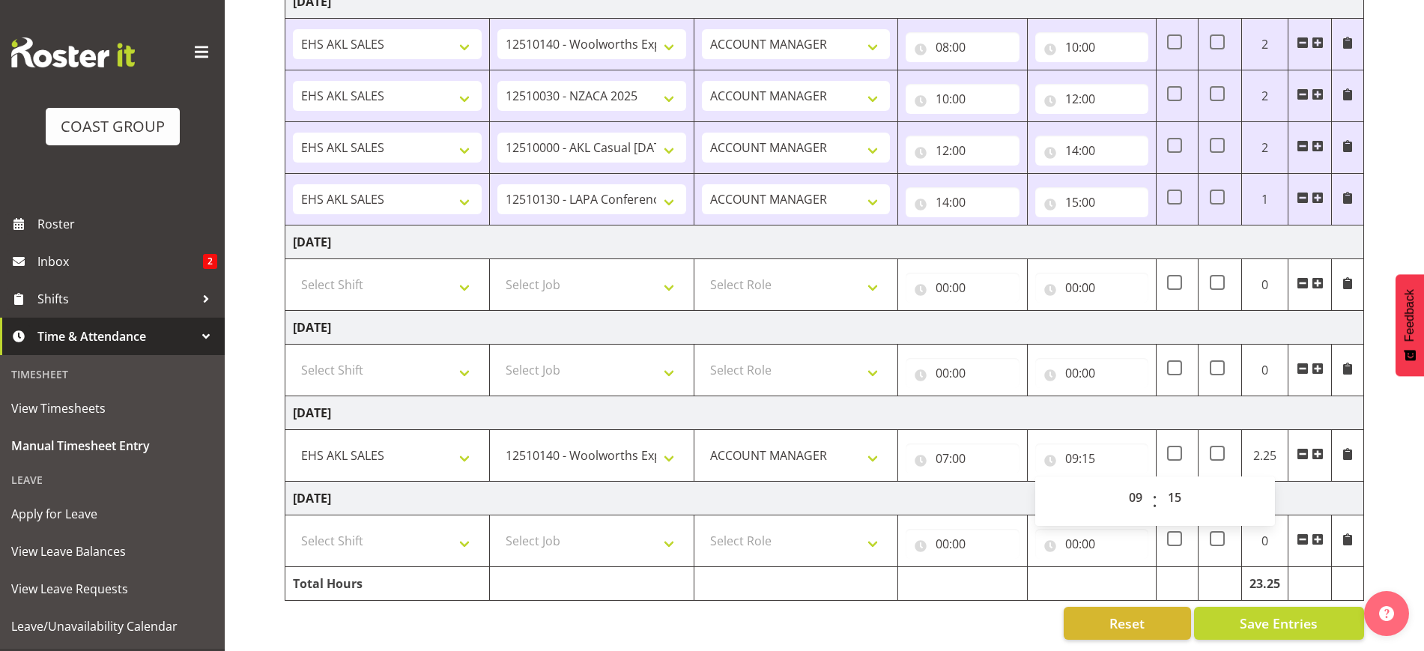
click at [1378, 485] on div "[DATE] - [DATE] MEA - Meal Allowance AWA - Away Allowence Shift Job Role Start …" at bounding box center [855, 72] width 1140 height 1158
click at [1315, 448] on span at bounding box center [1318, 454] width 12 height 12
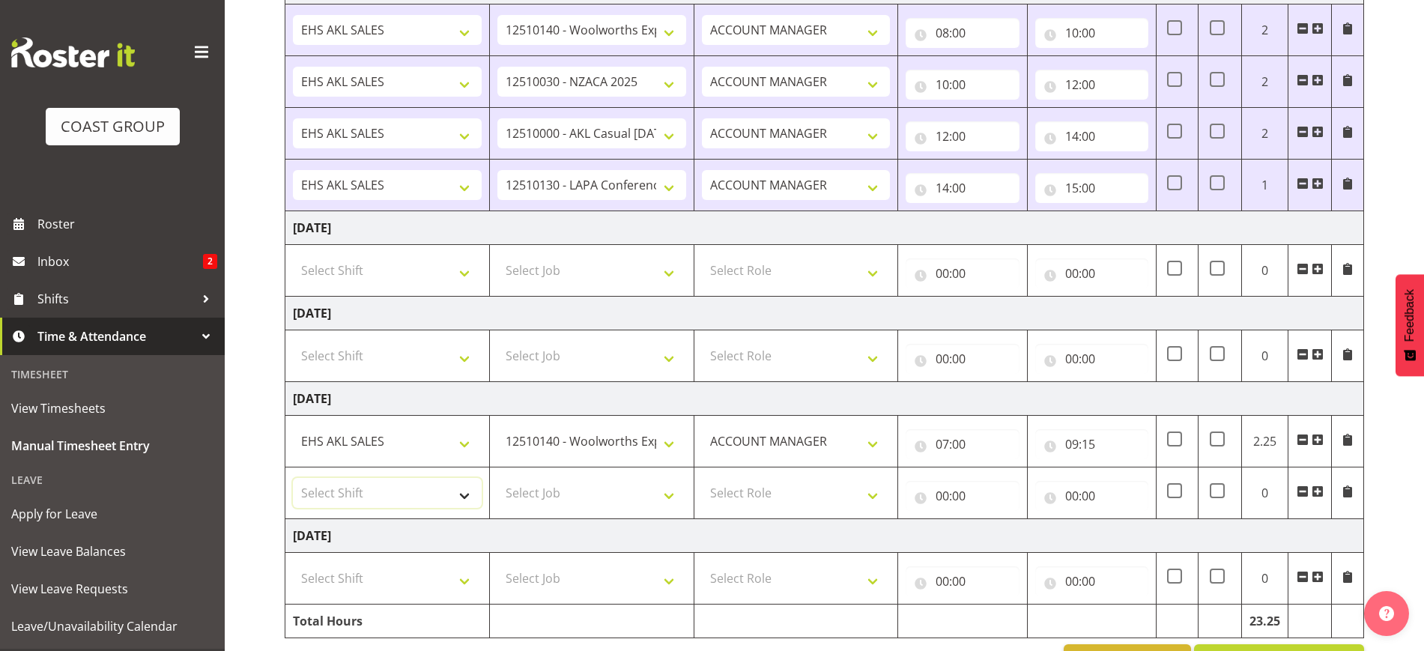
click at [376, 497] on select "Select Shift EHS AKL SALES" at bounding box center [387, 493] width 189 height 30
select select "1327"
click at [293, 478] on select "Select Shift EHS AKL SALES" at bounding box center [387, 493] width 189 height 30
click at [557, 488] on select "Select Job 1 Carlton Events 1 [PERSON_NAME][GEOGRAPHIC_DATA] 1 [PERSON_NAME][GE…" at bounding box center [591, 493] width 189 height 30
select select "9288"
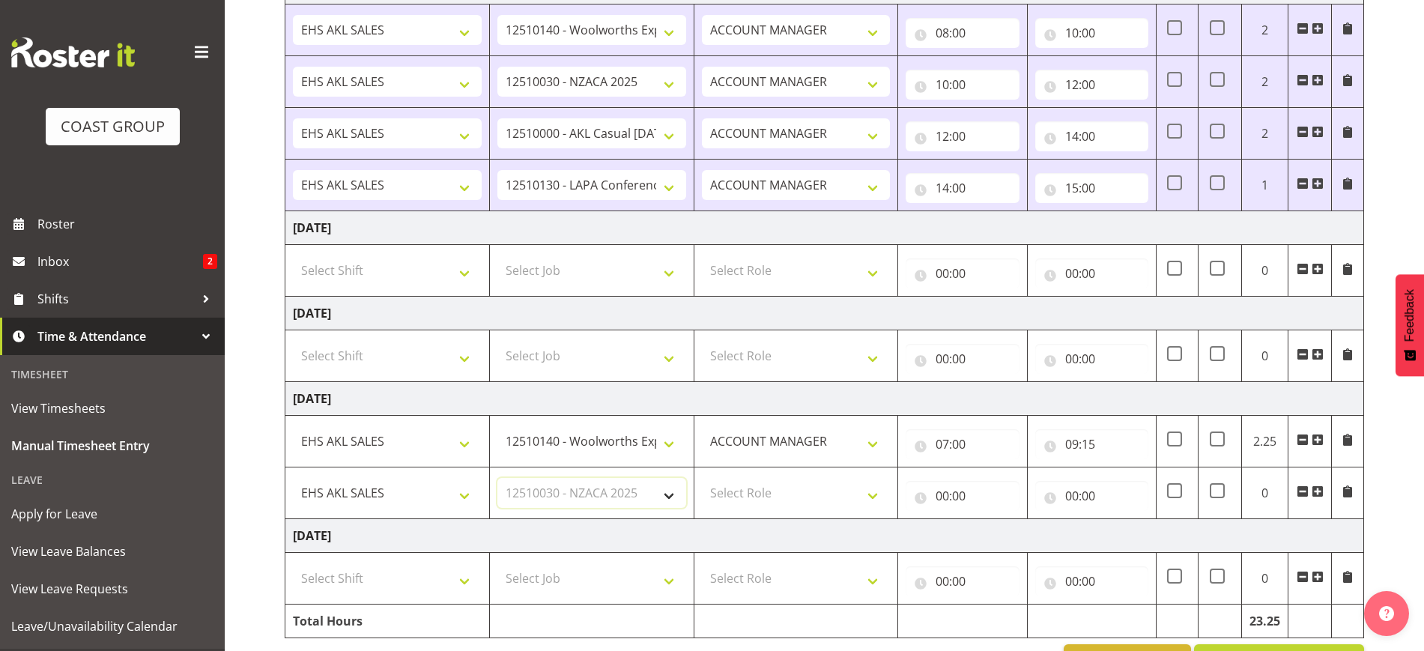
click at [497, 478] on select "Select Job 1 Carlton Events 1 [PERSON_NAME][GEOGRAPHIC_DATA] 1 [PERSON_NAME][GE…" at bounding box center [591, 493] width 189 height 30
click at [751, 494] on select "Select Role ACCOUNT MANAGER Account Manager" at bounding box center [796, 493] width 189 height 30
select select "197"
click at [702, 478] on select "Select Role ACCOUNT MANAGER Account Manager" at bounding box center [796, 493] width 189 height 30
click at [955, 499] on input "00:00" at bounding box center [962, 496] width 113 height 30
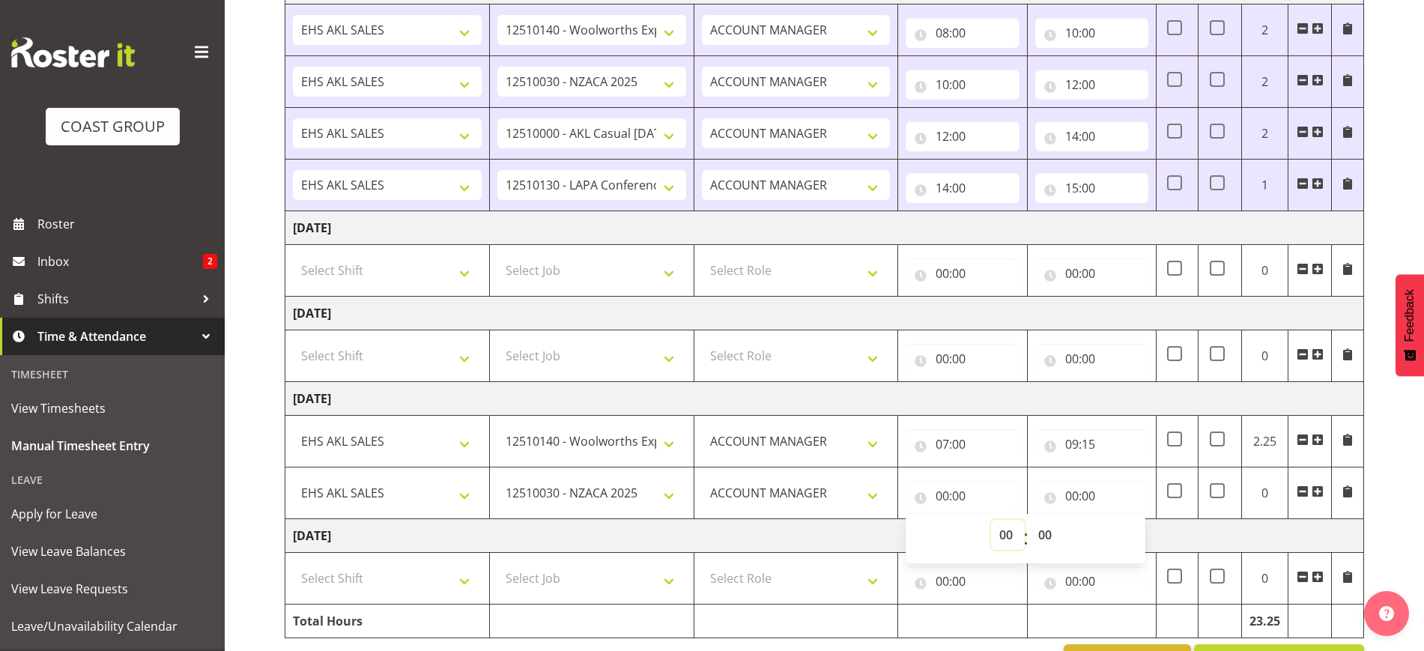
click at [1007, 532] on select "00 01 02 03 04 05 06 07 08 09 10 11 12 13 14 15 16 17 18 19 20 21 22 23" at bounding box center [1008, 535] width 34 height 30
select select "11"
click at [991, 520] on select "00 01 02 03 04 05 06 07 08 09 10 11 12 13 14 15 16 17 18 19 20 21 22 23" at bounding box center [1008, 535] width 34 height 30
type input "11:00"
click at [1097, 494] on input "00:00" at bounding box center [1091, 496] width 113 height 30
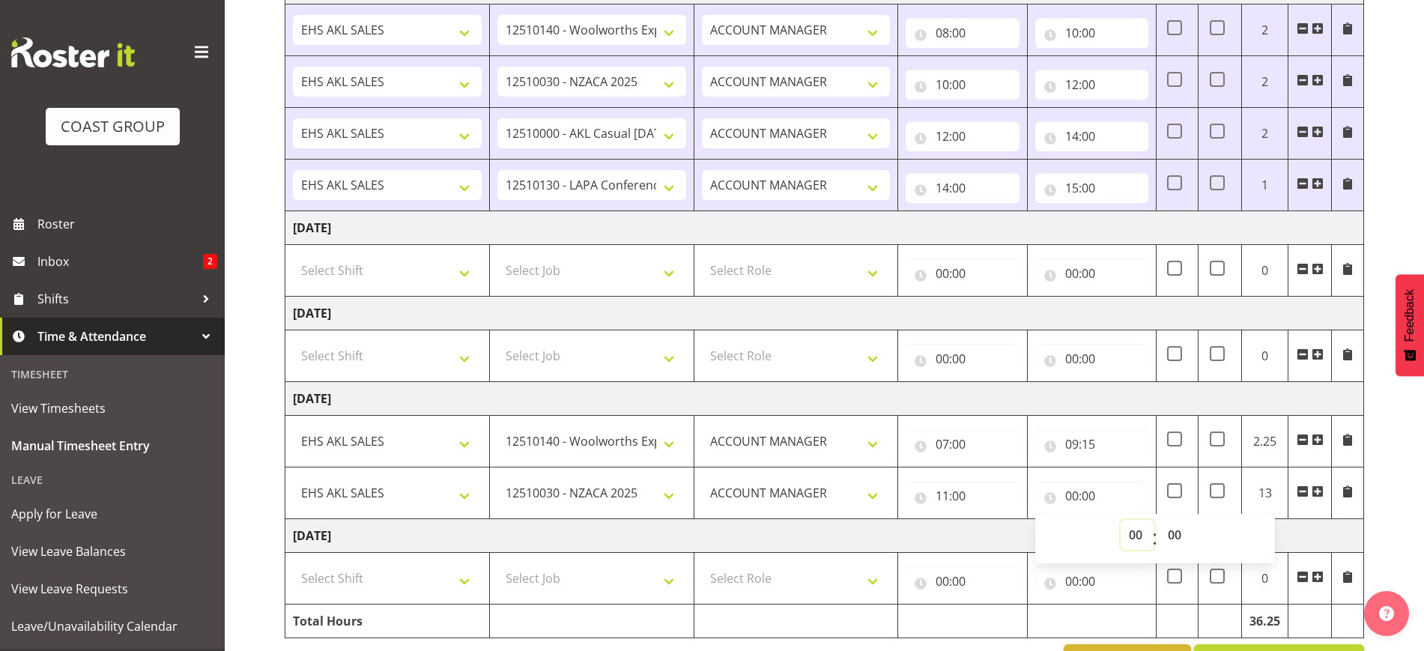
drag, startPoint x: 1135, startPoint y: 538, endPoint x: 1139, endPoint y: 525, distance: 13.3
click at [1136, 538] on select "00 01 02 03 04 05 06 07 08 09 10 11 12 13 14 15 16 17 18 19 20 21 22 23" at bounding box center [1138, 535] width 34 height 30
select select "12"
click at [1121, 520] on select "00 01 02 03 04 05 06 07 08 09 10 11 12 13 14 15 16 17 18 19 20 21 22 23" at bounding box center [1138, 535] width 34 height 30
type input "12:00"
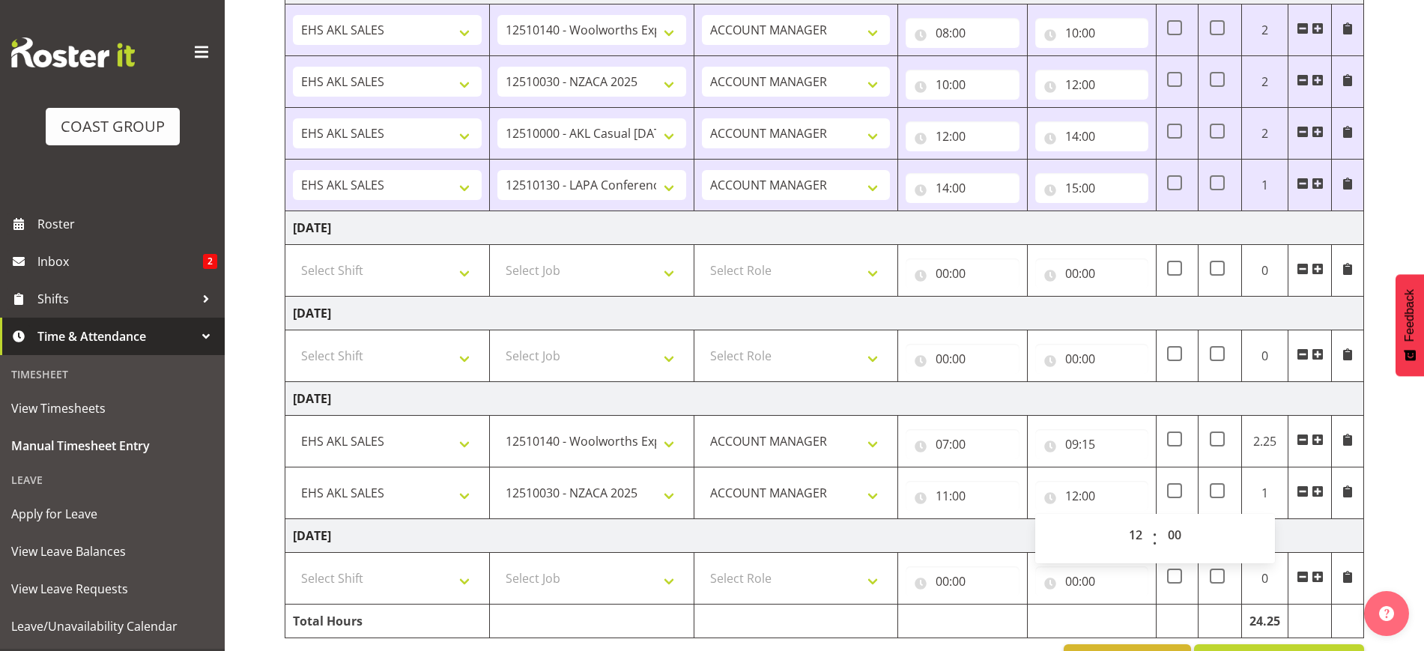
click at [1322, 492] on span at bounding box center [1318, 491] width 12 height 12
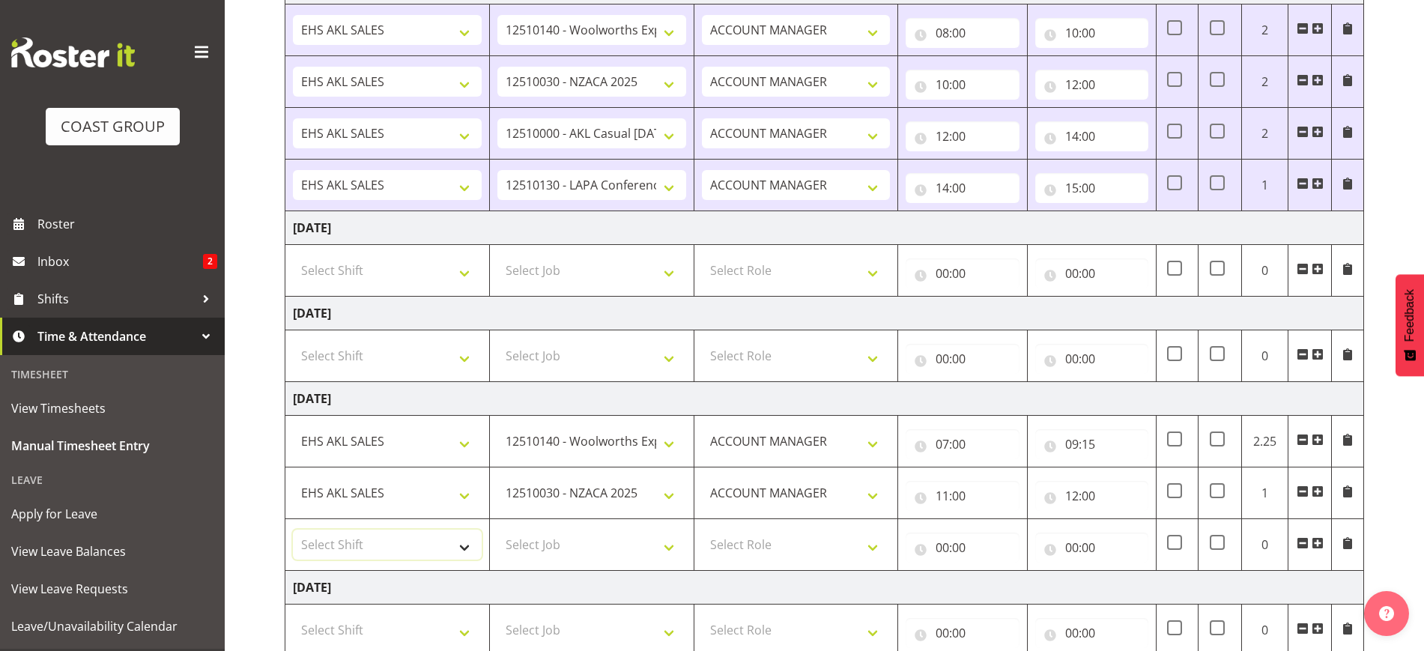
drag, startPoint x: 351, startPoint y: 549, endPoint x: 428, endPoint y: 555, distance: 76.7
click at [351, 550] on select "Select Shift EHS AKL SALES" at bounding box center [387, 545] width 189 height 30
select select "1327"
click at [293, 530] on select "Select Shift EHS AKL SALES" at bounding box center [387, 545] width 189 height 30
click at [537, 535] on select "Select Job 1 Carlton Events 1 [PERSON_NAME][GEOGRAPHIC_DATA] 1 [PERSON_NAME][GE…" at bounding box center [591, 545] width 189 height 30
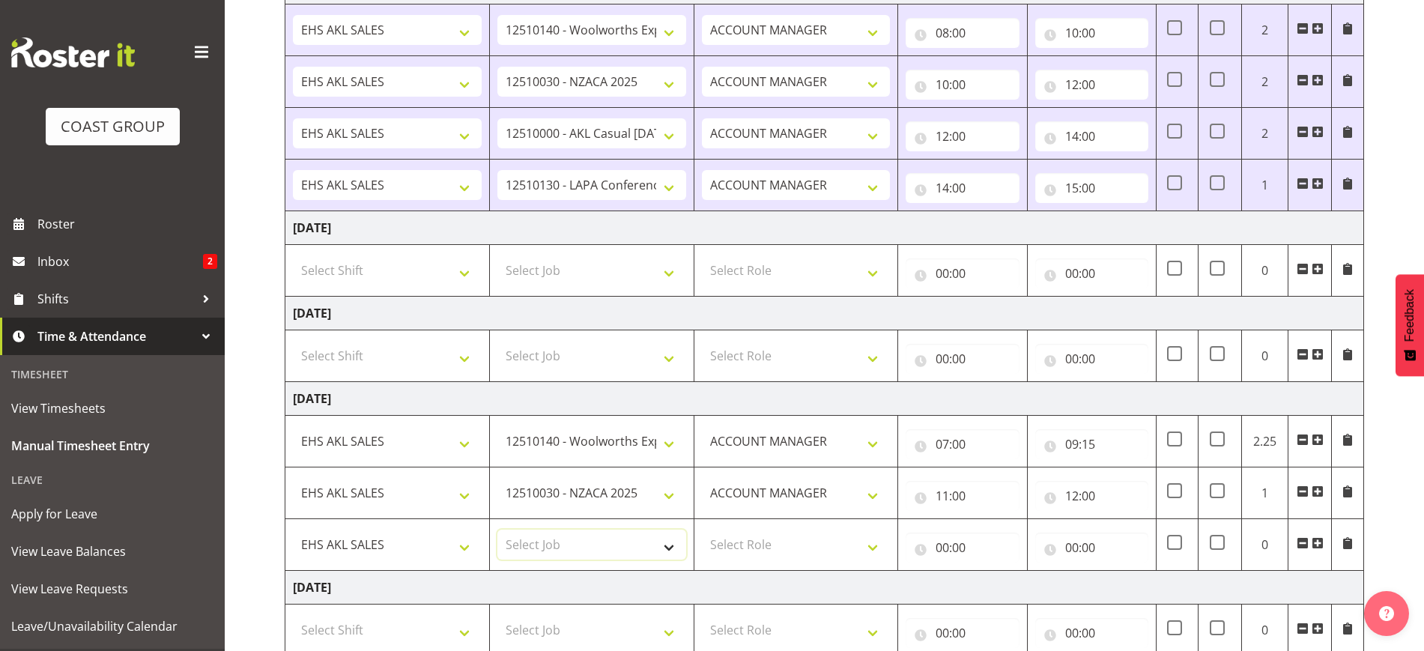
select select "10237"
click at [497, 530] on select "Select Job 1 Carlton Events 1 [PERSON_NAME][GEOGRAPHIC_DATA] 1 [PERSON_NAME][GE…" at bounding box center [591, 545] width 189 height 30
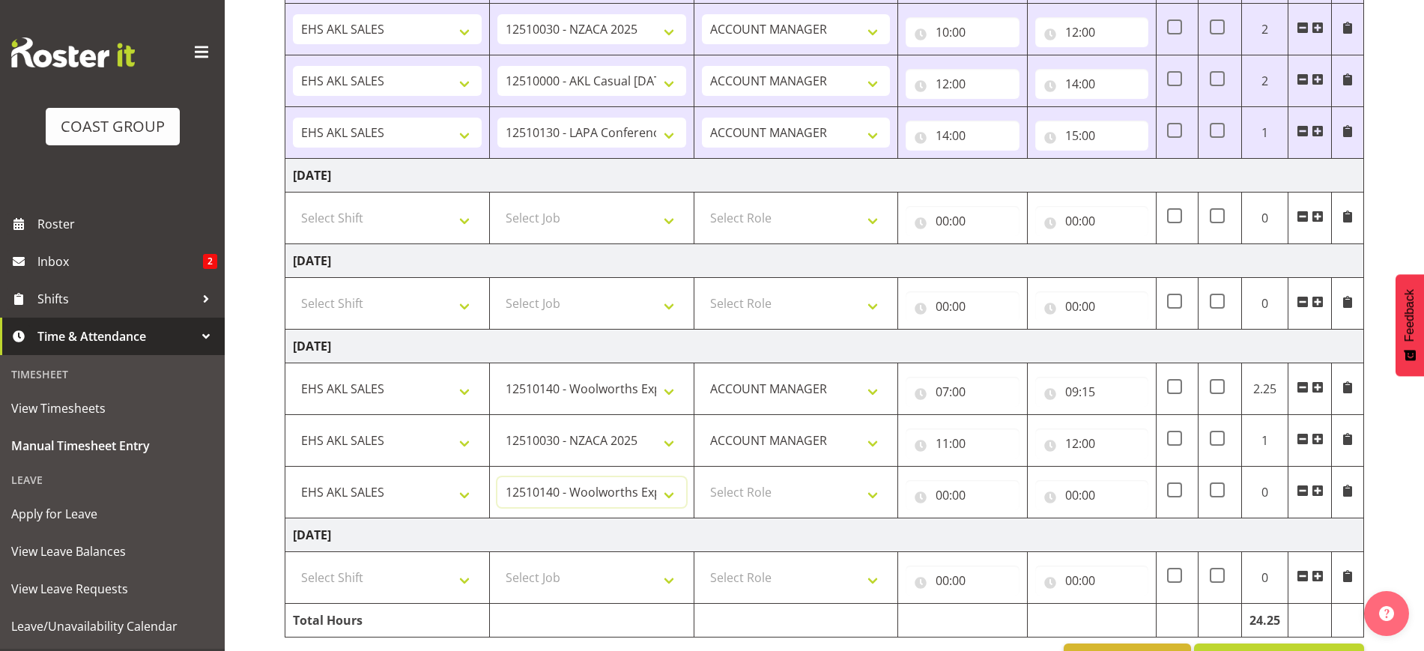
scroll to position [747, 0]
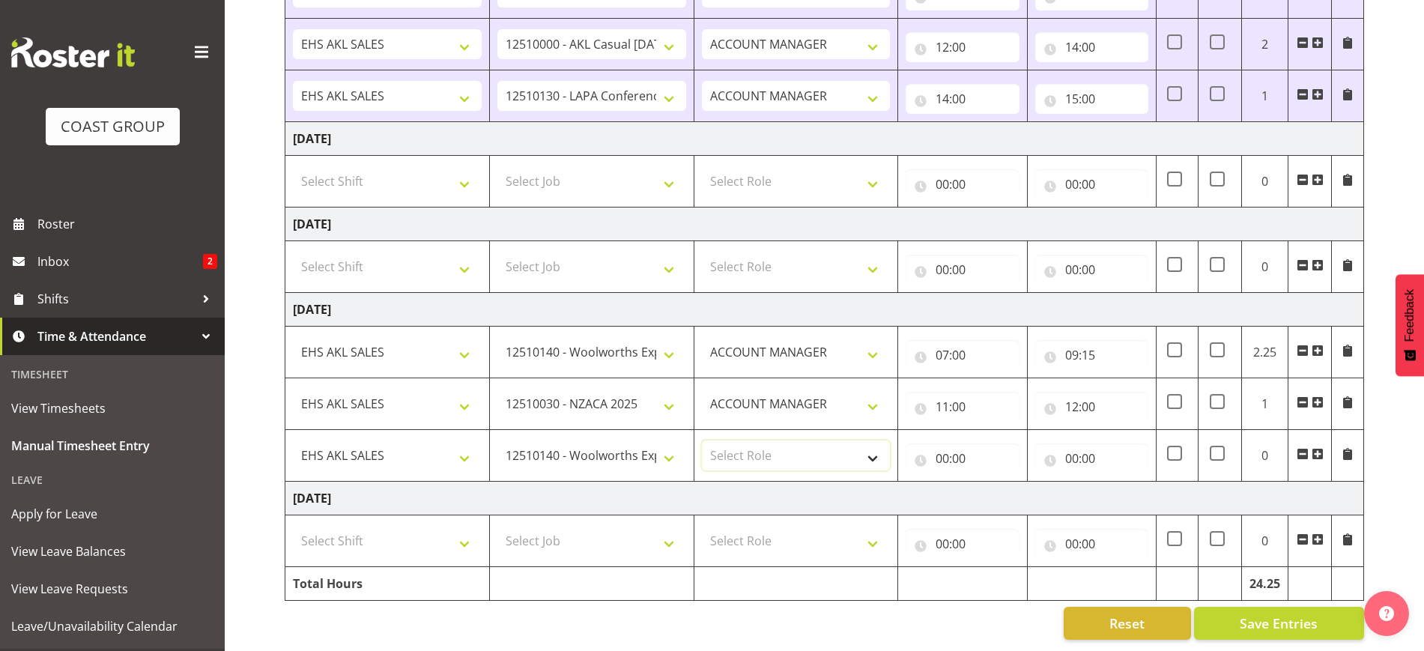
click at [765, 443] on select "Select Role ACCOUNT MANAGER Account Manager" at bounding box center [796, 456] width 189 height 30
select select "197"
click at [702, 441] on select "Select Role ACCOUNT MANAGER Account Manager" at bounding box center [796, 456] width 189 height 30
click at [957, 444] on input "00:00" at bounding box center [962, 459] width 113 height 30
click at [1000, 488] on select "00 01 02 03 04 05 06 07 08 09 10 11 12 13 14 15 16 17 18 19 20 21 22 23" at bounding box center [1008, 497] width 34 height 30
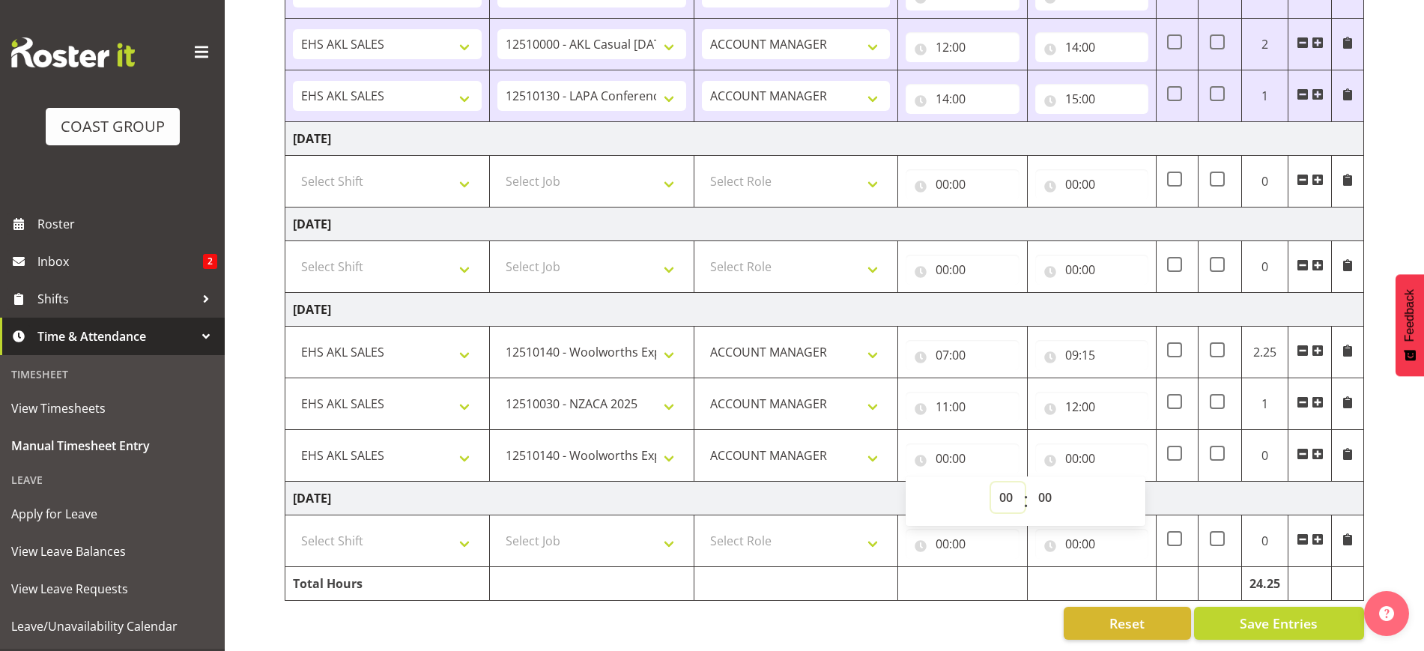
select select "12"
click at [991, 482] on select "00 01 02 03 04 05 06 07 08 09 10 11 12 13 14 15 16 17 18 19 20 21 22 23" at bounding box center [1008, 497] width 34 height 30
type input "12:00"
click at [1104, 447] on input "00:00" at bounding box center [1091, 459] width 113 height 30
click at [1138, 482] on select "00 01 02 03 04 05 06 07 08 09 10 11 12 13 14 15 16 17 18 19 20 21 22 23" at bounding box center [1138, 497] width 34 height 30
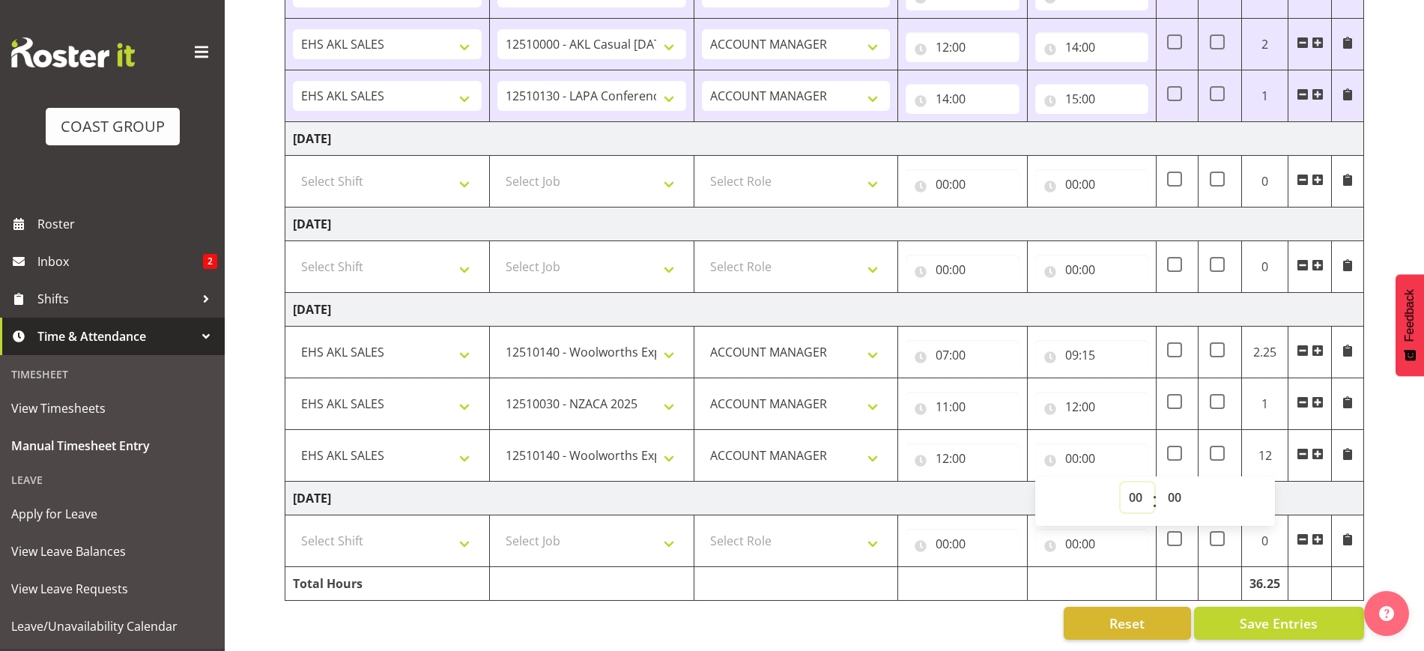
select select "15"
click at [1121, 482] on select "00 01 02 03 04 05 06 07 08 09 10 11 12 13 14 15 16 17 18 19 20 21 22 23" at bounding box center [1138, 497] width 34 height 30
type input "15:00"
click at [1137, 482] on select "00 01 02 03 04 05 06 07 08 09 10 11 12 13 14 15 16 17 18 19 20 21 22 23" at bounding box center [1138, 497] width 34 height 30
select select "14"
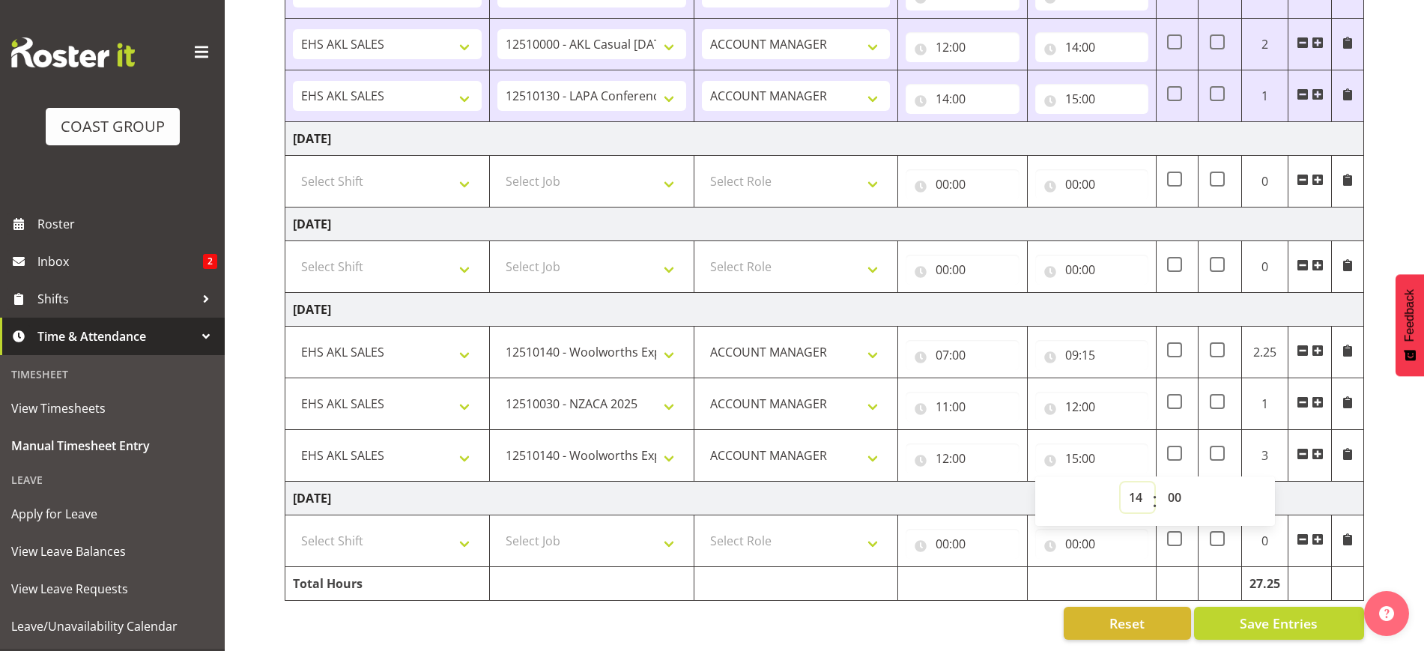
click at [1121, 482] on select "00 01 02 03 04 05 06 07 08 09 10 11 12 13 14 15 16 17 18 19 20 21 22 23" at bounding box center [1138, 497] width 34 height 30
type input "14:00"
click at [1175, 482] on select "00 01 02 03 04 05 06 07 08 09 10 11 12 13 14 15 16 17 18 19 20 21 22 23 24 25 2…" at bounding box center [1177, 497] width 34 height 30
select select "30"
click at [1160, 482] on select "00 01 02 03 04 05 06 07 08 09 10 11 12 13 14 15 16 17 18 19 20 21 22 23 24 25 2…" at bounding box center [1177, 497] width 34 height 30
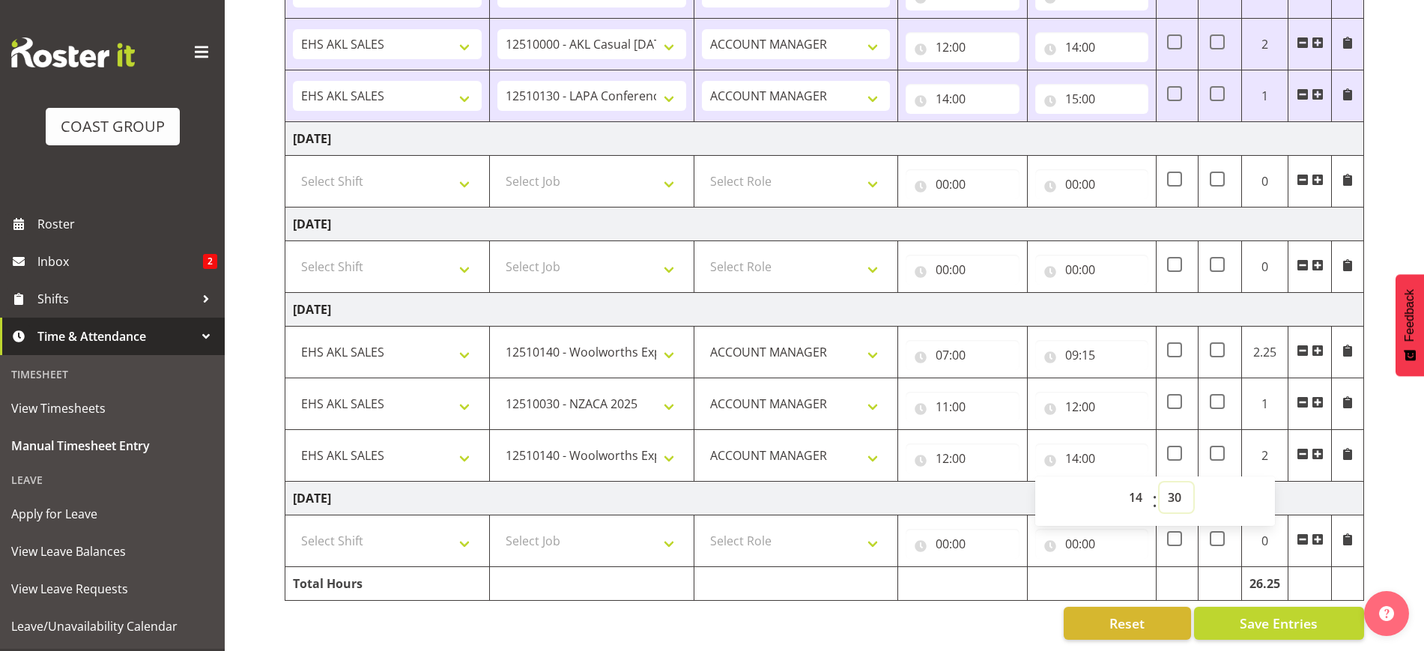
type input "14:30"
click at [1378, 500] on div "[DATE] - [DATE] MEA - Meal Allowance AWA - Away Allowence Shift Job Role Start …" at bounding box center [855, 20] width 1140 height 1262
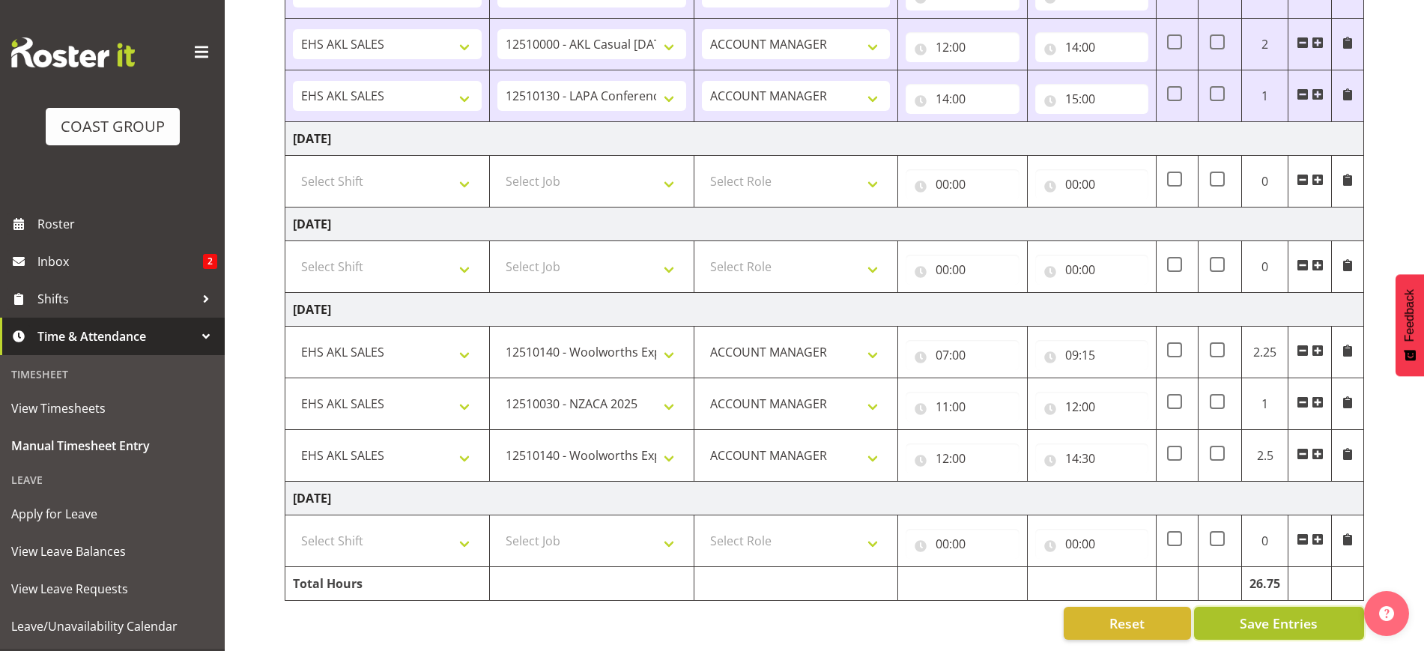
click at [1309, 614] on span "Save Entries" at bounding box center [1279, 623] width 78 height 19
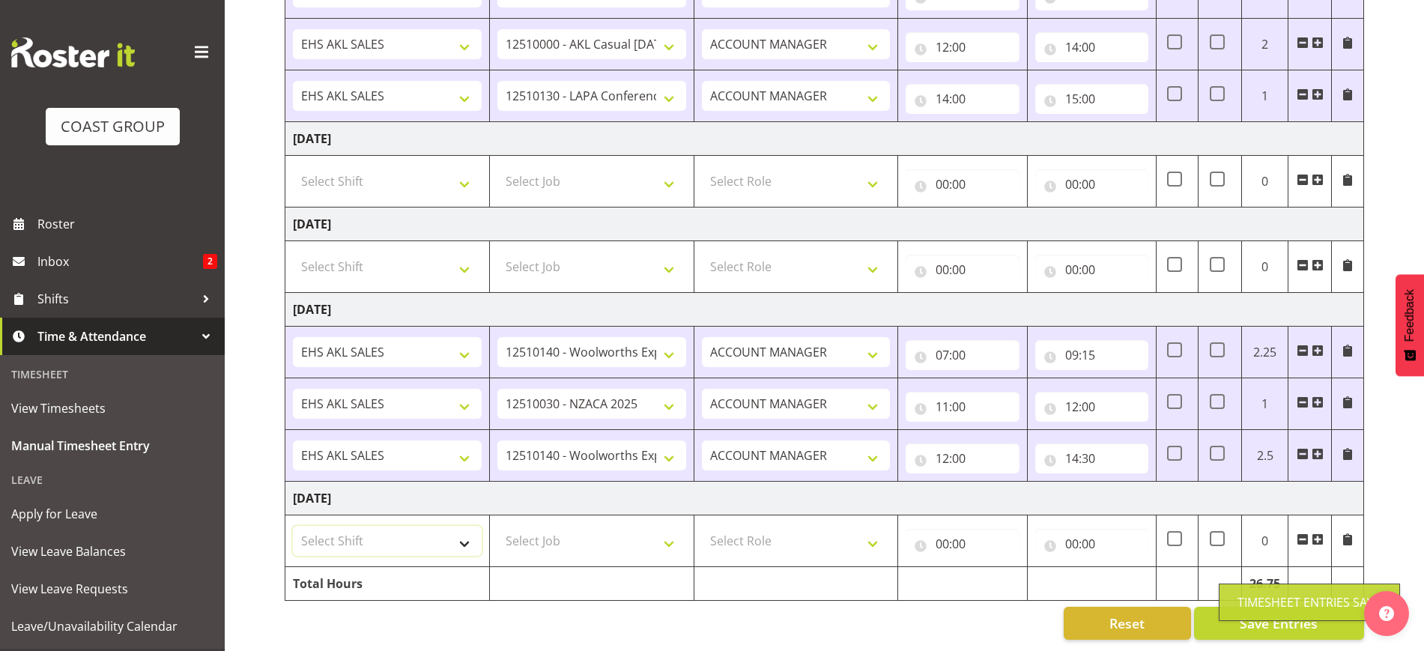
click at [396, 526] on select "Select Shift EHS AKL SALES" at bounding box center [387, 541] width 189 height 30
select select "1327"
click at [293, 526] on select "Select Shift EHS AKL SALES" at bounding box center [387, 541] width 189 height 30
click at [559, 527] on select "Select Job 1 Carlton Events 1 [PERSON_NAME][GEOGRAPHIC_DATA] 1 [PERSON_NAME][GE…" at bounding box center [591, 541] width 189 height 30
select select "10237"
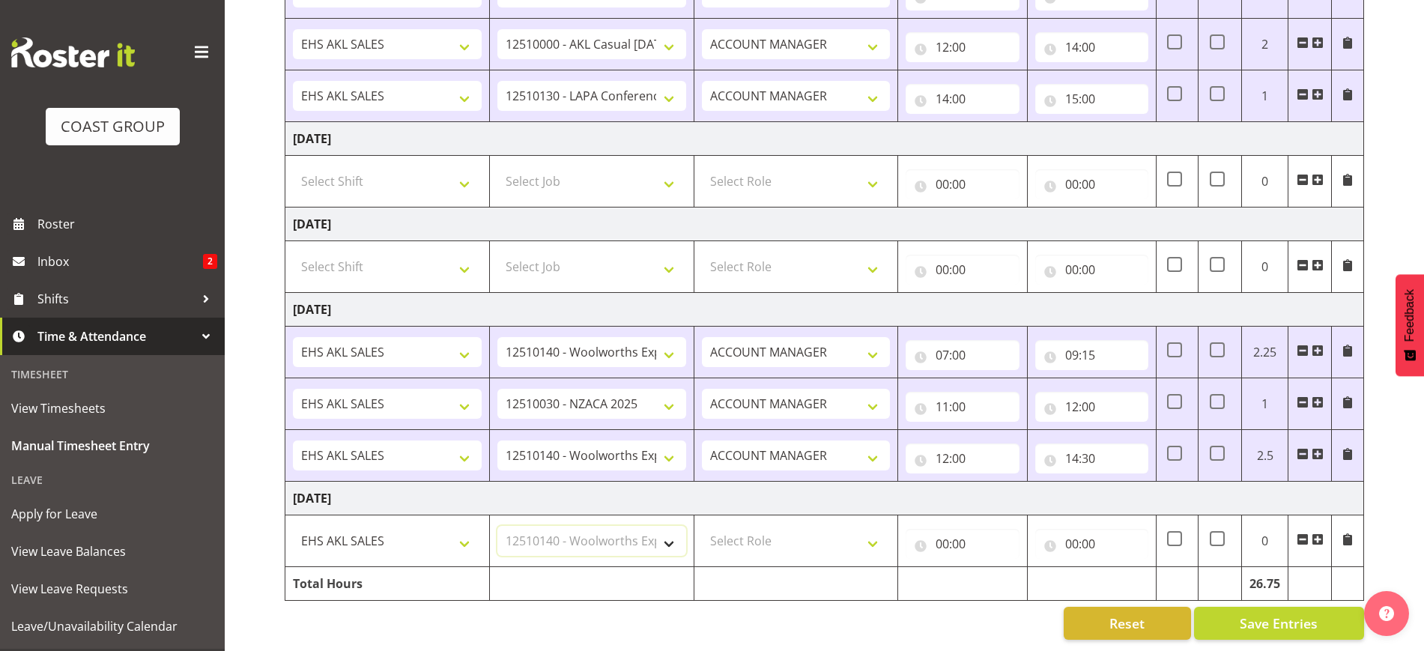
click at [497, 526] on select "Select Job 1 Carlton Events 1 [PERSON_NAME][GEOGRAPHIC_DATA] 1 [PERSON_NAME][GE…" at bounding box center [591, 541] width 189 height 30
click at [763, 528] on select "Select Role ACCOUNT MANAGER Account Manager" at bounding box center [796, 541] width 189 height 30
select select "197"
click at [702, 526] on select "Select Role ACCOUNT MANAGER Account Manager" at bounding box center [796, 541] width 189 height 30
click at [927, 543] on input "00:00" at bounding box center [962, 544] width 113 height 30
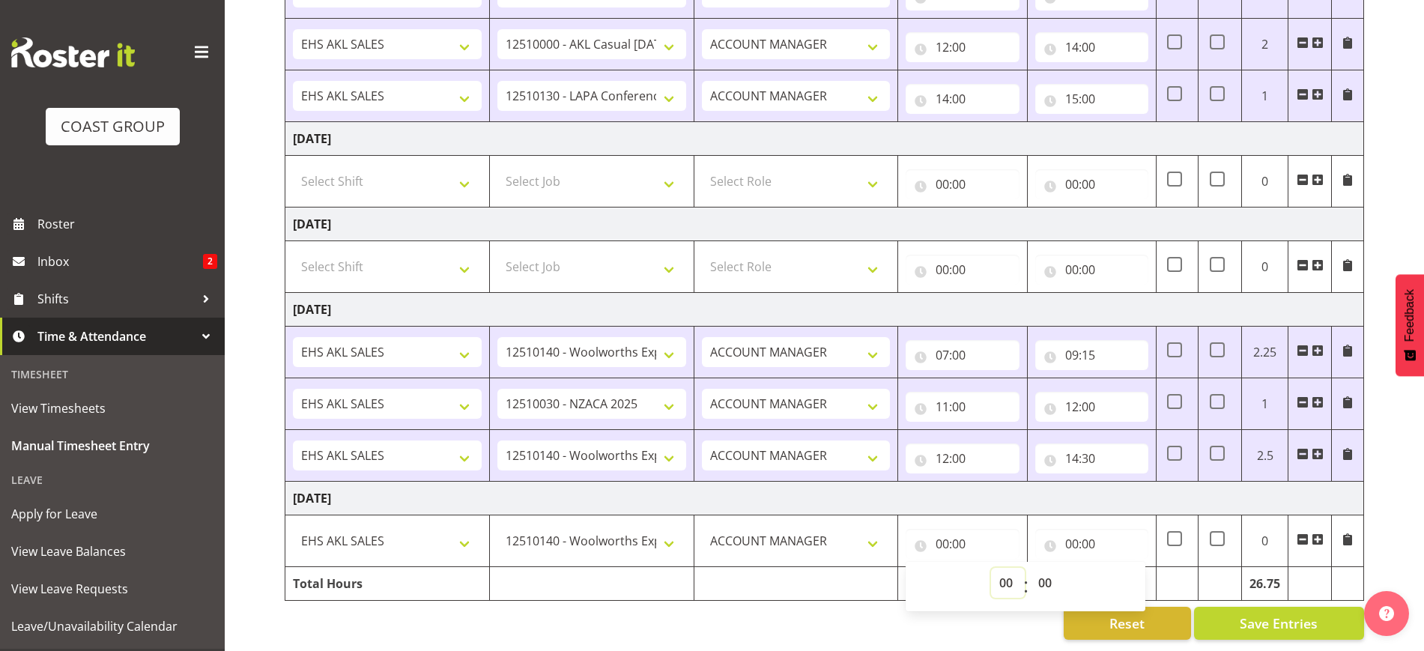
click at [1014, 568] on select "00 01 02 03 04 05 06 07 08 09 10 11 12 13 14 15 16 17 18 19 20 21 22 23" at bounding box center [1008, 583] width 34 height 30
select select "9"
click at [991, 568] on select "00 01 02 03 04 05 06 07 08 09 10 11 12 13 14 15 16 17 18 19 20 21 22 23" at bounding box center [1008, 583] width 34 height 30
type input "09:00"
click at [948, 535] on input "09:00" at bounding box center [962, 544] width 113 height 30
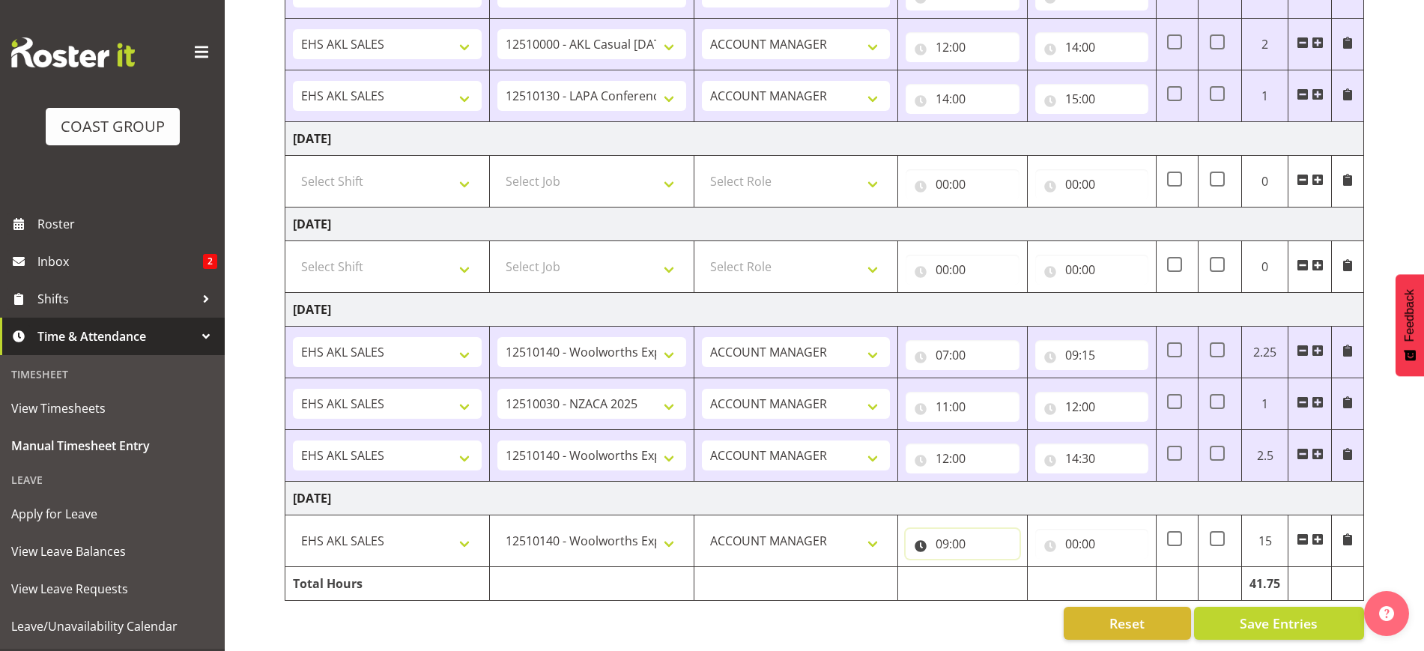
click at [945, 530] on input "09:00" at bounding box center [962, 544] width 113 height 30
drag, startPoint x: 1005, startPoint y: 567, endPoint x: 1004, endPoint y: 554, distance: 12.8
click at [1005, 568] on select "00 01 02 03 04 05 06 07 08 09 10 11 12 13 14 15 16 17 18 19 20 21 22 23" at bounding box center [1008, 583] width 34 height 30
select select "8"
click at [991, 568] on select "00 01 02 03 04 05 06 07 08 09 10 11 12 13 14 15 16 17 18 19 20 21 22 23" at bounding box center [1008, 583] width 34 height 30
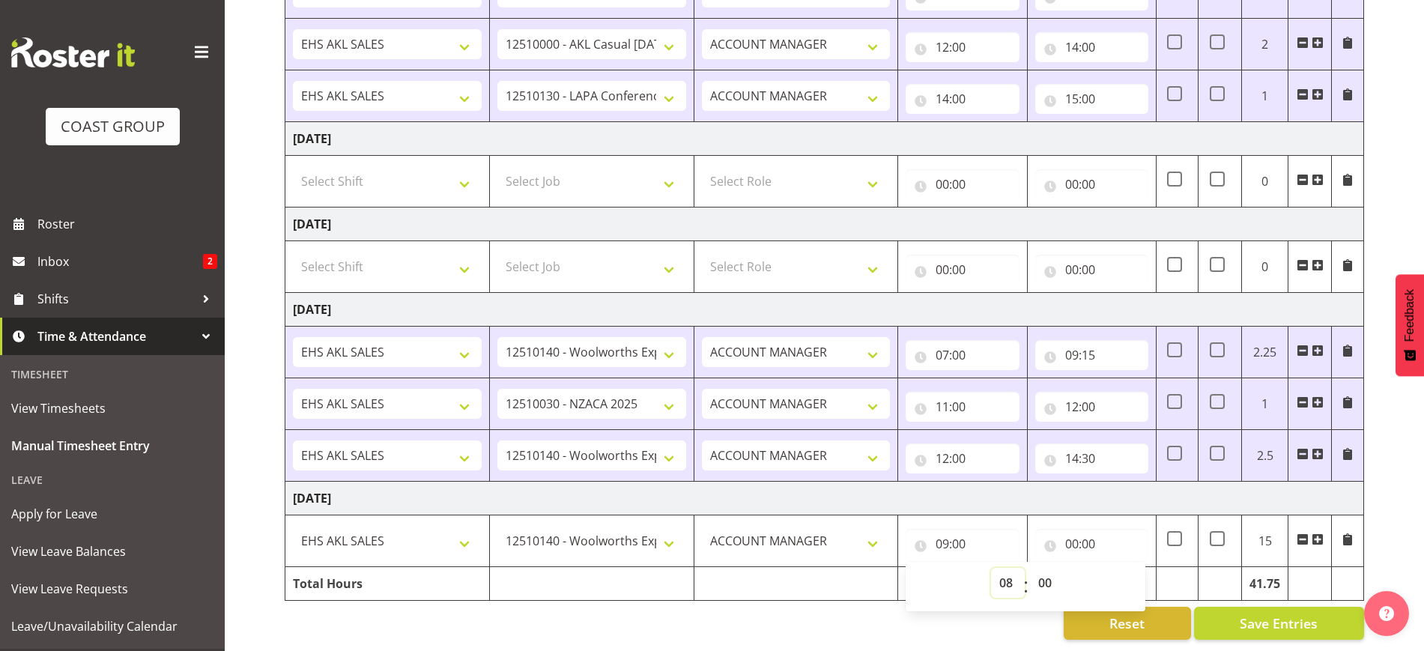
type input "08:00"
click at [1134, 482] on td "[DATE]" at bounding box center [824, 499] width 1079 height 34
click at [1077, 529] on input "00:00" at bounding box center [1091, 544] width 113 height 30
click at [1137, 568] on select "00 01 02 03 04 05 06 07 08 09 10 11 12 13 14 15 16 17 18 19 20 21 22 23" at bounding box center [1138, 583] width 34 height 30
select select "12"
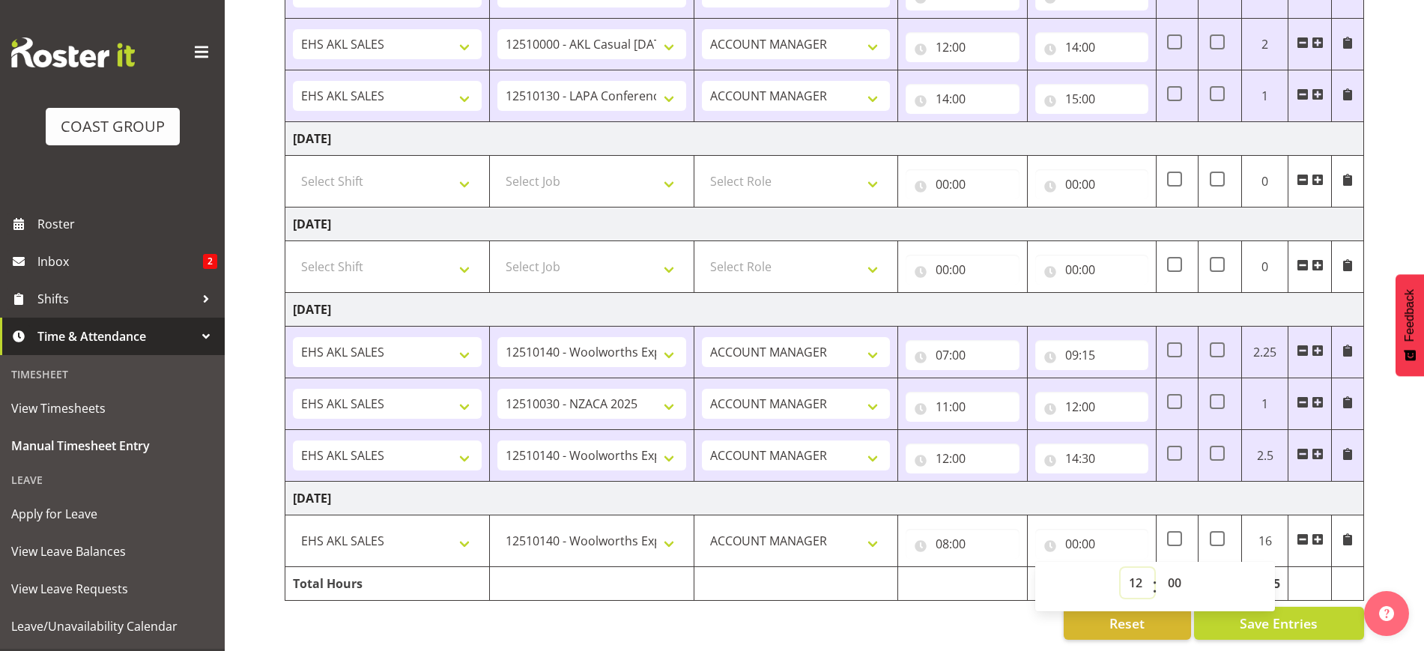
click at [1121, 568] on select "00 01 02 03 04 05 06 07 08 09 10 11 12 13 14 15 16 17 18 19 20 21 22 23" at bounding box center [1138, 583] width 34 height 30
type input "12:00"
click at [1315, 533] on span at bounding box center [1318, 539] width 12 height 12
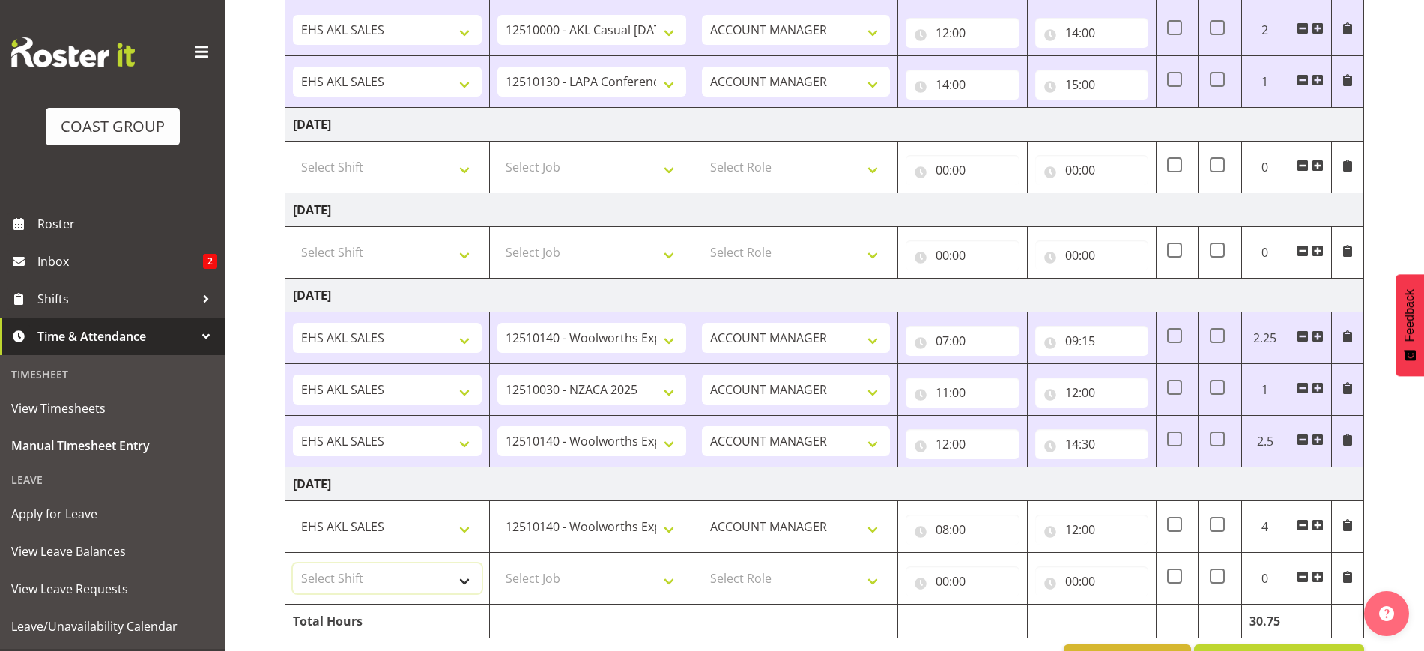
drag, startPoint x: 366, startPoint y: 584, endPoint x: 372, endPoint y: 591, distance: 9.0
click at [366, 584] on select "Select Shift EHS AKL SALES" at bounding box center [387, 578] width 189 height 30
select select "1327"
click at [293, 563] on select "Select Shift EHS AKL SALES" at bounding box center [387, 578] width 189 height 30
click at [552, 566] on select "Select Job 1 Carlton Events 1 [PERSON_NAME][GEOGRAPHIC_DATA] 1 [PERSON_NAME][GE…" at bounding box center [591, 578] width 189 height 30
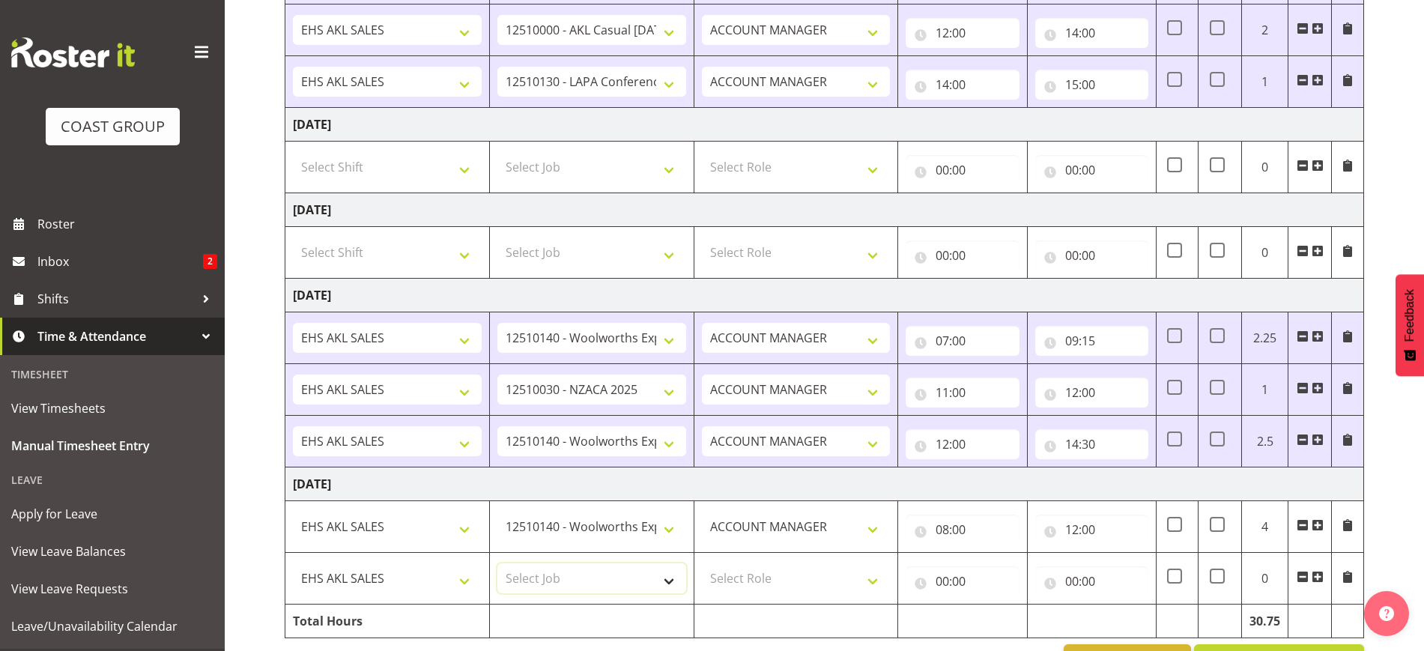
select select "9288"
click at [497, 563] on select "Select Job 1 Carlton Events 1 [PERSON_NAME][GEOGRAPHIC_DATA] 1 [PERSON_NAME][GE…" at bounding box center [591, 578] width 189 height 30
drag, startPoint x: 796, startPoint y: 575, endPoint x: 800, endPoint y: 590, distance: 14.7
click at [796, 575] on select "Select Role ACCOUNT MANAGER Account Manager" at bounding box center [796, 578] width 189 height 30
select select "197"
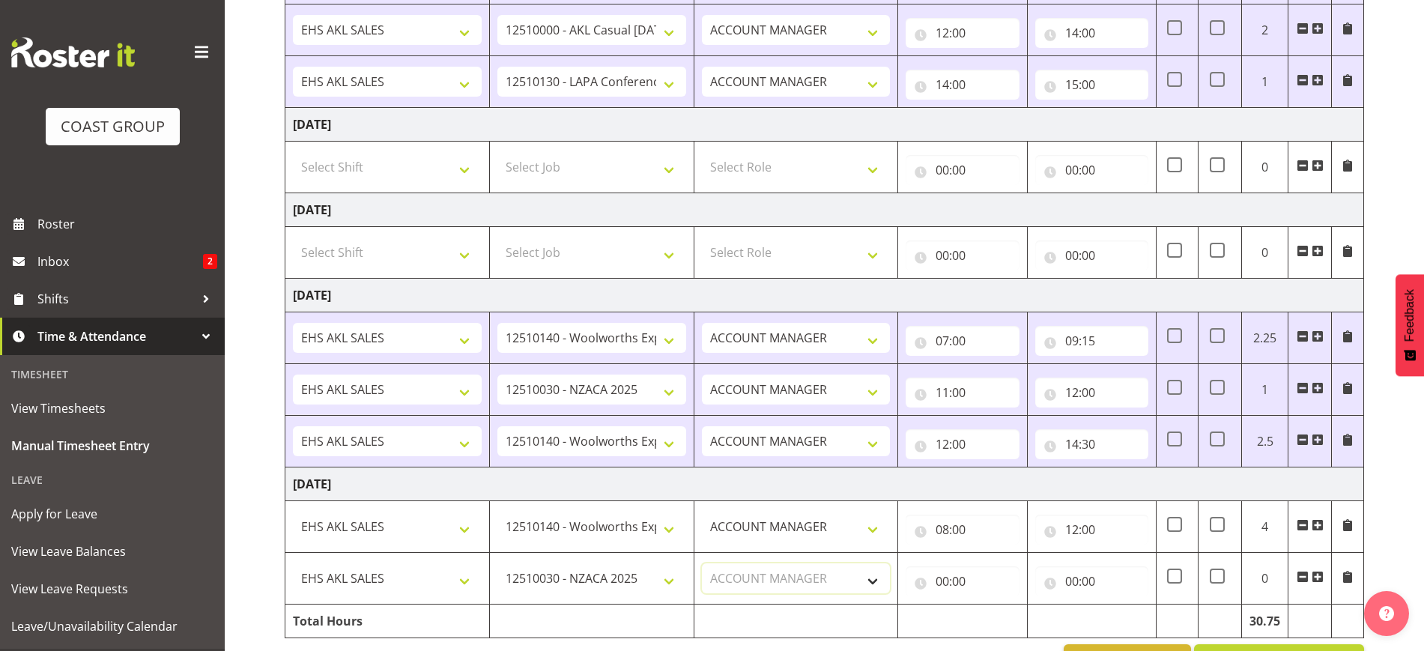
click at [702, 563] on select "Select Role ACCOUNT MANAGER Account Manager" at bounding box center [796, 578] width 189 height 30
click at [950, 581] on input "00:00" at bounding box center [962, 581] width 113 height 30
click at [1004, 614] on select "00 01 02 03 04 05 06 07 08 09 10 11 12 13 14 15 16 17 18 19 20 21 22 23" at bounding box center [1008, 620] width 34 height 30
select select "12"
click at [991, 605] on select "00 01 02 03 04 05 06 07 08 09 10 11 12 13 14 15 16 17 18 19 20 21 22 23" at bounding box center [1008, 620] width 34 height 30
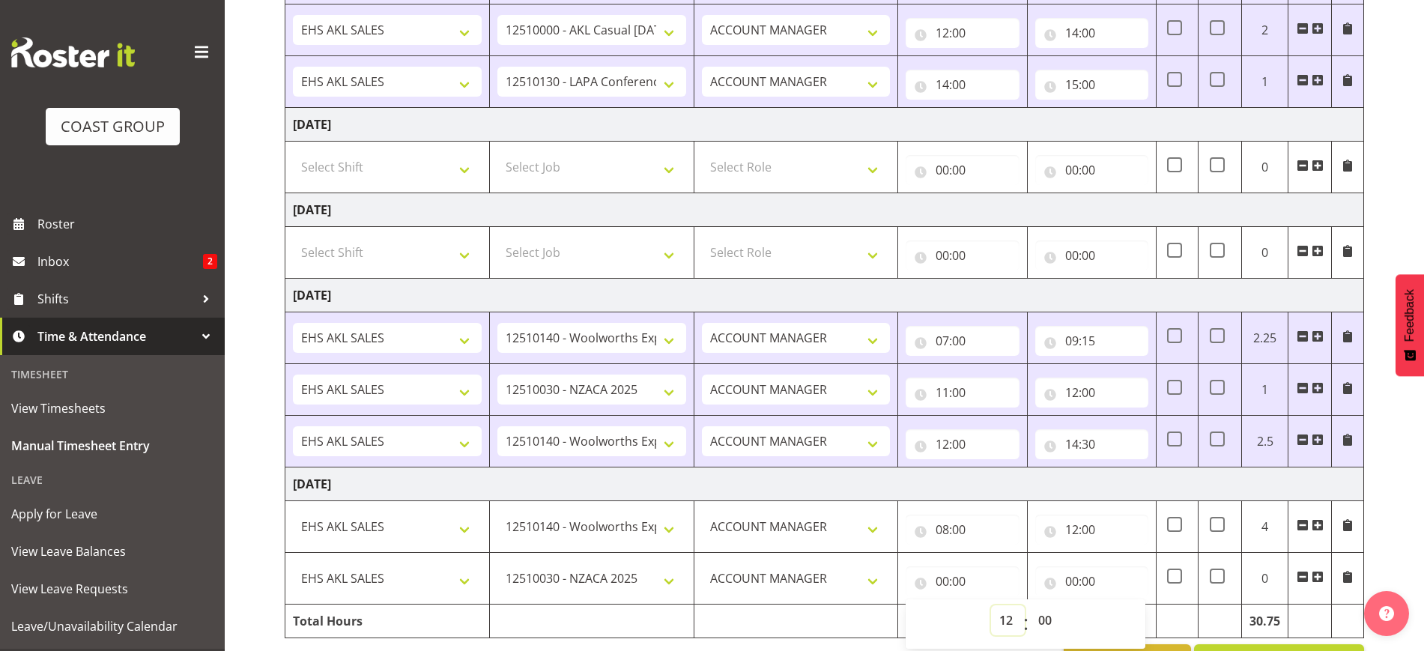
type input "12:00"
click at [1090, 575] on input "00:00" at bounding box center [1091, 581] width 113 height 30
click at [1134, 620] on select "00 01 02 03 04 05 06 07 08 09 10 11 12 13 14 15 16 17 18 19 20 21 22 23" at bounding box center [1138, 620] width 34 height 30
select select "14"
click at [1121, 605] on select "00 01 02 03 04 05 06 07 08 09 10 11 12 13 14 15 16 17 18 19 20 21 22 23" at bounding box center [1138, 620] width 34 height 30
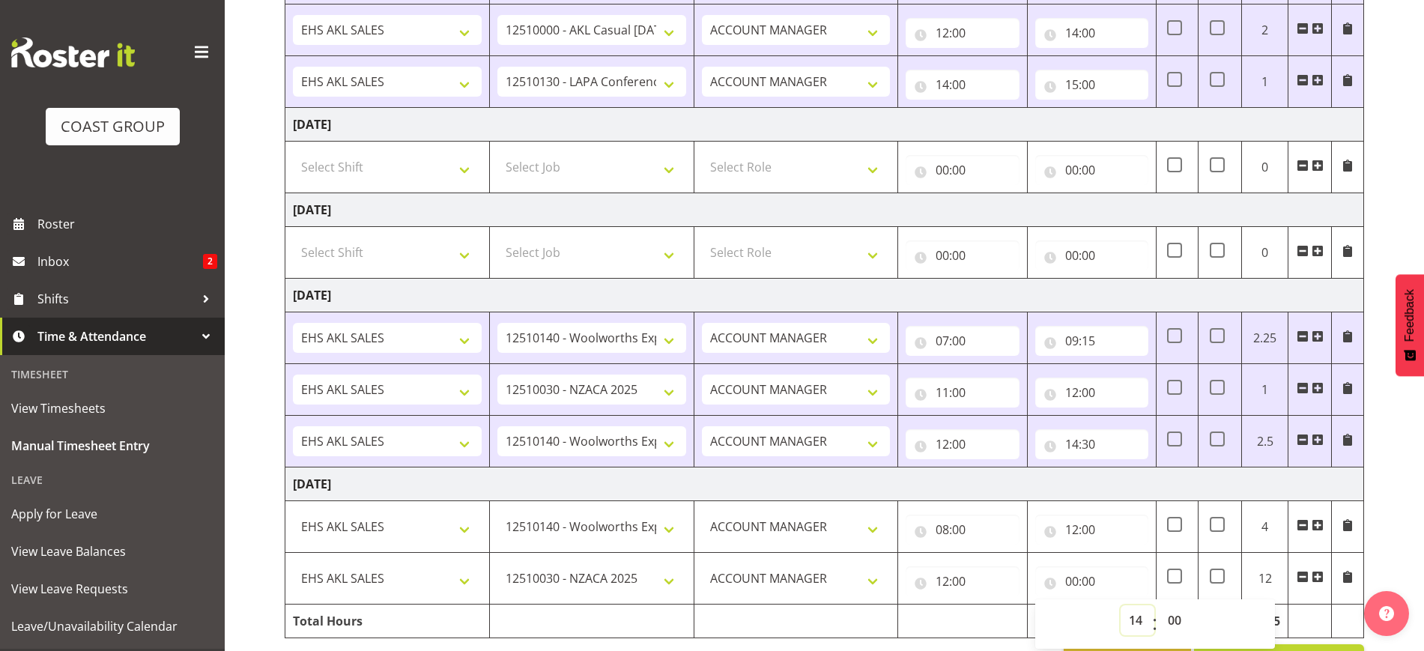
type input "14:00"
click at [1319, 574] on span at bounding box center [1318, 577] width 12 height 12
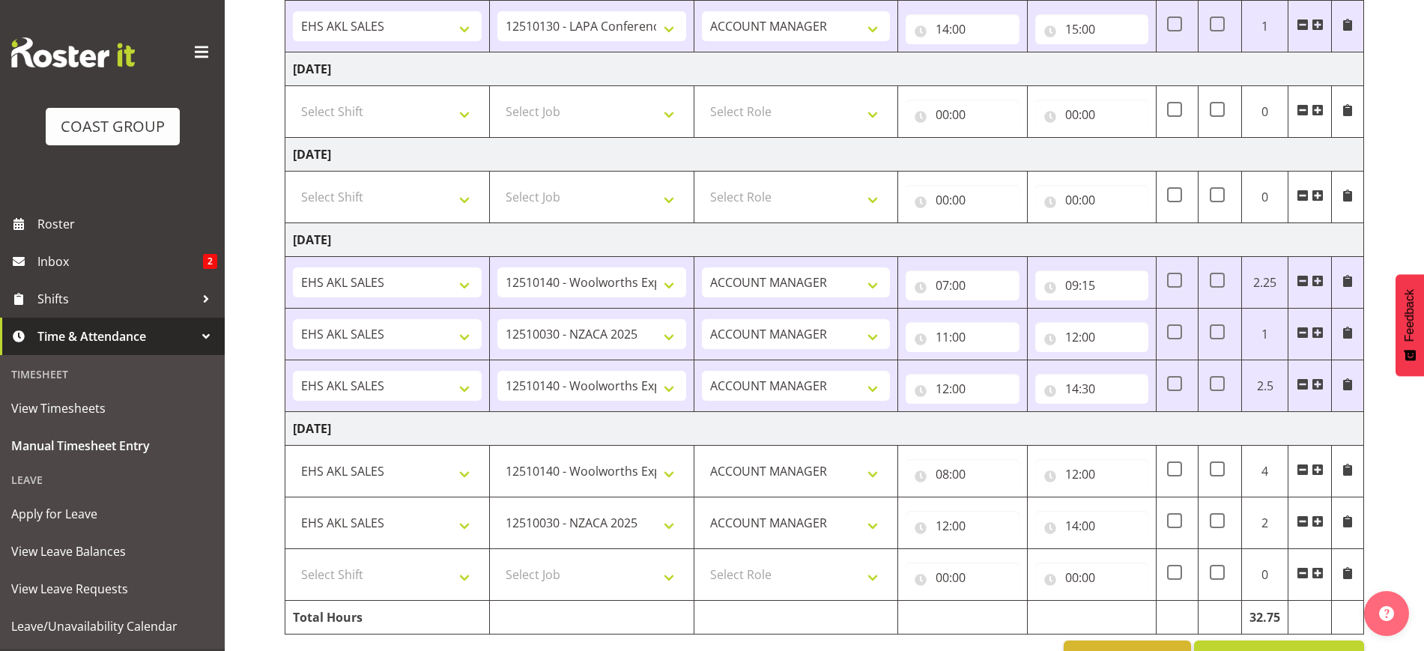
scroll to position [850, 0]
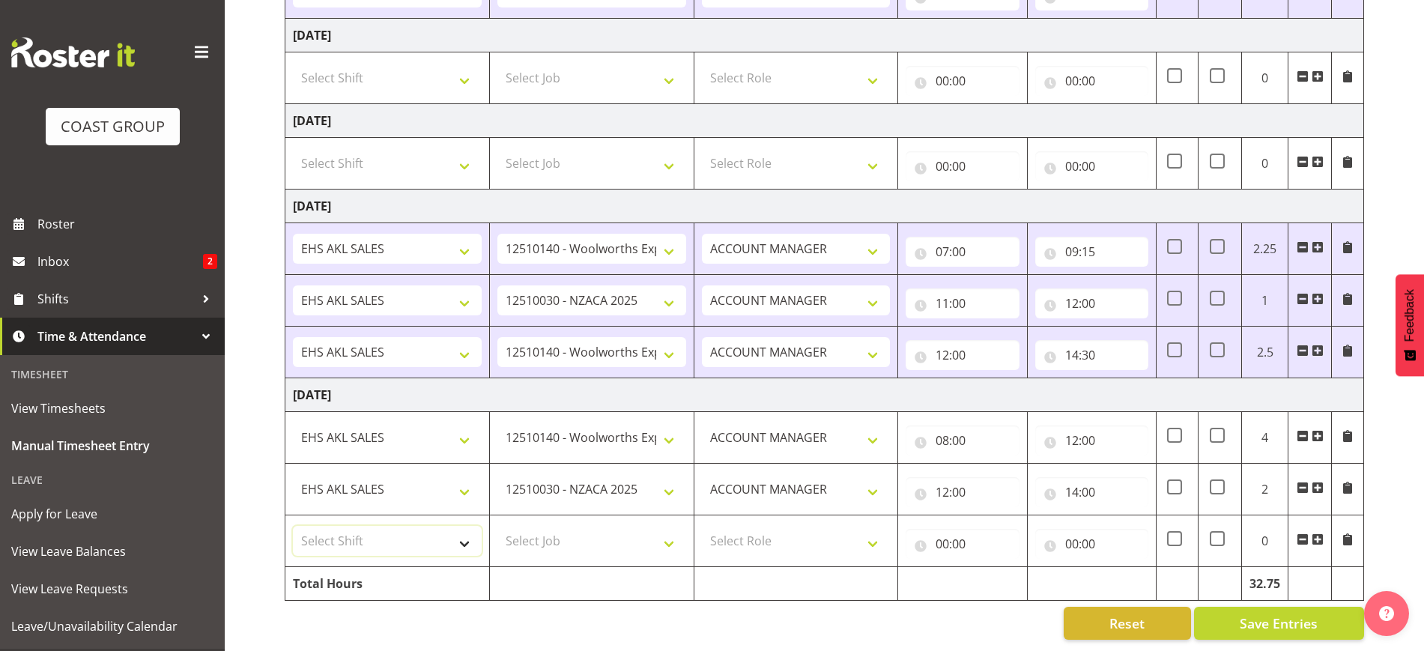
click at [383, 526] on select "Select Shift EHS AKL SALES" at bounding box center [387, 541] width 189 height 30
select select "1327"
click at [293, 526] on select "Select Shift EHS AKL SALES" at bounding box center [387, 541] width 189 height 30
click at [529, 539] on select "Select Job 1 Carlton Events 1 [PERSON_NAME][GEOGRAPHIC_DATA] 1 [PERSON_NAME][GE…" at bounding box center [591, 541] width 189 height 30
select select "8654"
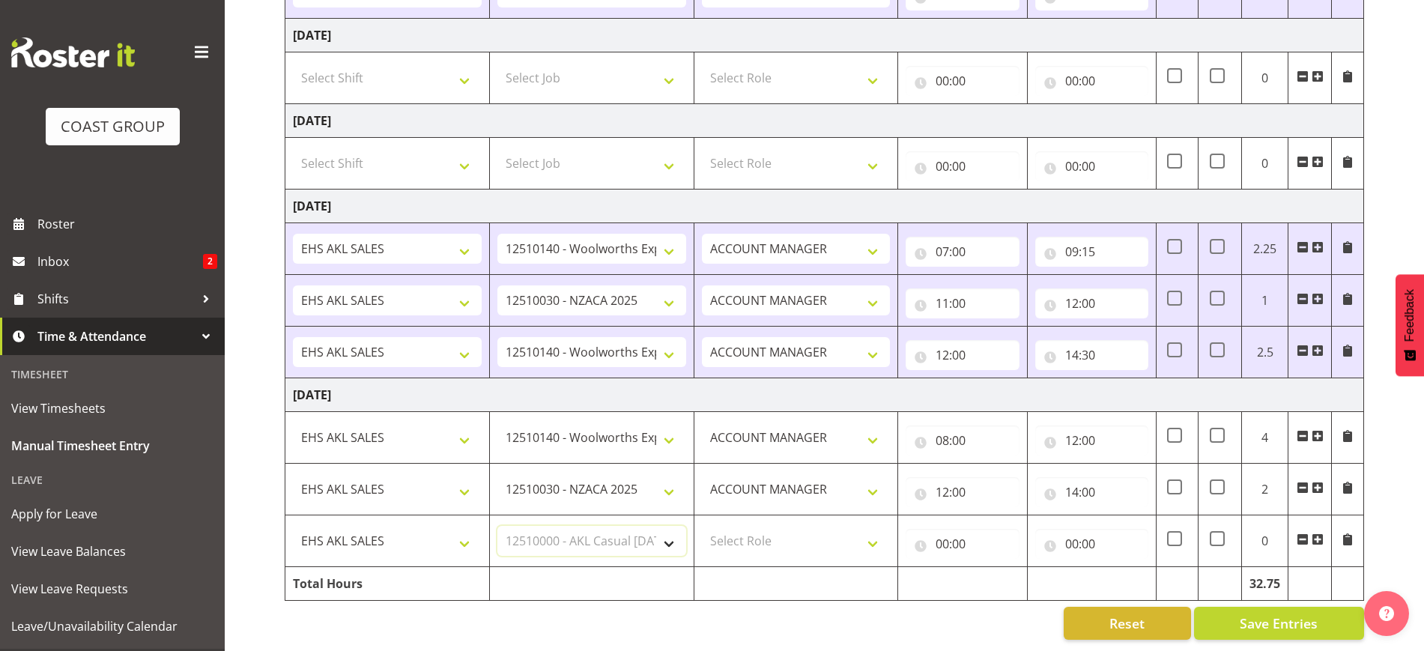
click at [497, 526] on select "Select Job 1 Carlton Events 1 [PERSON_NAME][GEOGRAPHIC_DATA] 1 [PERSON_NAME][GE…" at bounding box center [591, 541] width 189 height 30
click at [772, 528] on select "Select Role ACCOUNT MANAGER Account Manager" at bounding box center [796, 541] width 189 height 30
select select "197"
click at [702, 526] on select "Select Role ACCOUNT MANAGER Account Manager" at bounding box center [796, 541] width 189 height 30
click at [970, 533] on input "00:00" at bounding box center [962, 544] width 113 height 30
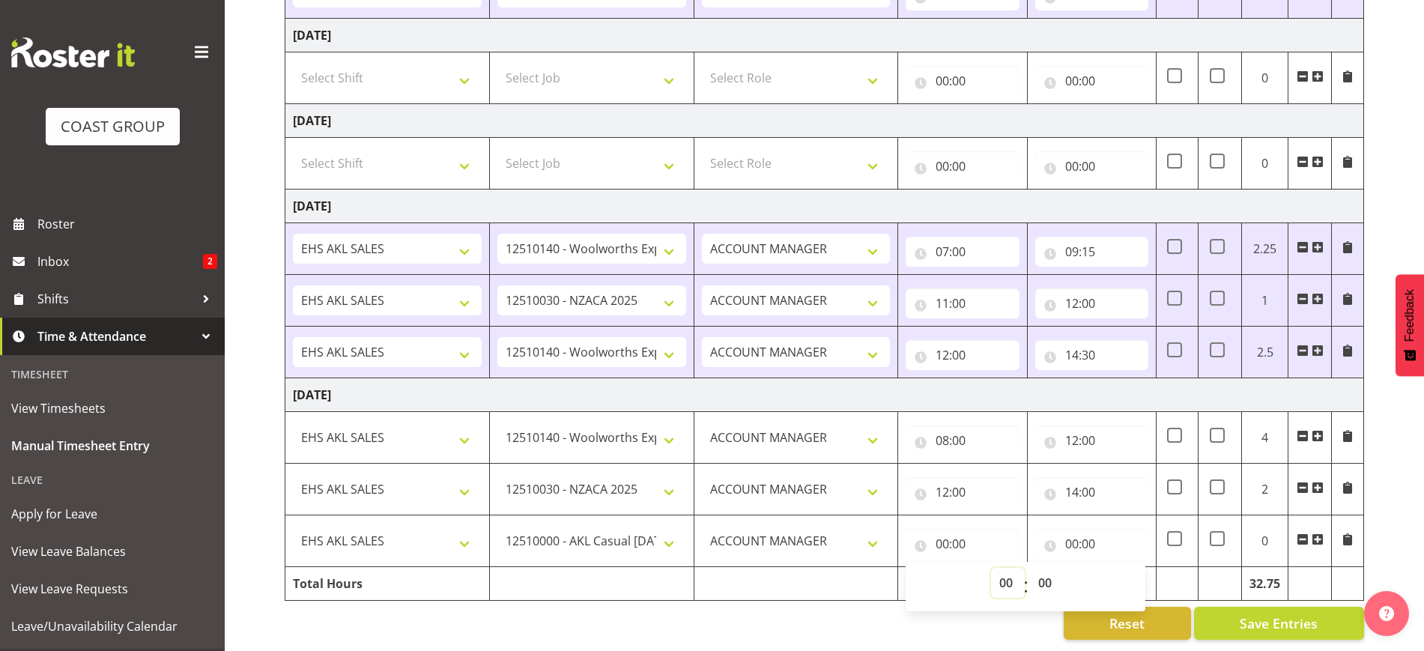
drag, startPoint x: 1011, startPoint y: 570, endPoint x: 1009, endPoint y: 557, distance: 12.8
click at [1011, 570] on select "00 01 02 03 04 05 06 07 08 09 10 11 12 13 14 15 16 17 18 19 20 21 22 23" at bounding box center [1008, 583] width 34 height 30
select select "14"
click at [991, 568] on select "00 01 02 03 04 05 06 07 08 09 10 11 12 13 14 15 16 17 18 19 20 21 22 23" at bounding box center [1008, 583] width 34 height 30
type input "14:00"
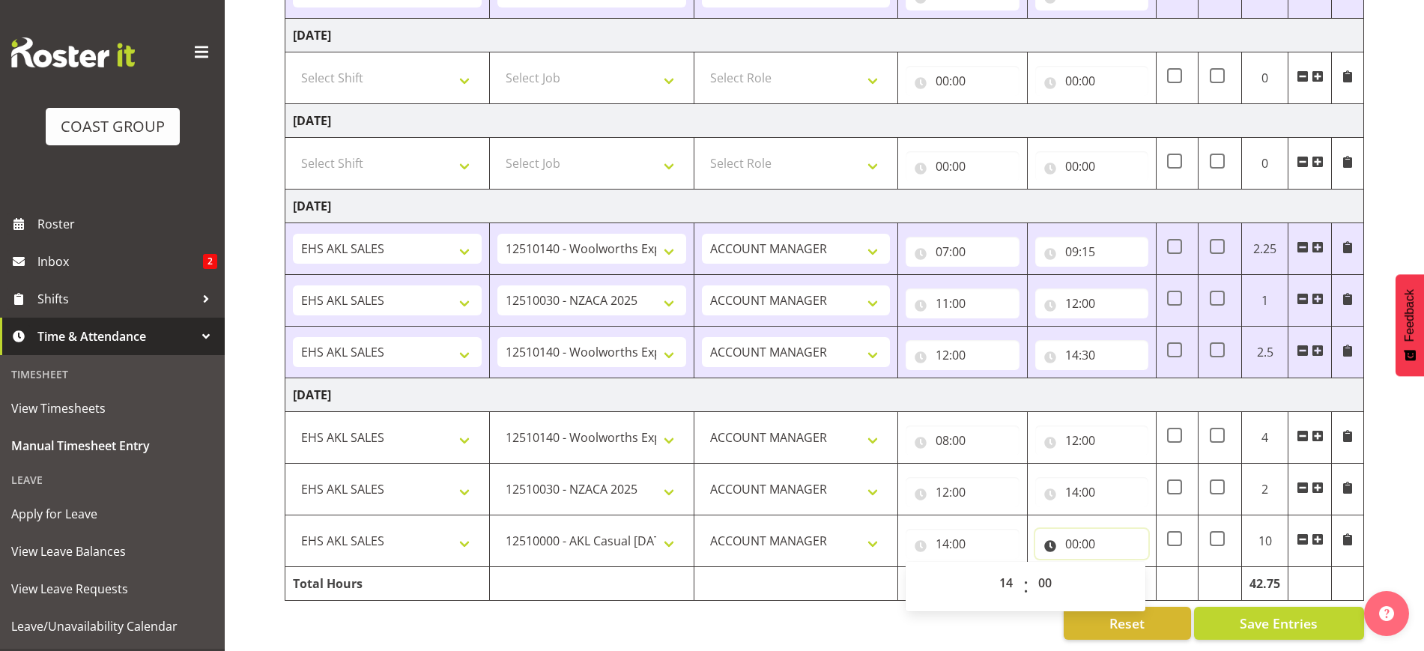
click at [1092, 530] on input "00:00" at bounding box center [1091, 544] width 113 height 30
click at [1133, 568] on select "00 01 02 03 04 05 06 07 08 09 10 11 12 13 14 15 16 17 18 19 20 21 22 23" at bounding box center [1138, 583] width 34 height 30
select select "15"
click at [1121, 568] on select "00 01 02 03 04 05 06 07 08 09 10 11 12 13 14 15 16 17 18 19 20 21 22 23" at bounding box center [1138, 583] width 34 height 30
type input "15:00"
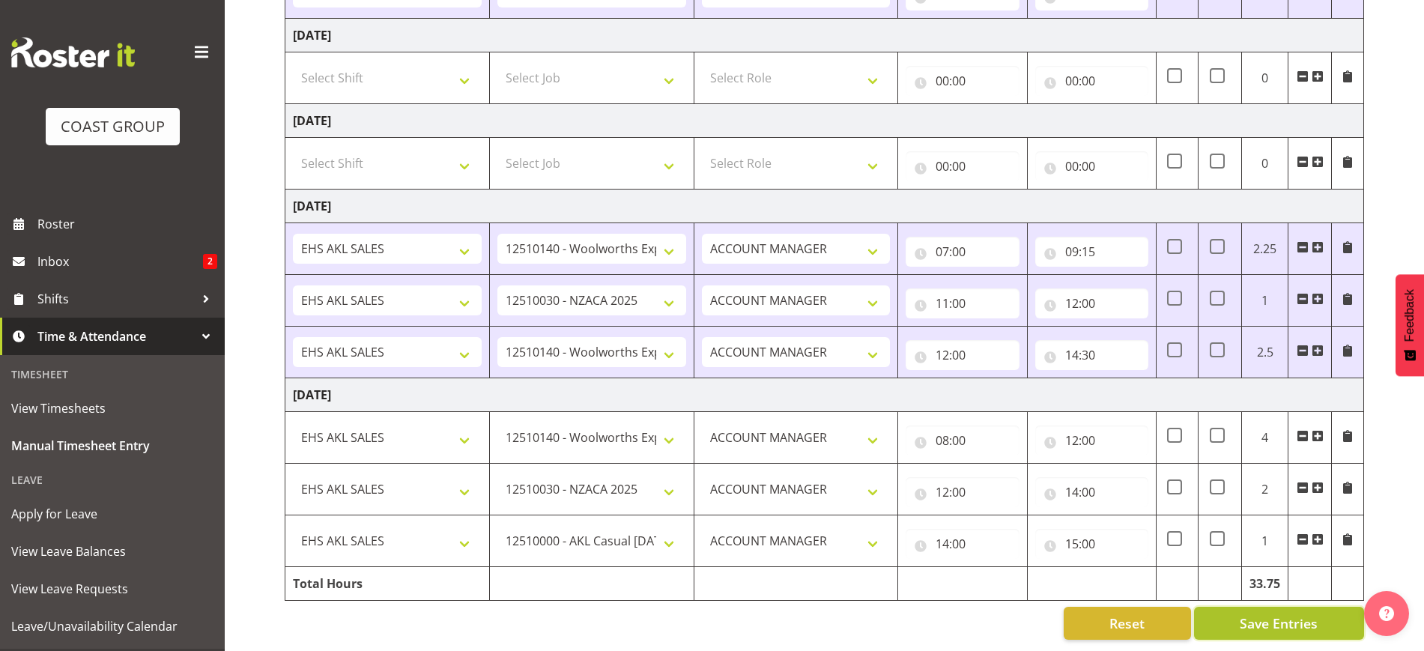
click at [1287, 614] on span "Save Entries" at bounding box center [1279, 623] width 78 height 19
